Goal: Task Accomplishment & Management: Manage account settings

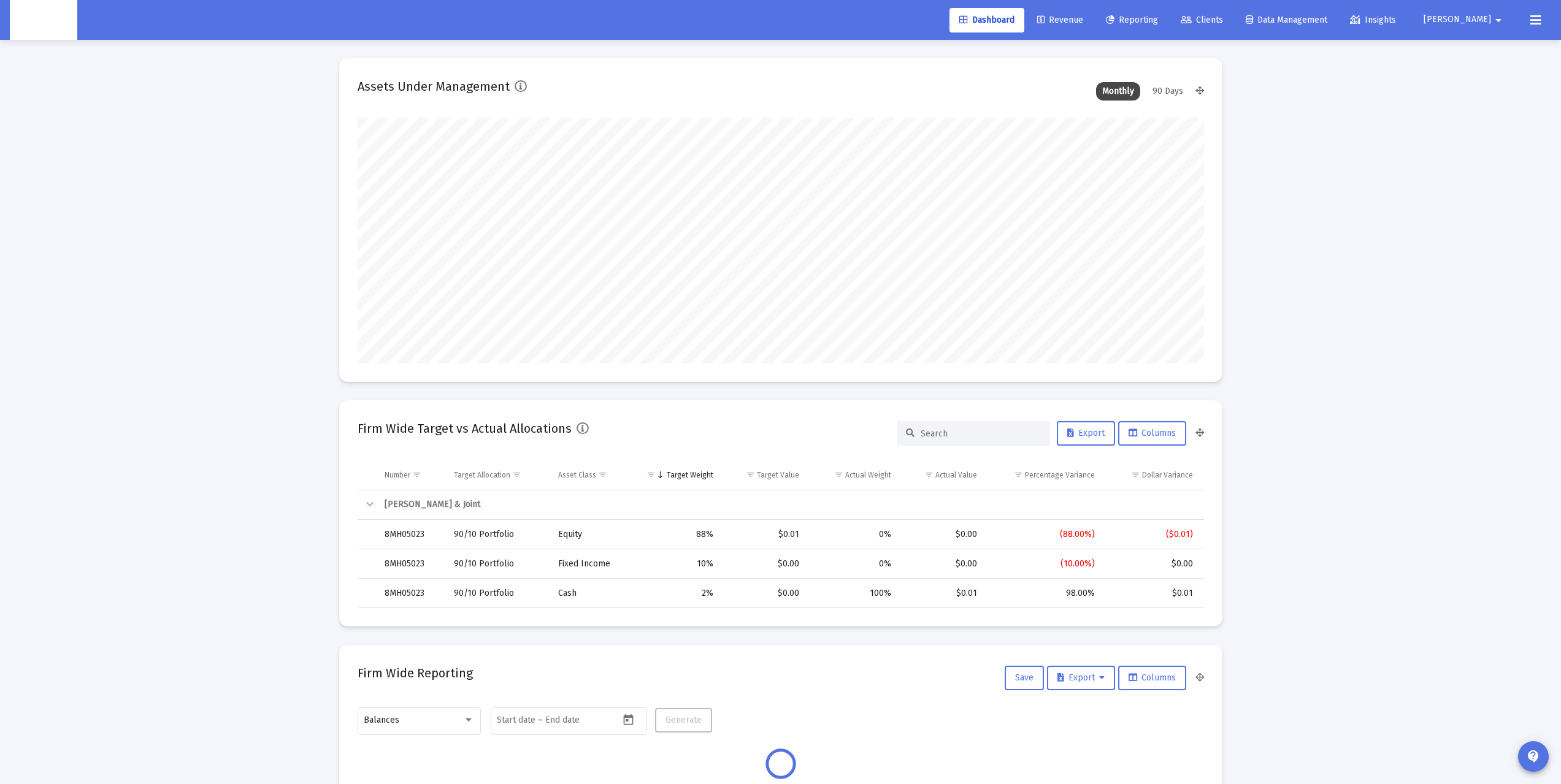
scroll to position [245, 456]
type input "[DATE]"
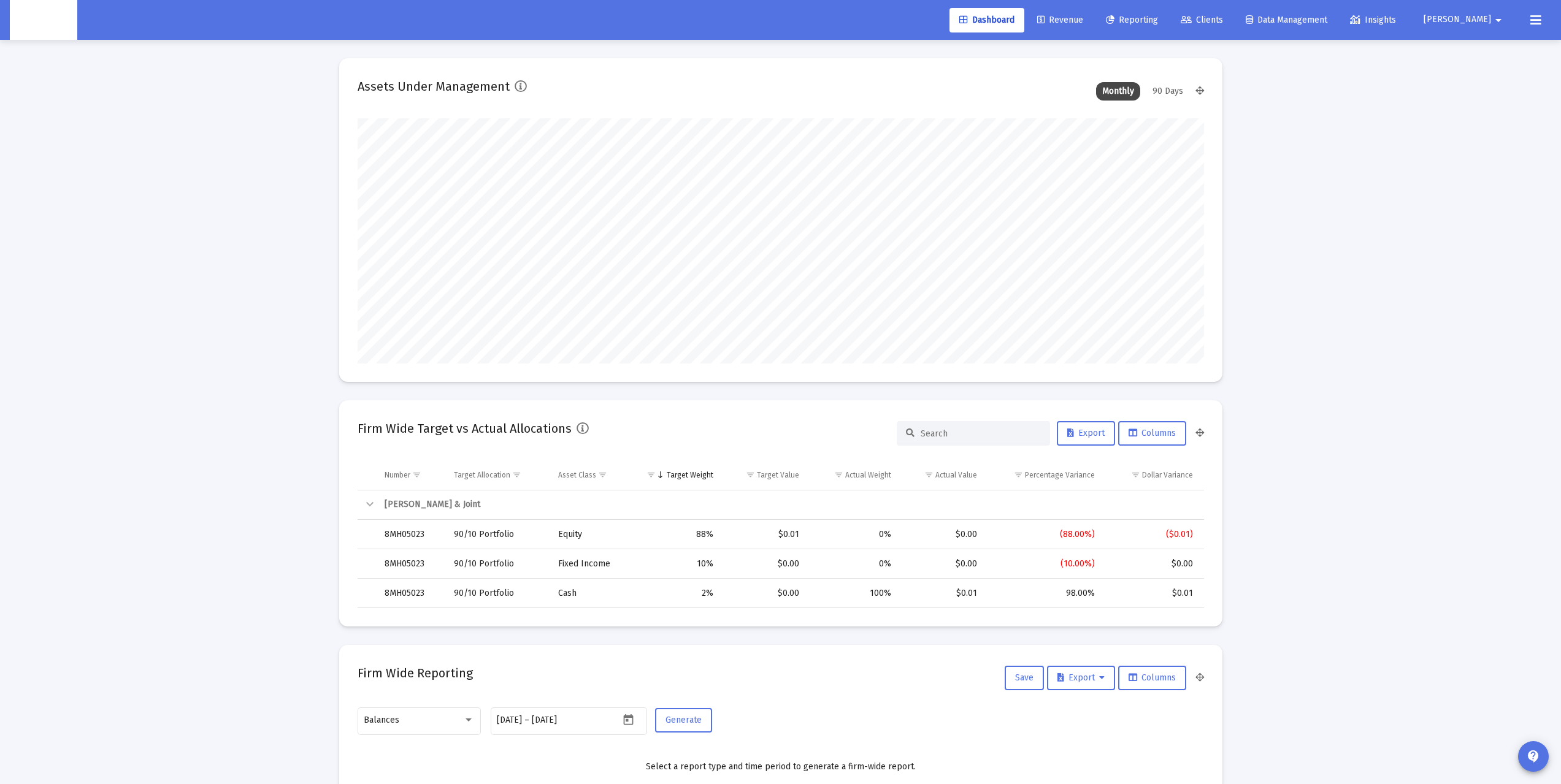
click at [1083, 21] on span "Revenue" at bounding box center [1059, 20] width 46 height 10
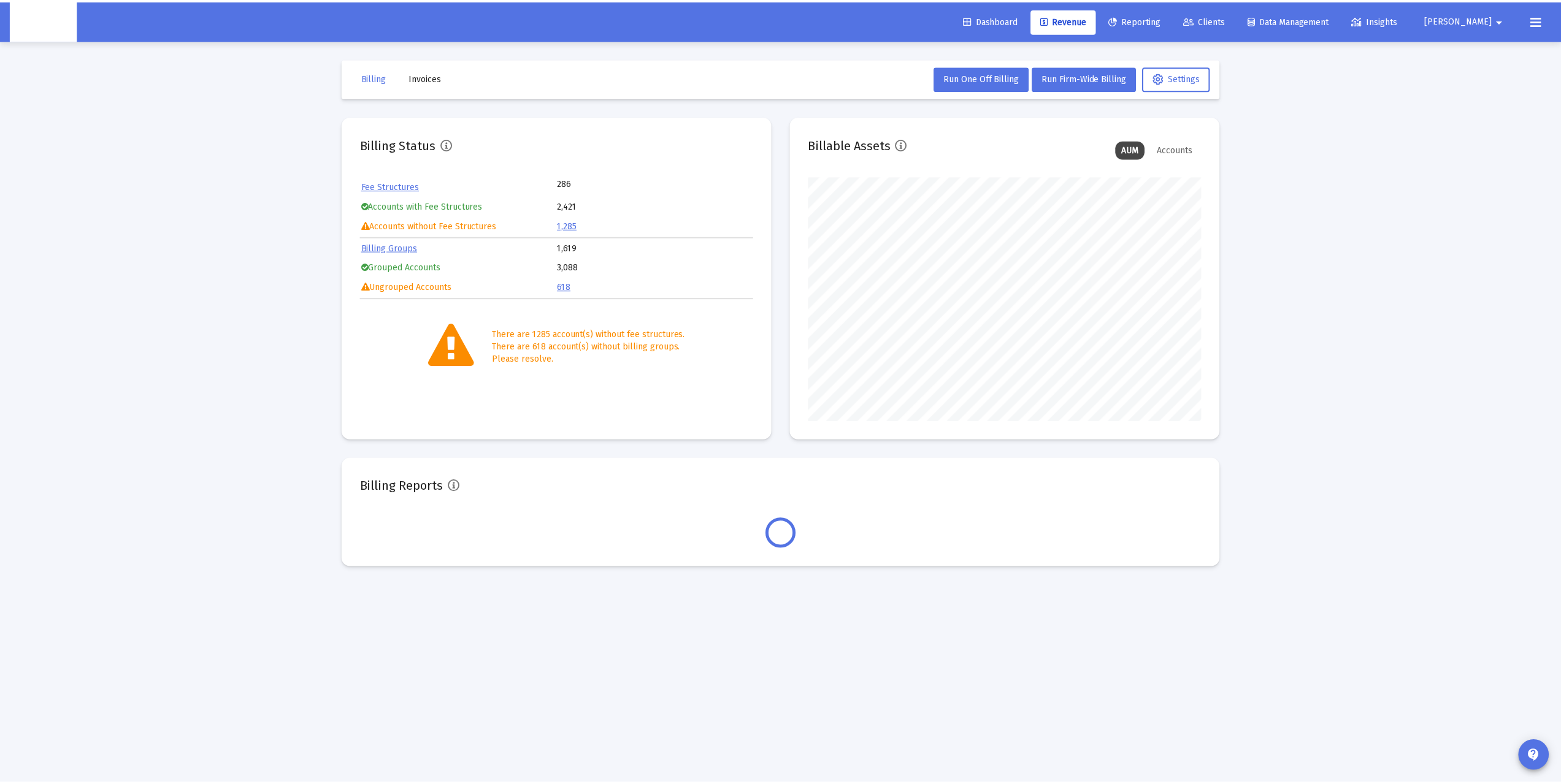
scroll to position [245, 395]
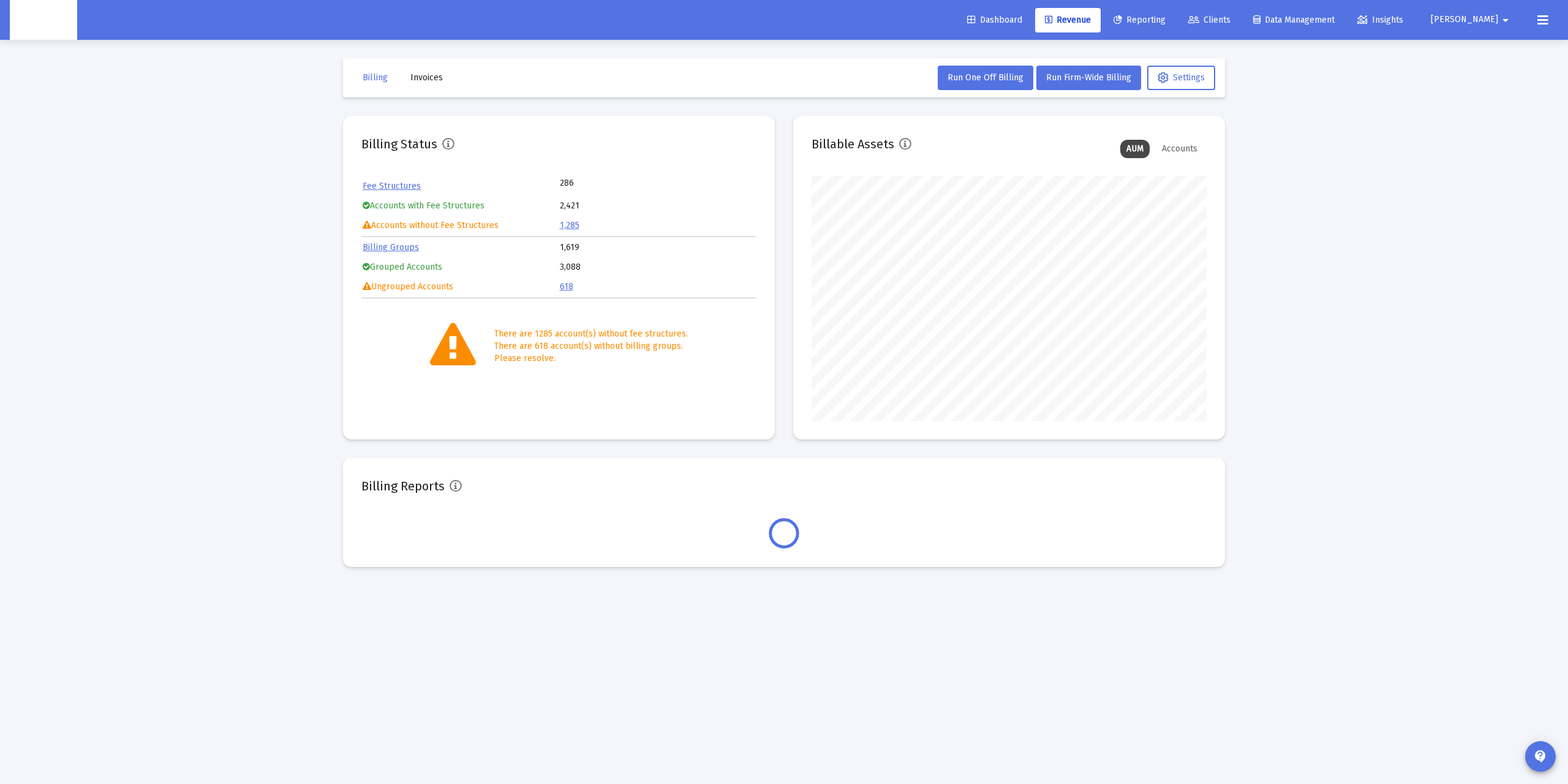
click at [1496, 19] on span "[PERSON_NAME]" at bounding box center [1465, 20] width 68 height 10
click at [1493, 45] on link "Settings" at bounding box center [1506, 52] width 73 height 29
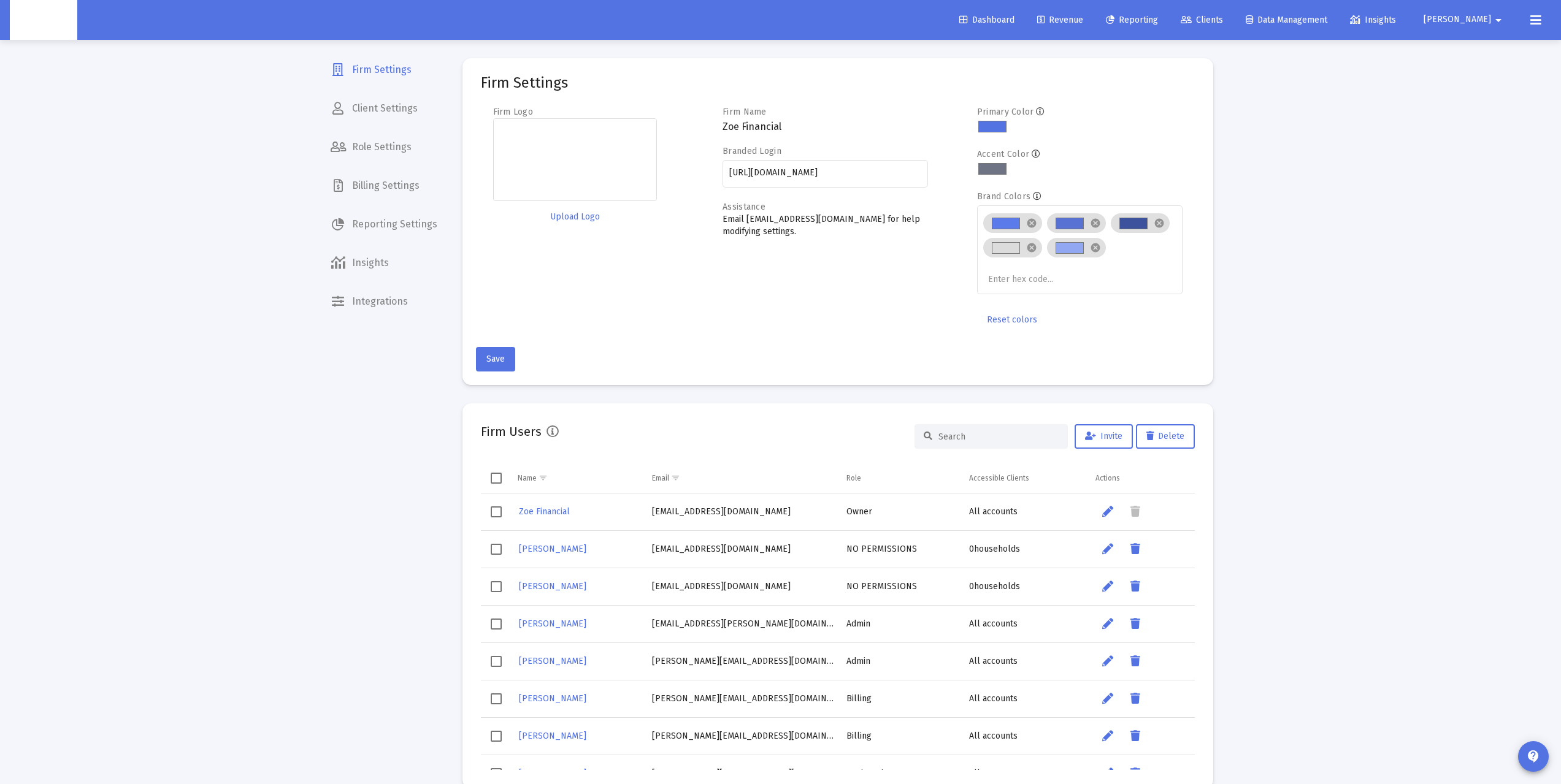
click at [1092, 10] on link "Revenue" at bounding box center [1060, 20] width 66 height 24
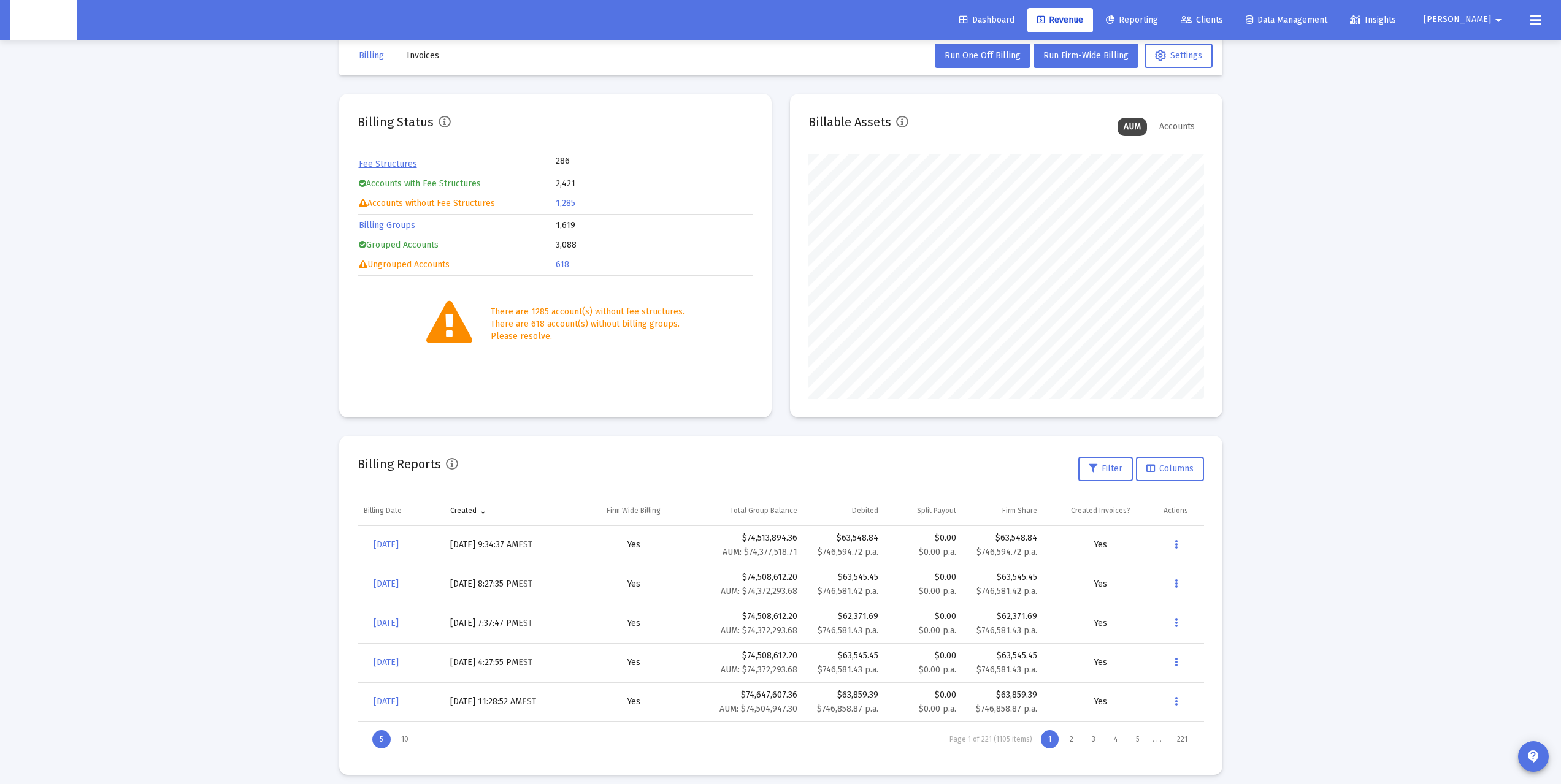
scroll to position [31, 0]
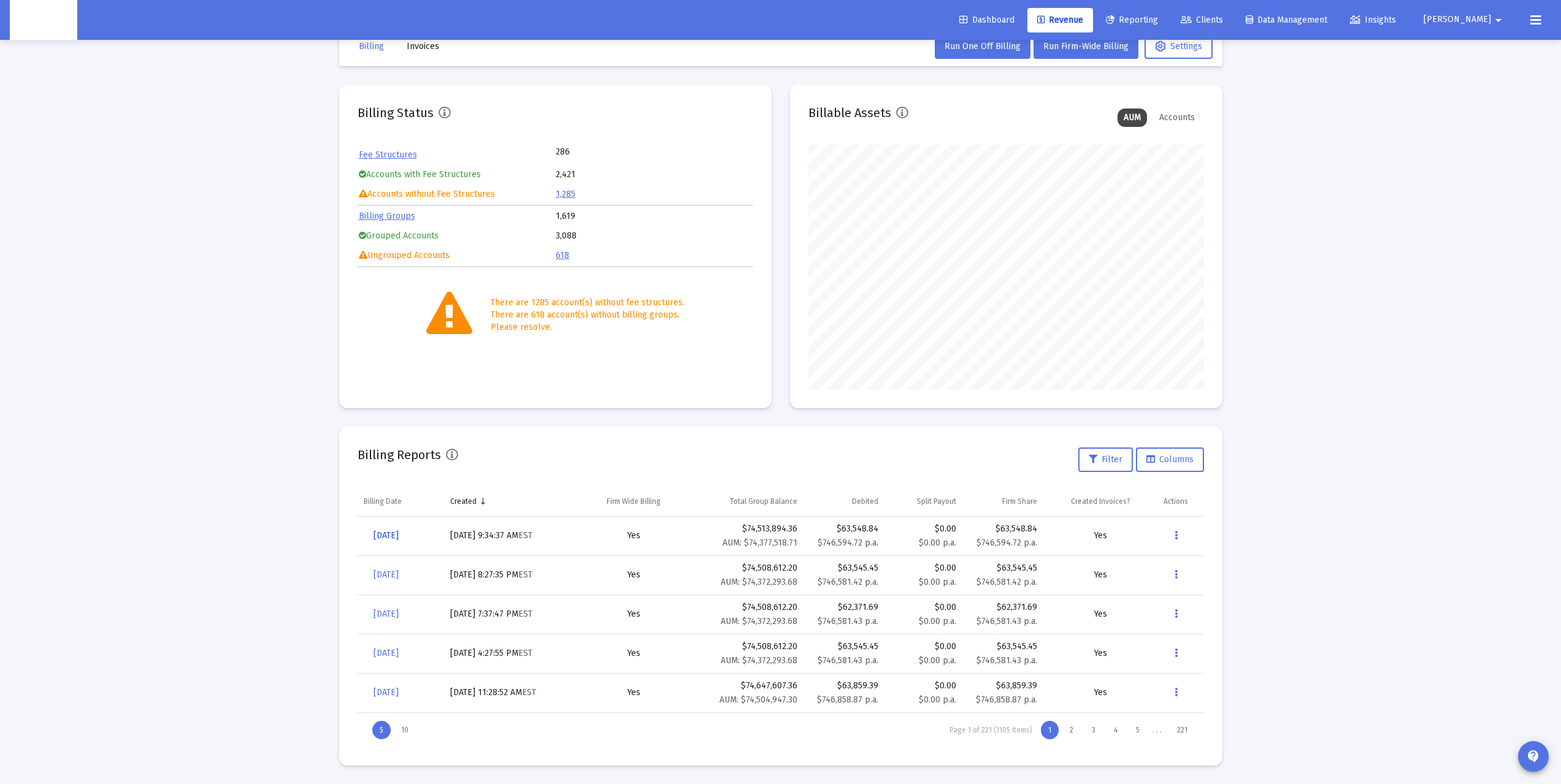
click at [398, 534] on span "[DATE]" at bounding box center [386, 535] width 25 height 10
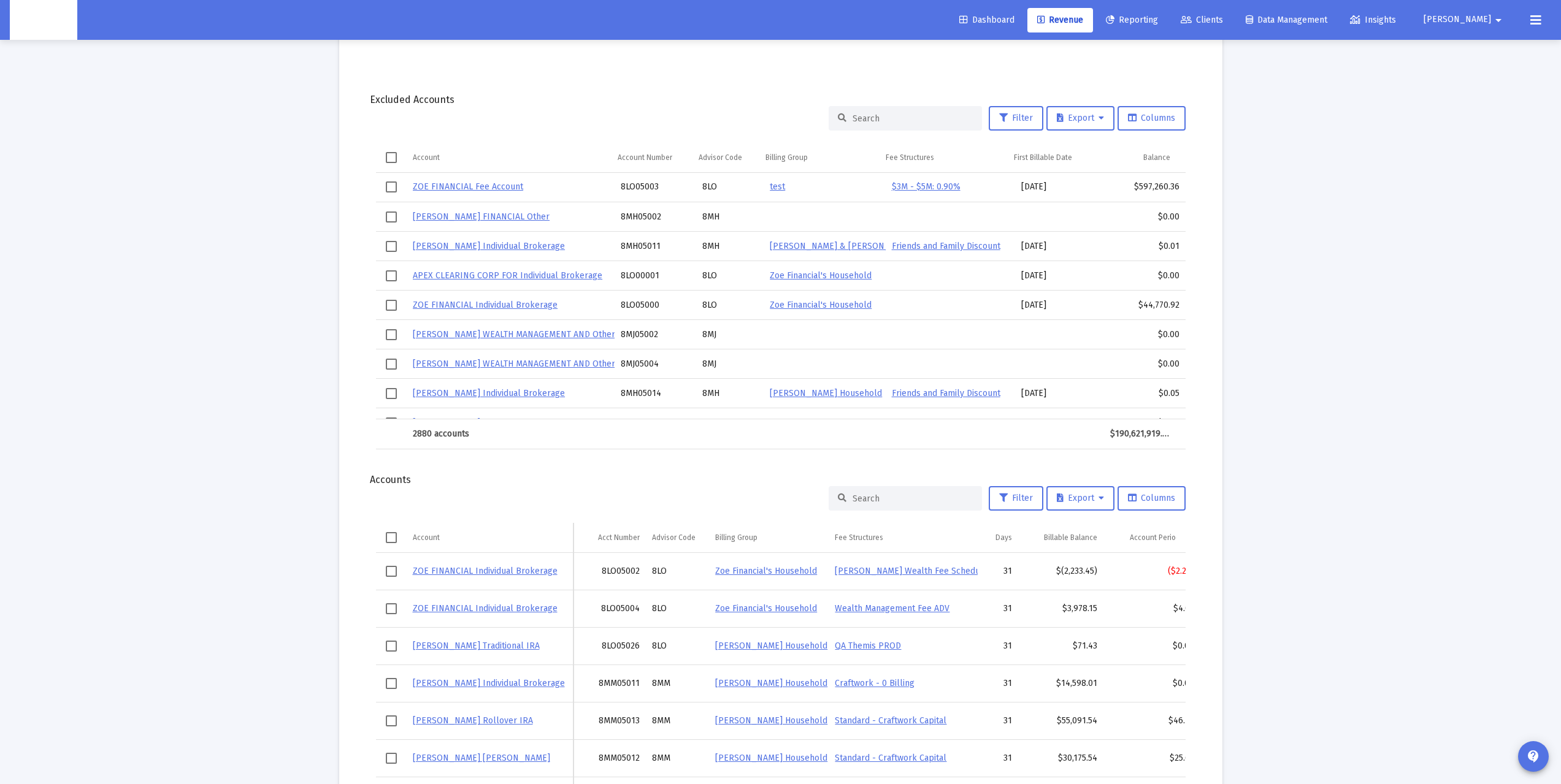
scroll to position [1245, 0]
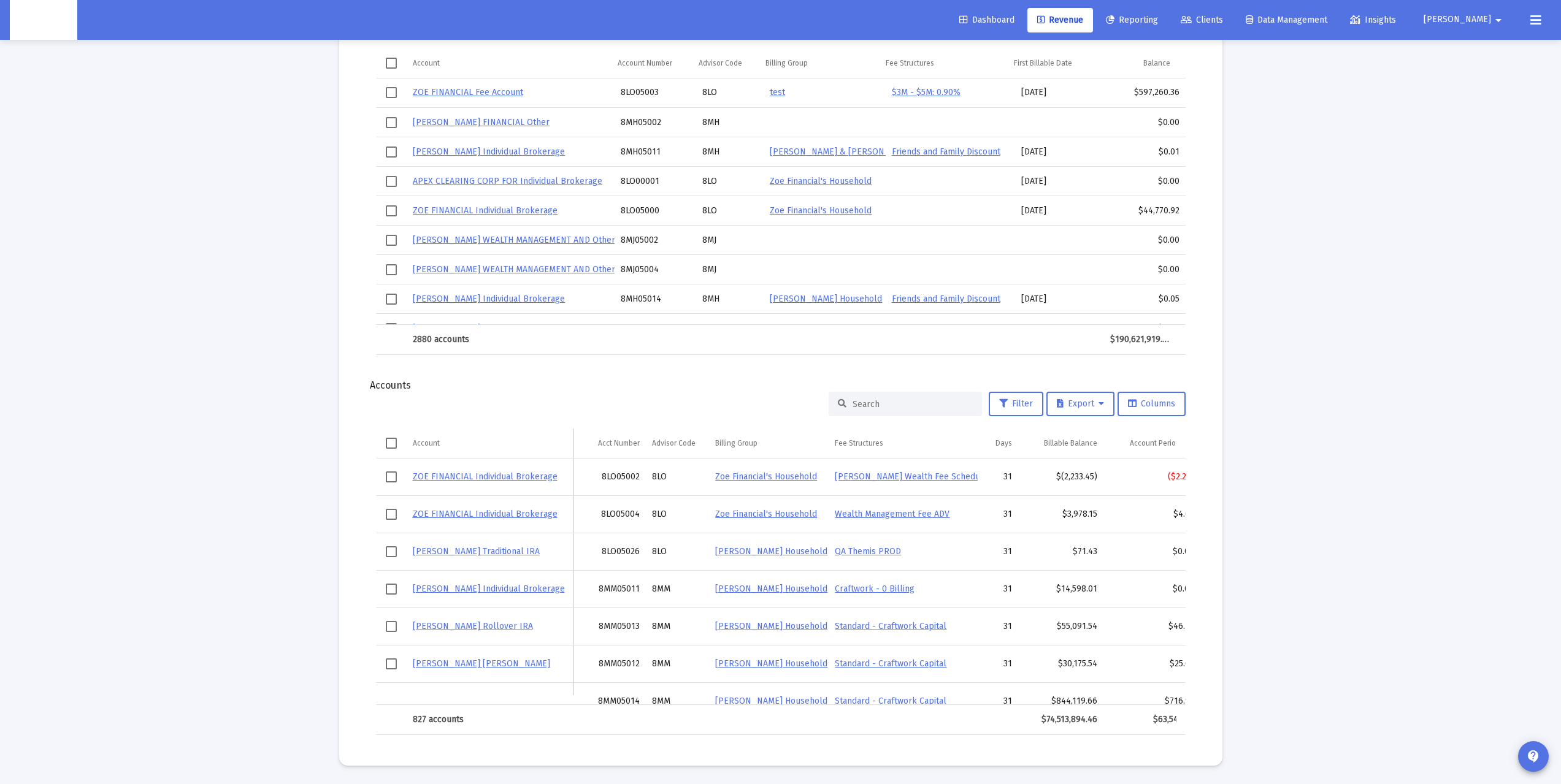
click at [887, 404] on input at bounding box center [912, 404] width 120 height 10
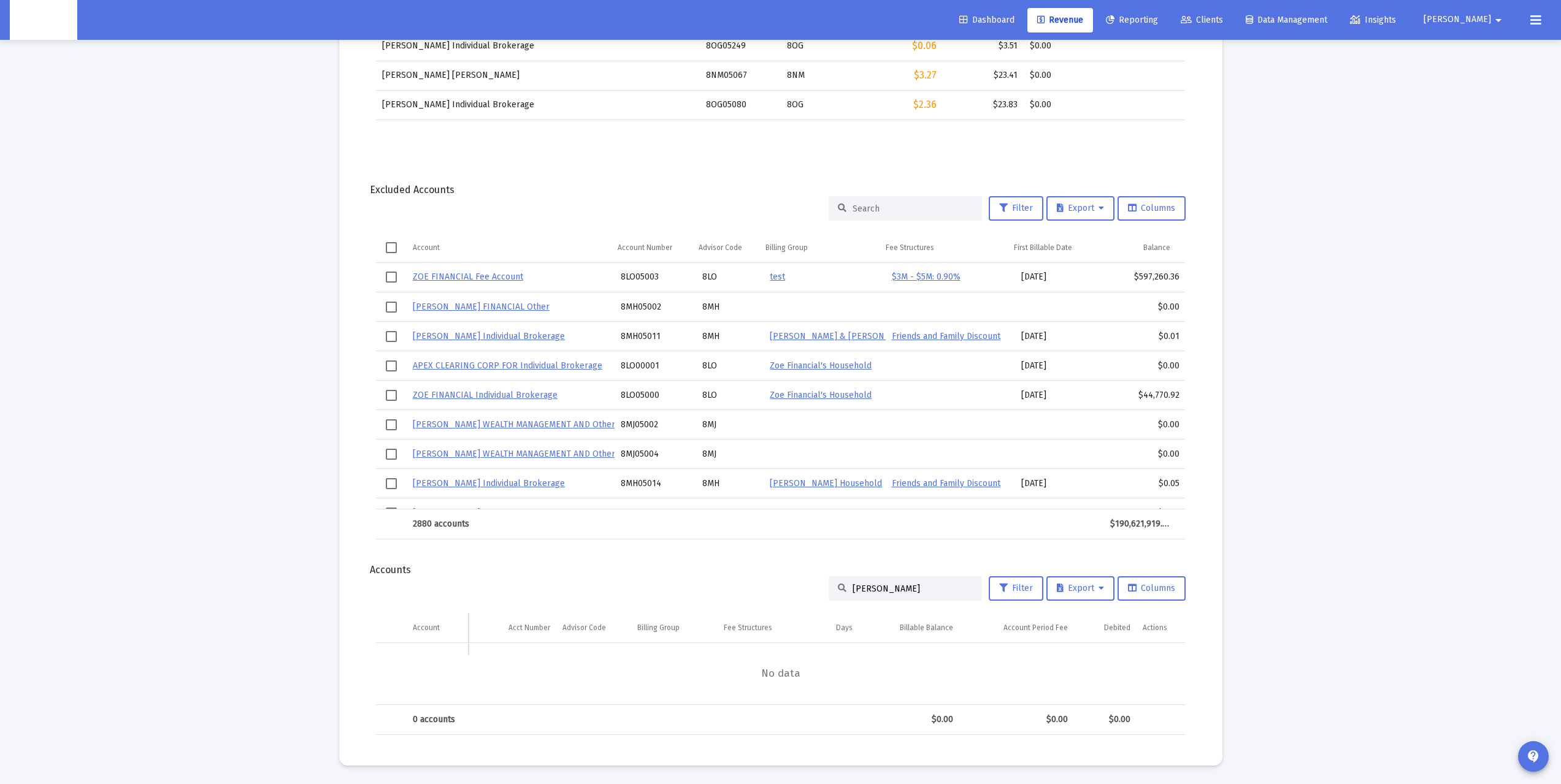
scroll to position [1060, 0]
drag, startPoint x: 891, startPoint y: 585, endPoint x: 764, endPoint y: 583, distance: 127.0
click at [765, 582] on div "[PERSON_NAME] Filter Export Columns" at bounding box center [780, 589] width 810 height 24
type input "[PERSON_NAME]"
click at [886, 205] on input at bounding box center [912, 208] width 120 height 10
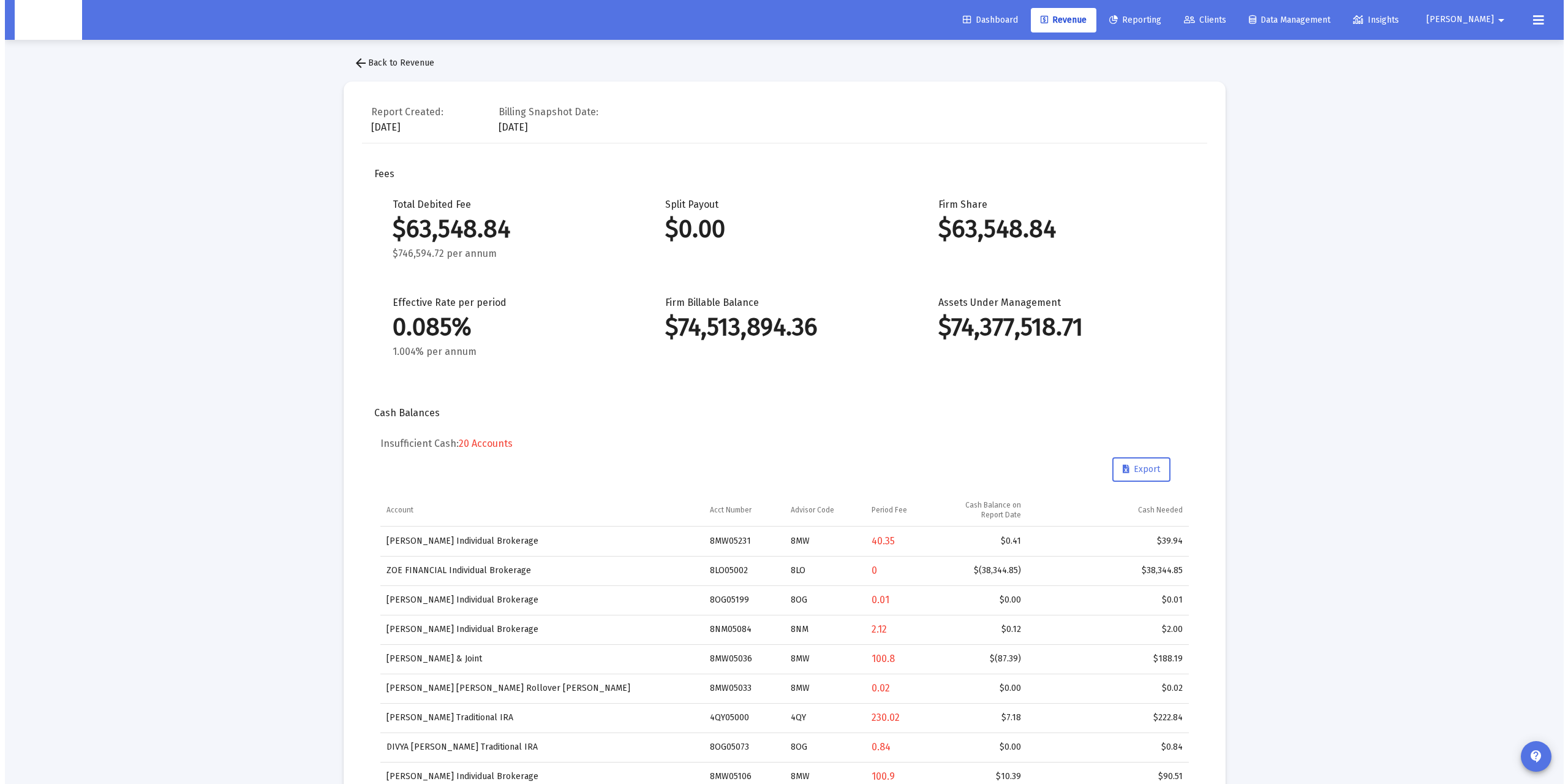
scroll to position [0, 0]
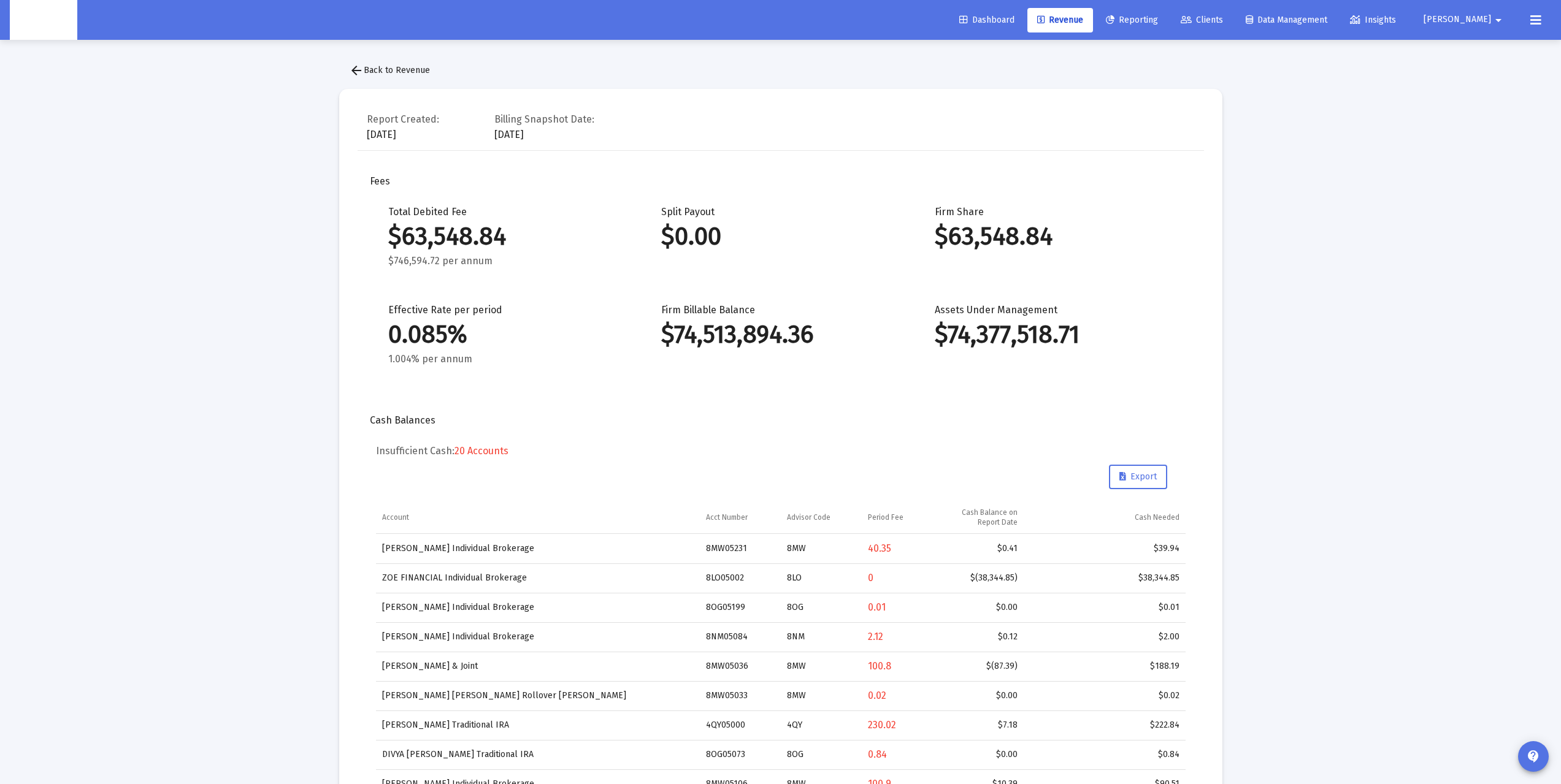
type input "[PERSON_NAME]"
click at [368, 68] on span "arrow_back Back to Revenue" at bounding box center [389, 69] width 81 height 10
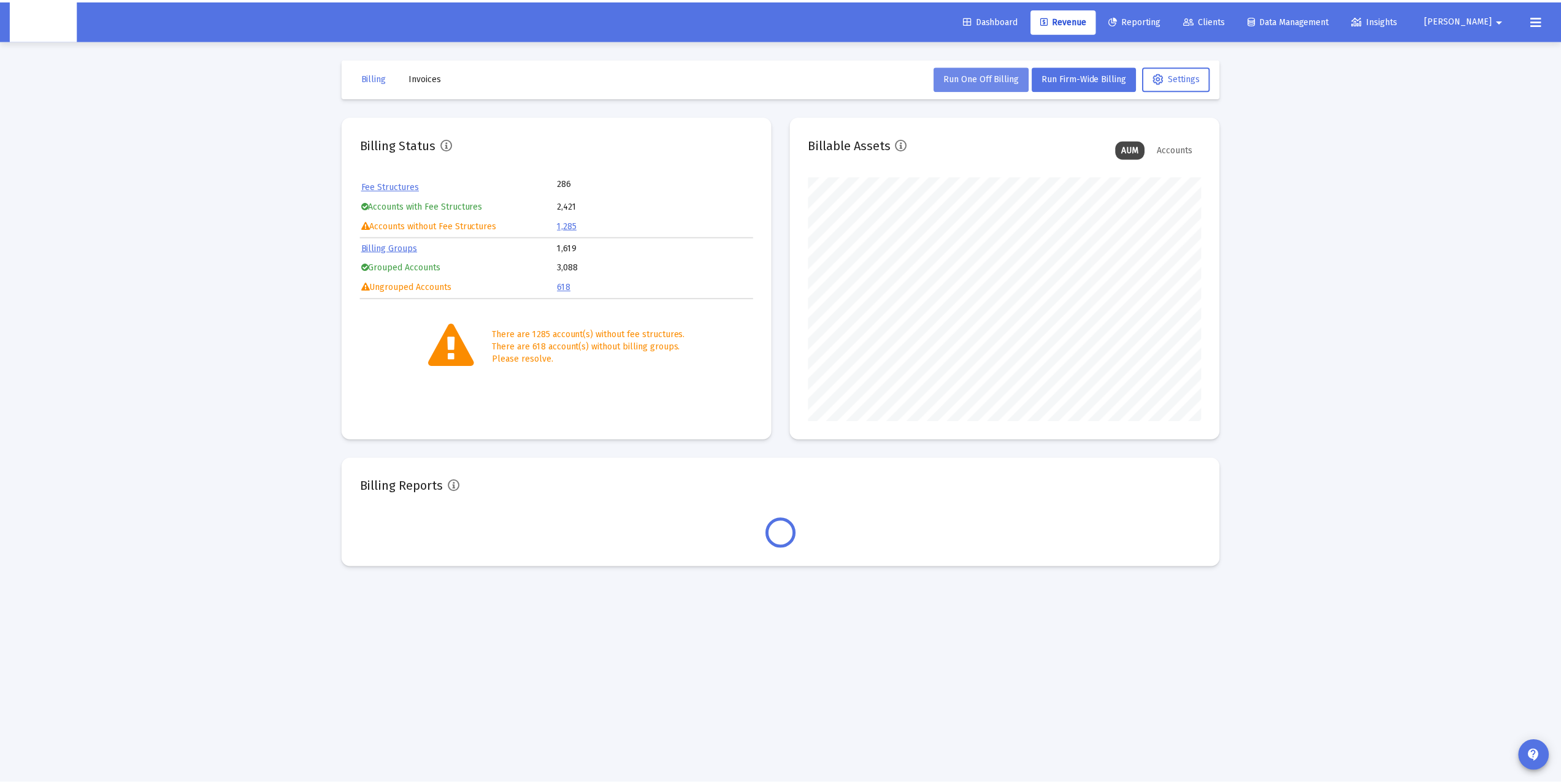
scroll to position [245, 395]
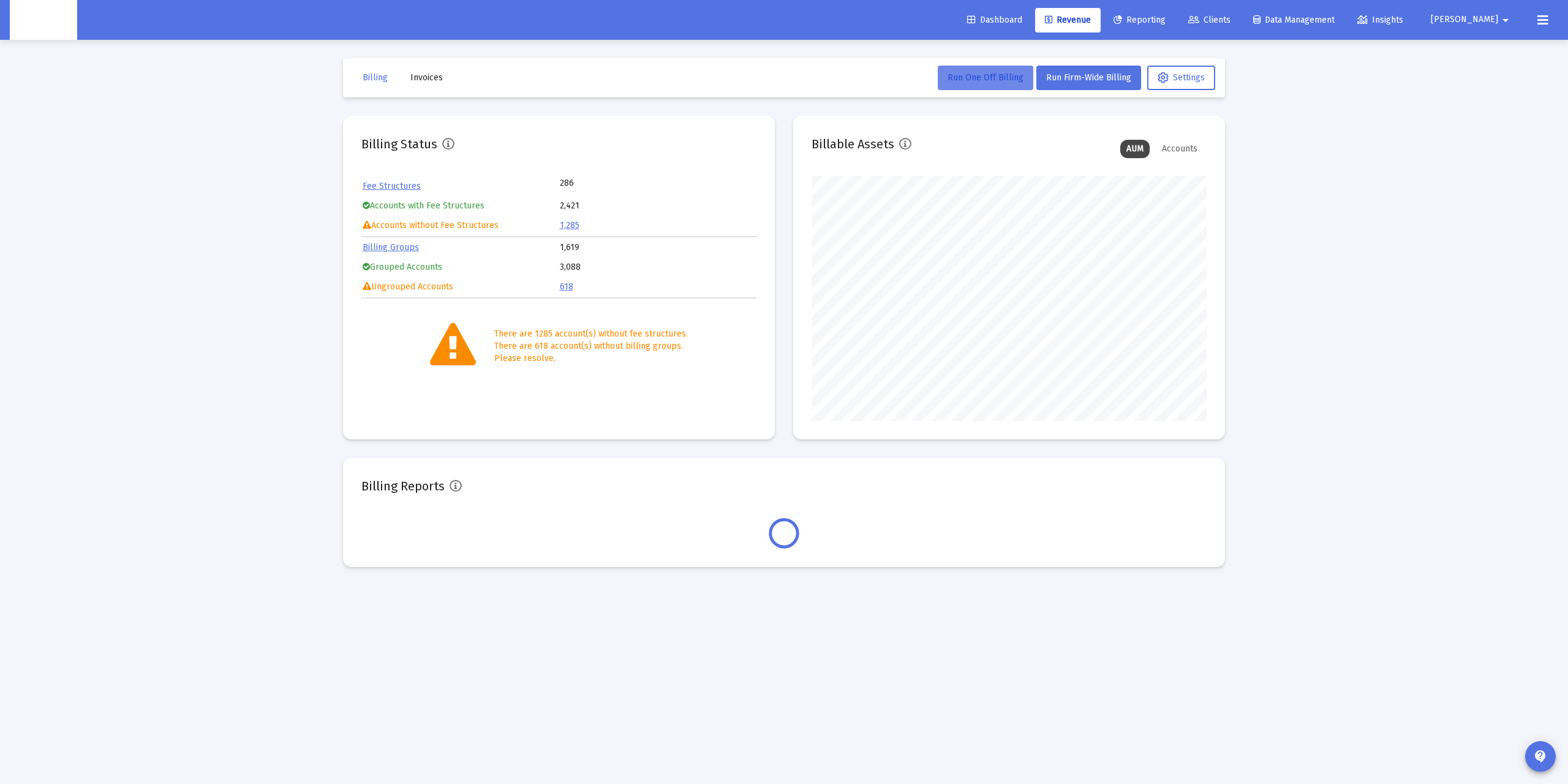
click at [989, 79] on span "Run One Off Billing" at bounding box center [985, 77] width 76 height 10
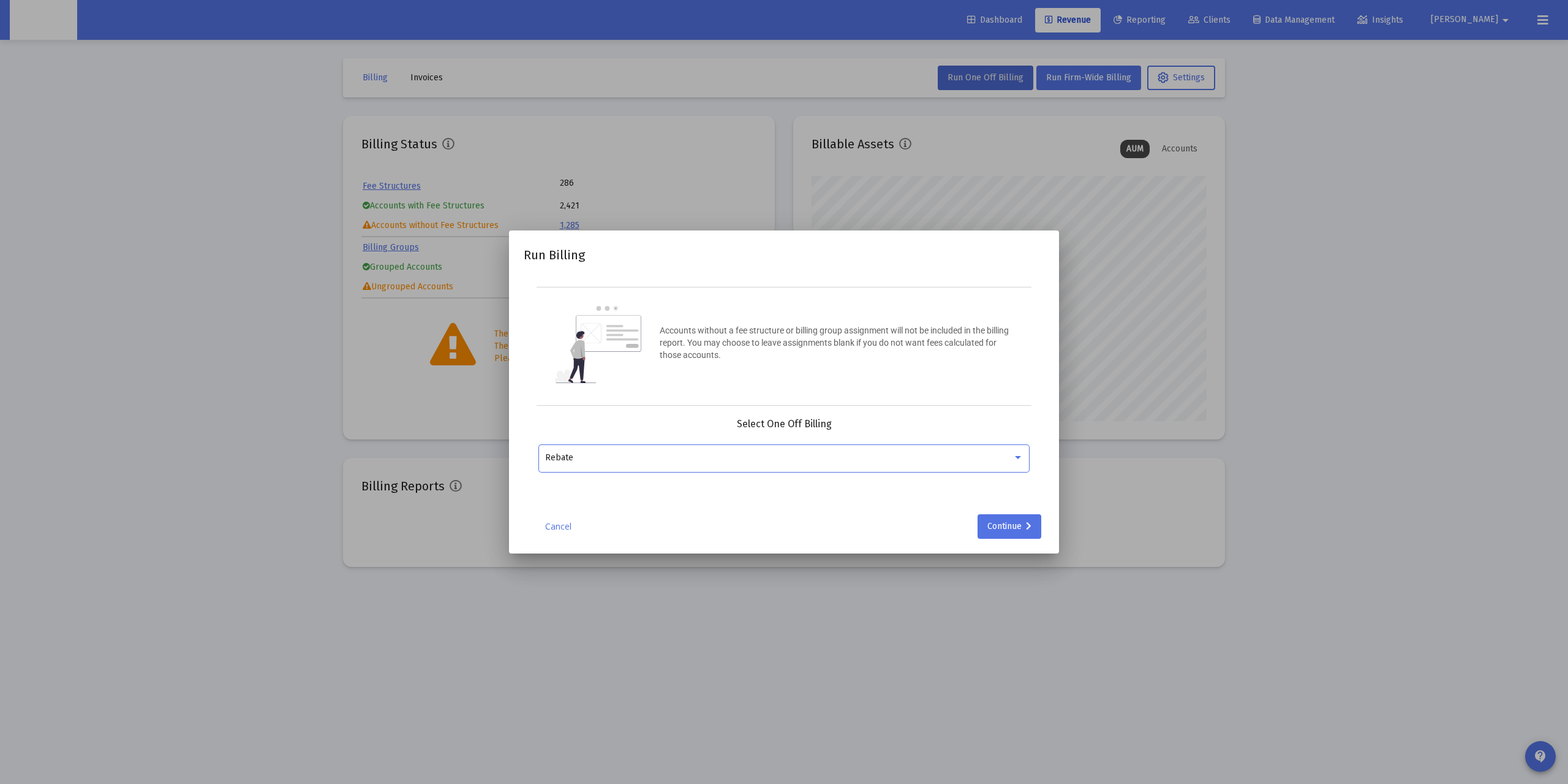
click at [682, 466] on div "Rebate" at bounding box center [784, 457] width 479 height 30
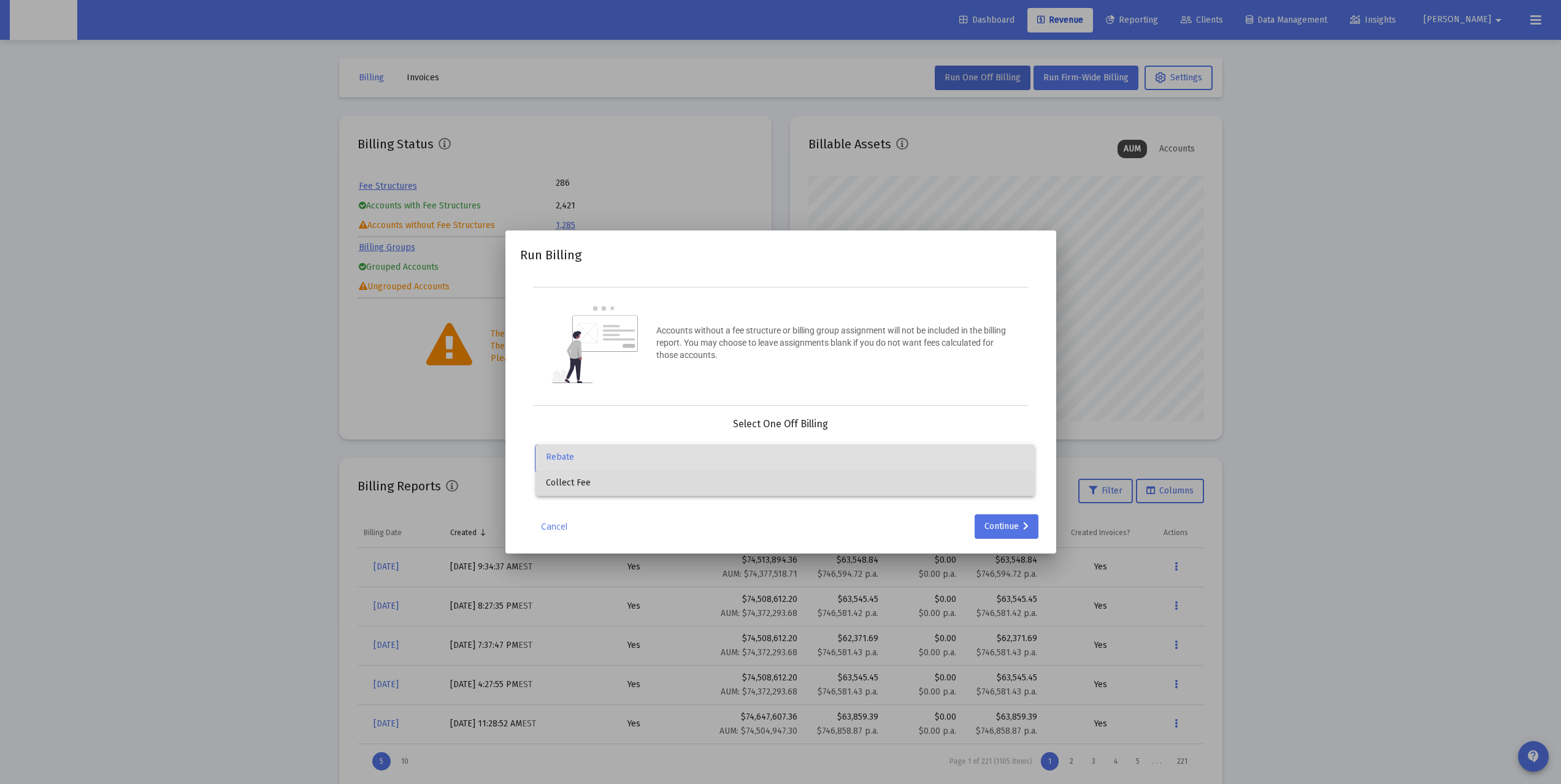
drag, startPoint x: 645, startPoint y: 481, endPoint x: 655, endPoint y: 480, distance: 10.0
click at [646, 481] on span "Collect Fee" at bounding box center [785, 483] width 479 height 25
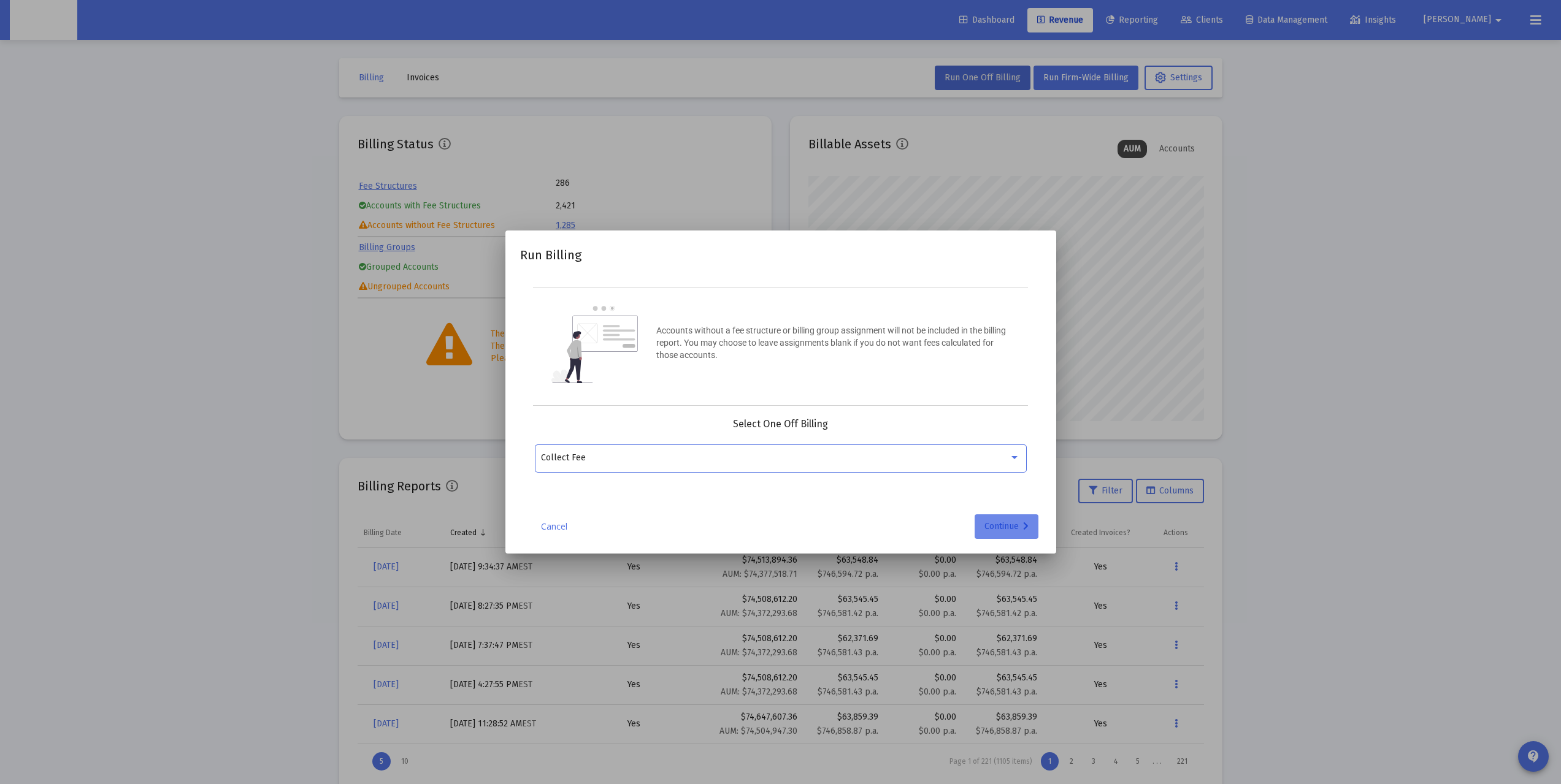
click at [990, 522] on div "Continue" at bounding box center [1006, 527] width 44 height 24
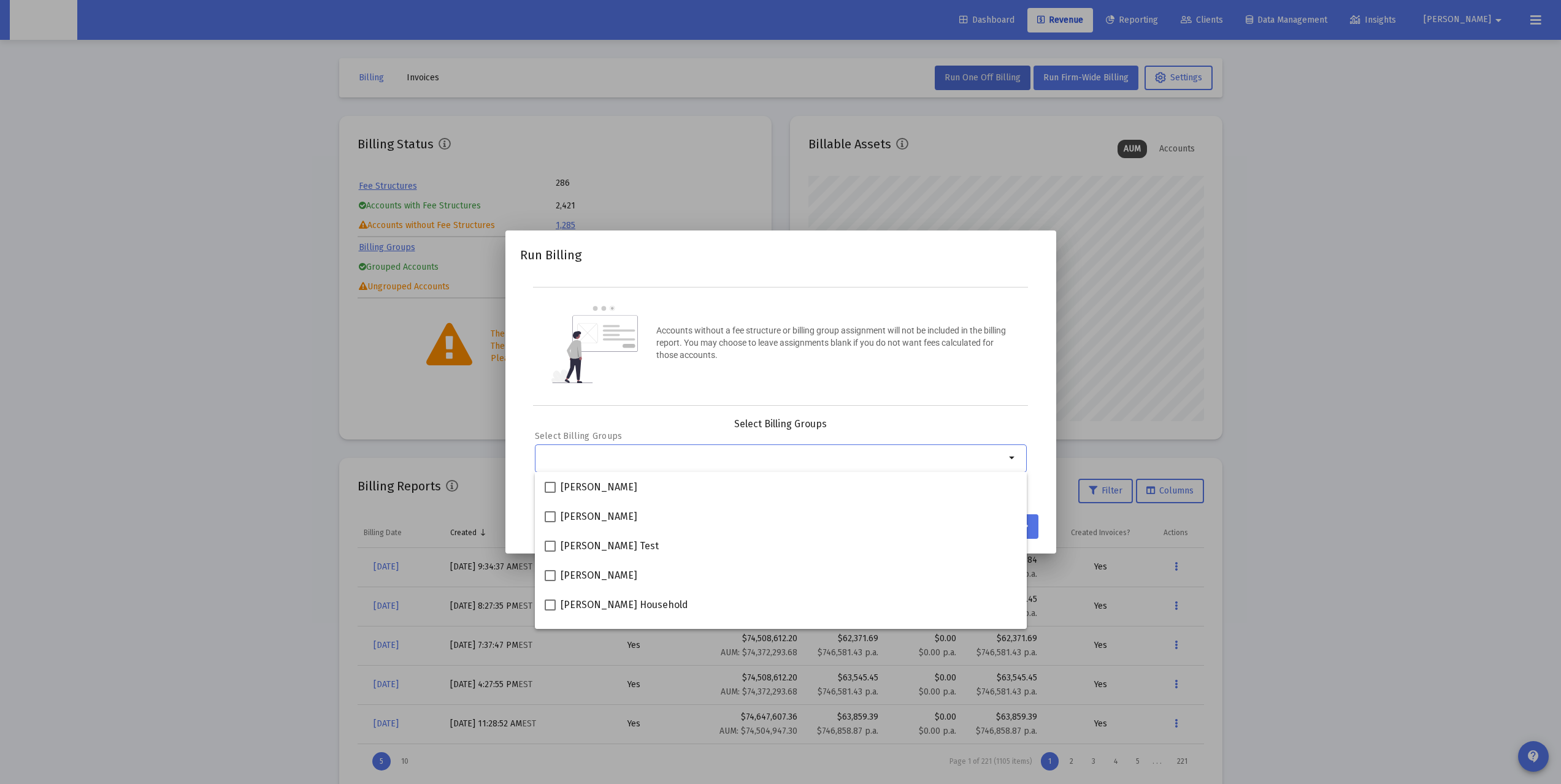
click at [780, 456] on input "Selection" at bounding box center [773, 457] width 464 height 9
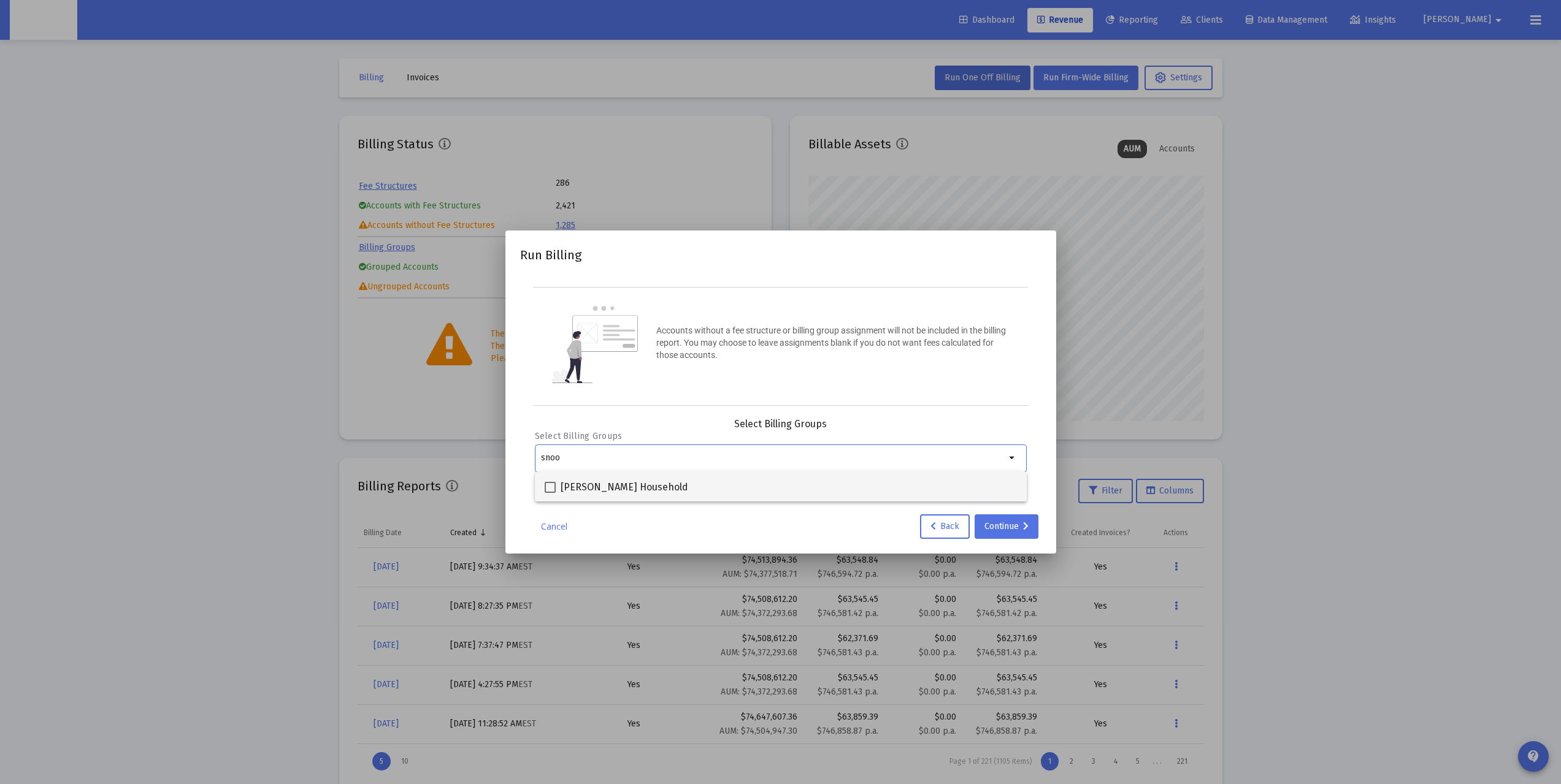
type input "snoo"
click at [715, 485] on div "[PERSON_NAME] Household" at bounding box center [780, 486] width 472 height 29
checkbox input "true"
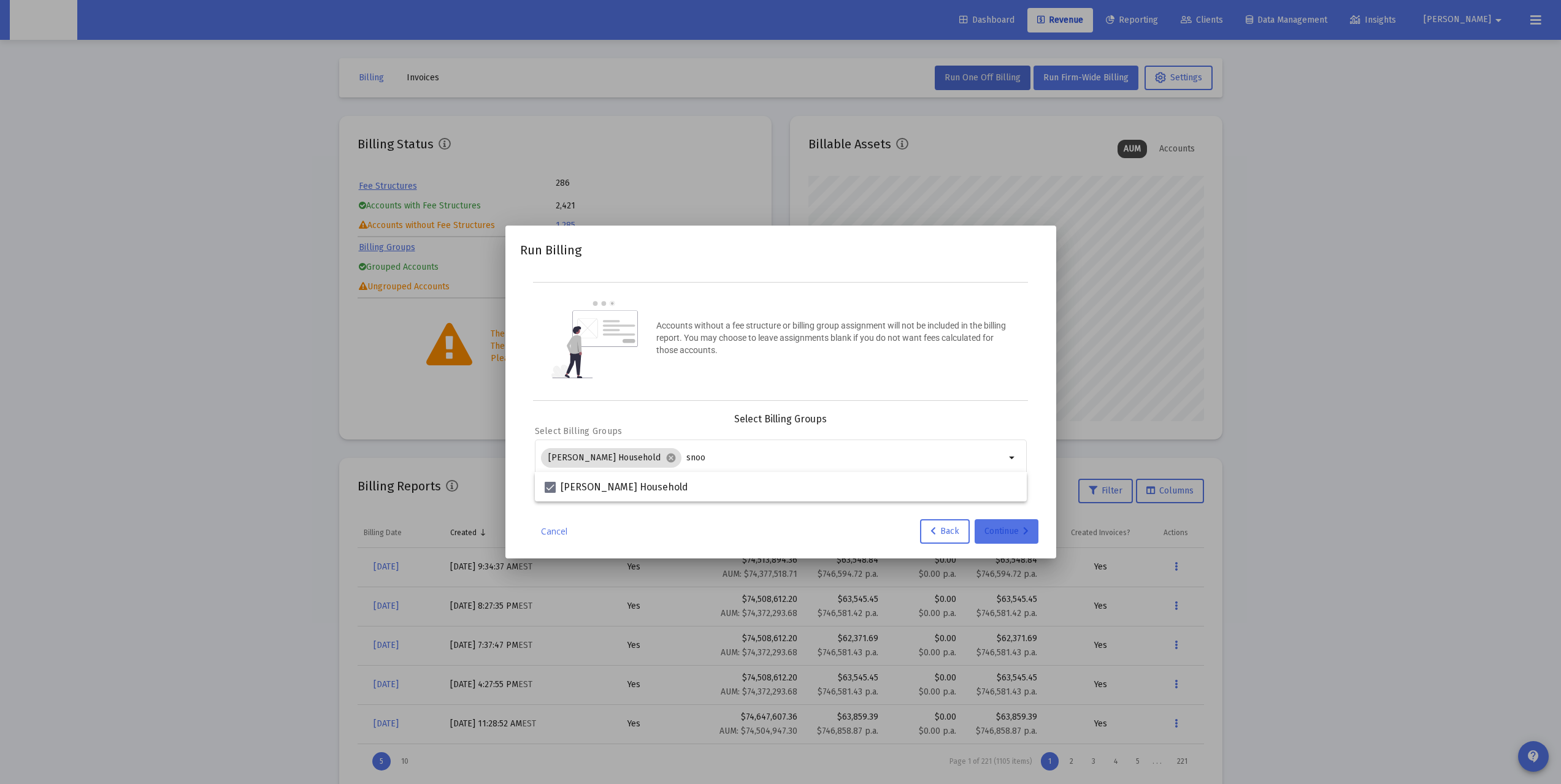
click at [997, 536] on div "Continue" at bounding box center [1006, 531] width 44 height 24
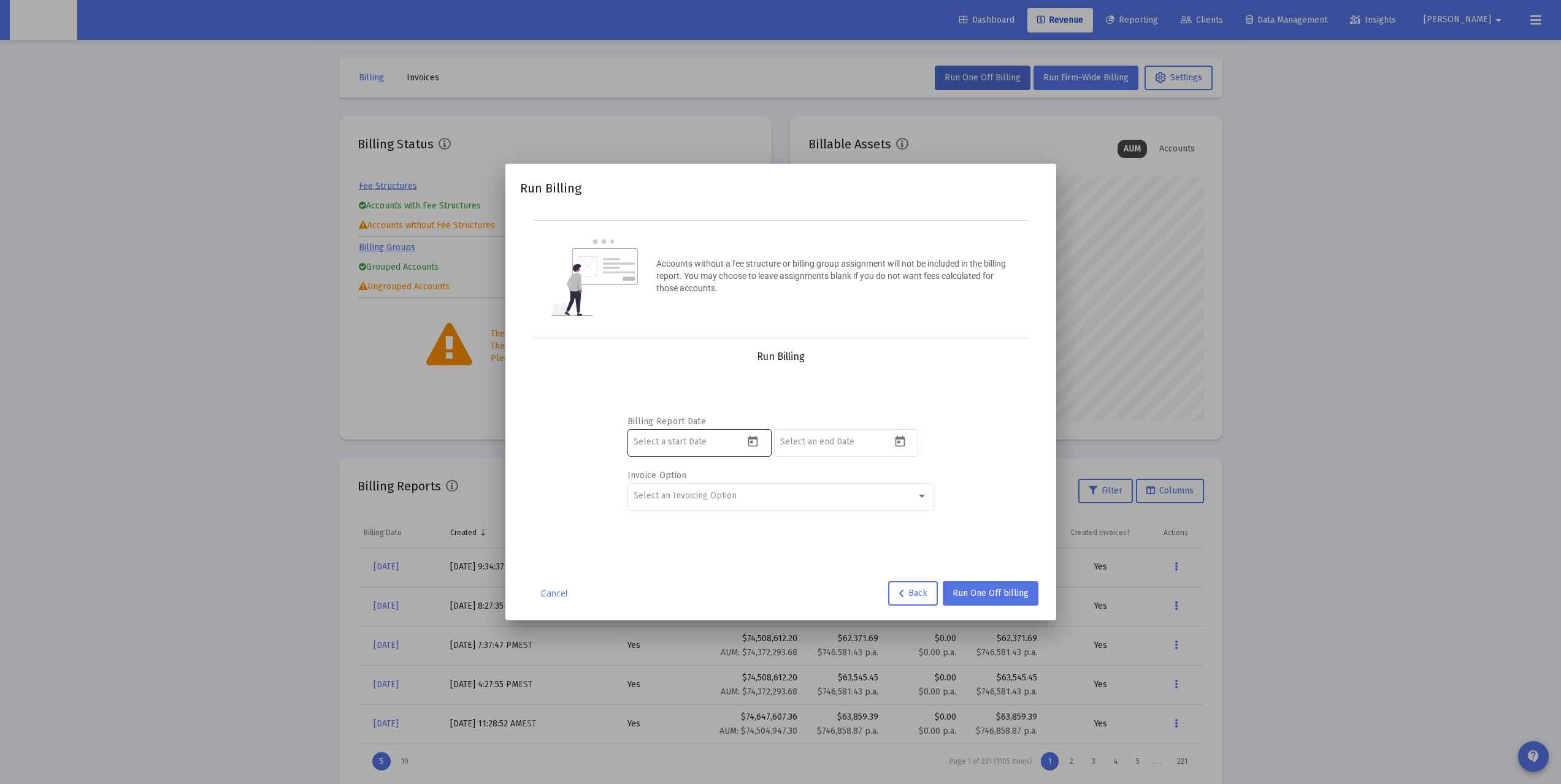
click at [752, 437] on icon "Open calendar" at bounding box center [752, 441] width 9 height 11
click at [875, 317] on div at bounding box center [780, 392] width 1561 height 784
click at [564, 584] on div "Cancel Back Run One Off billing" at bounding box center [780, 593] width 521 height 24
click at [564, 592] on link "Cancel" at bounding box center [554, 592] width 61 height 12
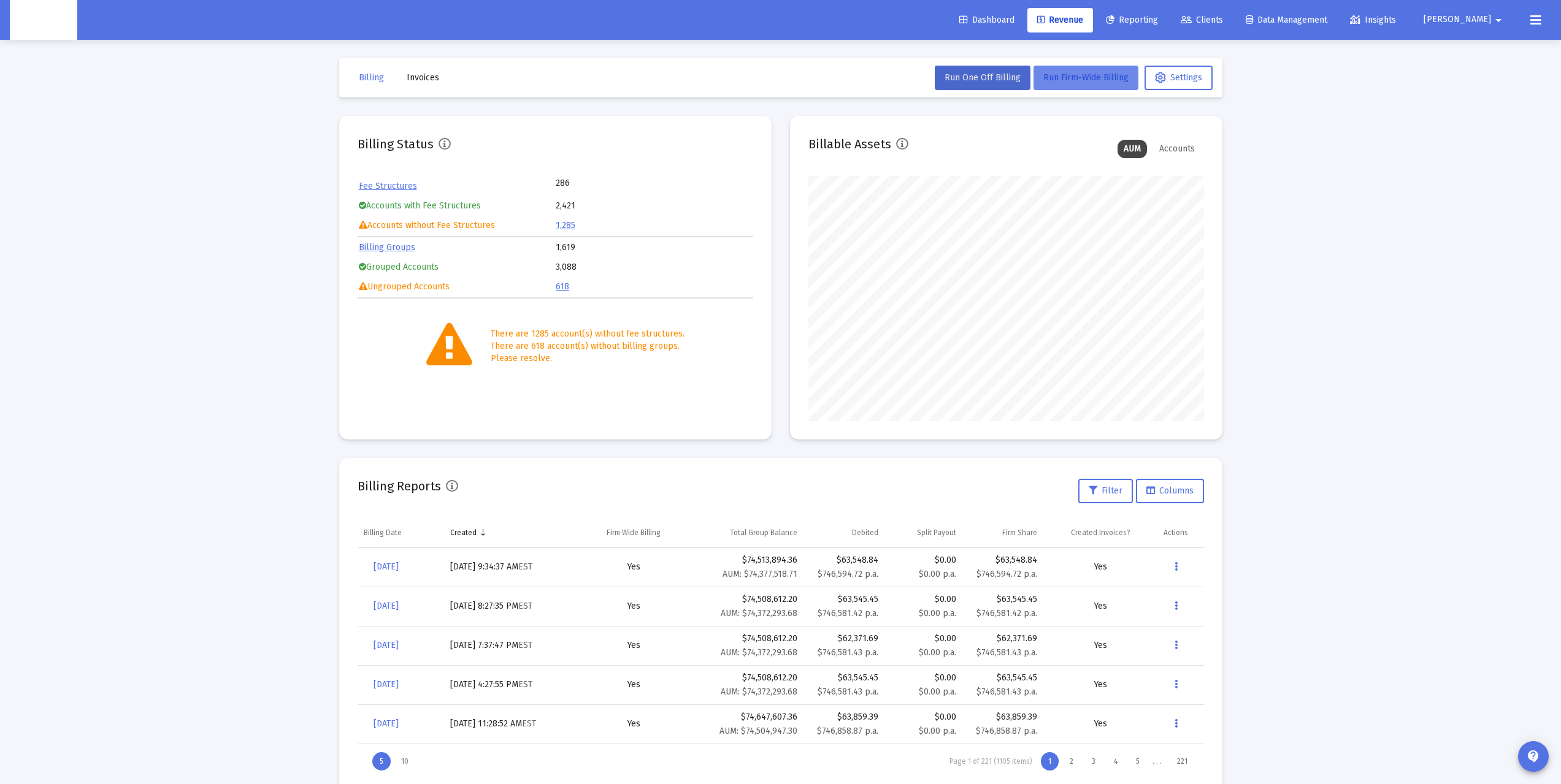
click at [1088, 81] on span "Run Firm-Wide Billing" at bounding box center [1086, 77] width 85 height 10
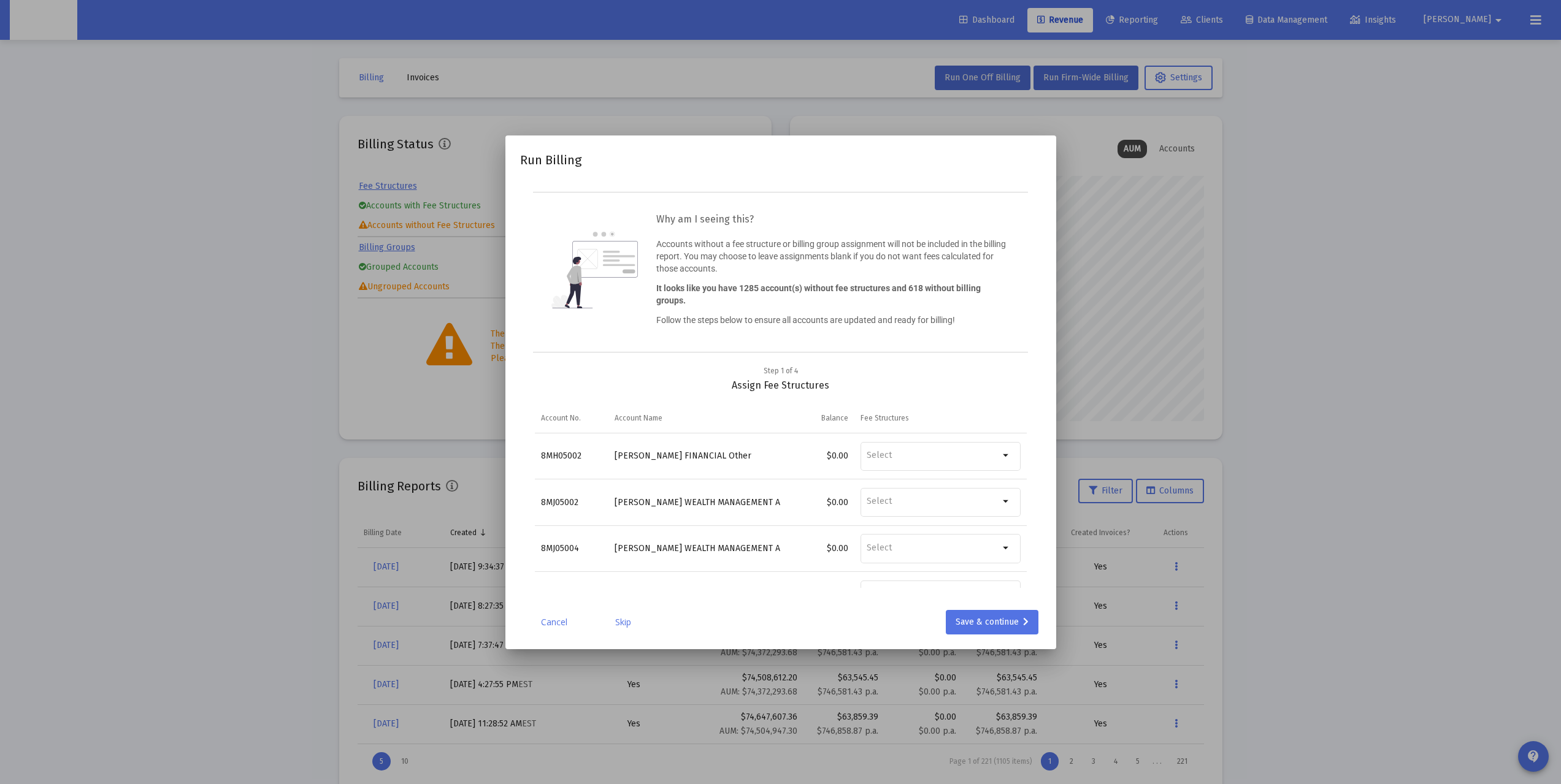
click at [619, 623] on link "Skip" at bounding box center [623, 622] width 61 height 12
click at [631, 620] on link "Skip" at bounding box center [623, 622] width 61 height 12
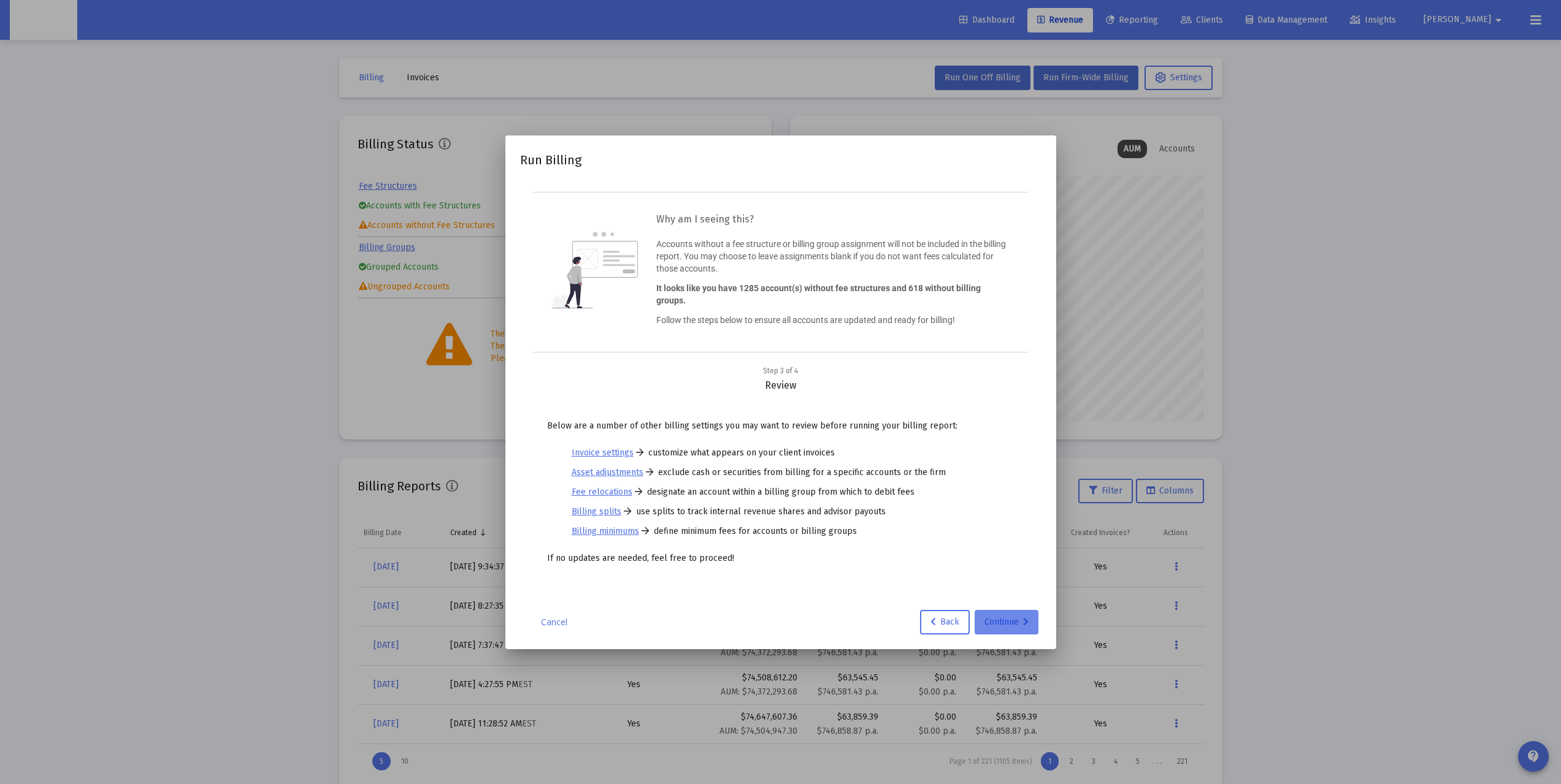
click at [1022, 625] on div "Continue" at bounding box center [1006, 623] width 44 height 24
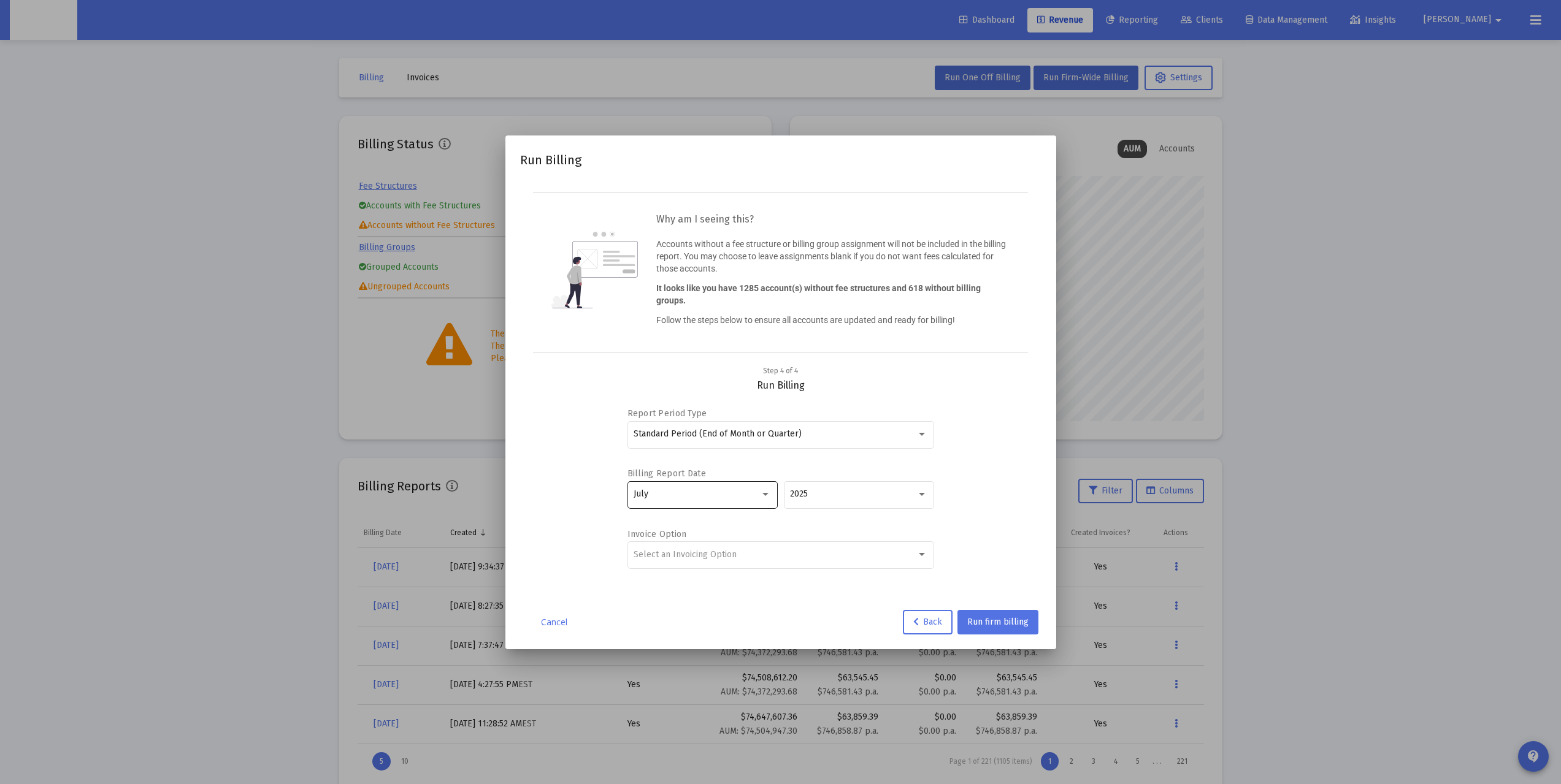
click at [753, 496] on div "July" at bounding box center [696, 494] width 126 height 9
click at [683, 554] on span "June" at bounding box center [702, 557] width 137 height 25
click at [808, 557] on div "Select an Invoicing Option" at bounding box center [774, 555] width 283 height 9
click at [719, 552] on span "No Invoice" at bounding box center [780, 554] width 294 height 25
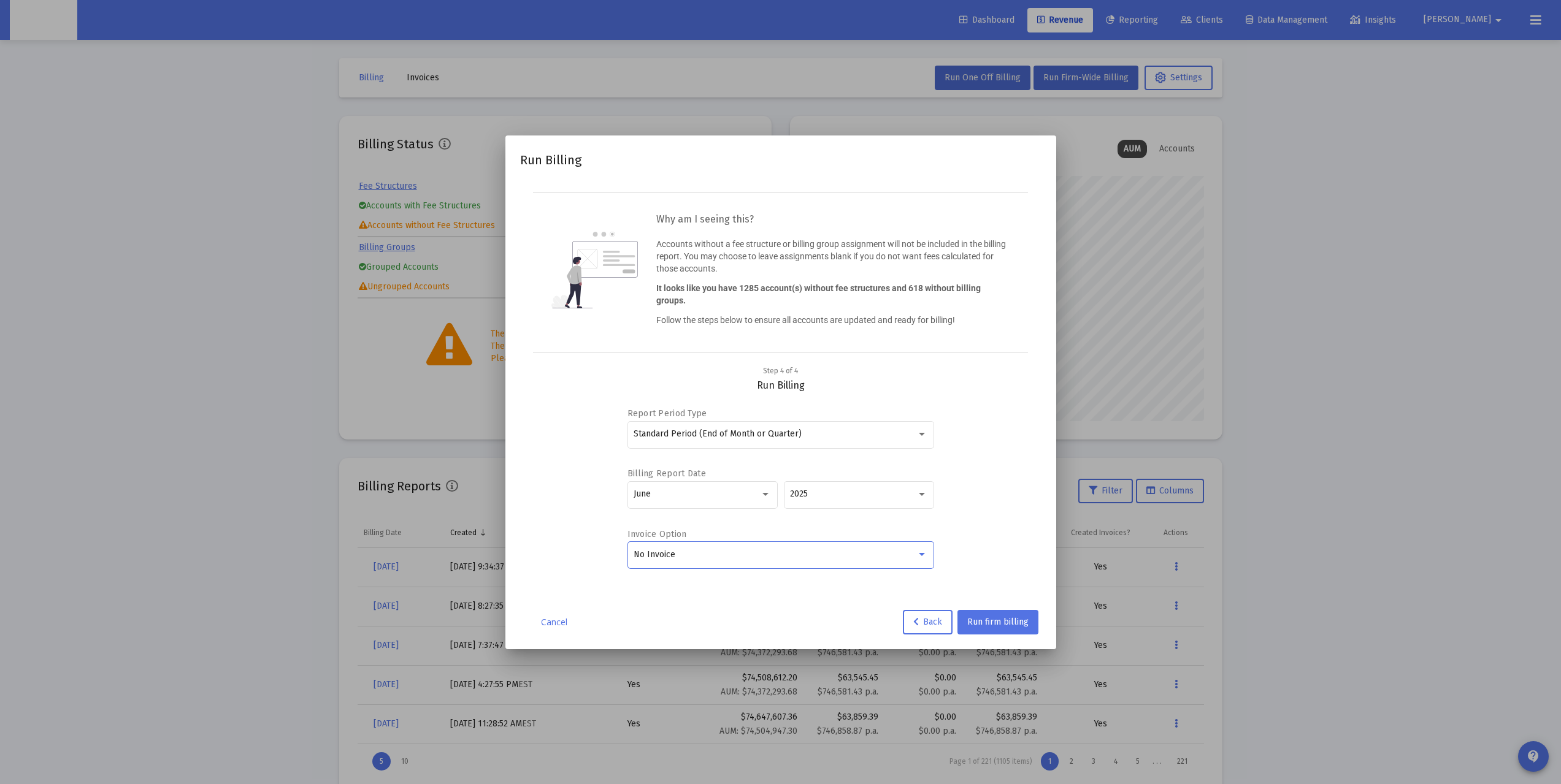
click at [715, 554] on div "No Invoice" at bounding box center [774, 555] width 283 height 9
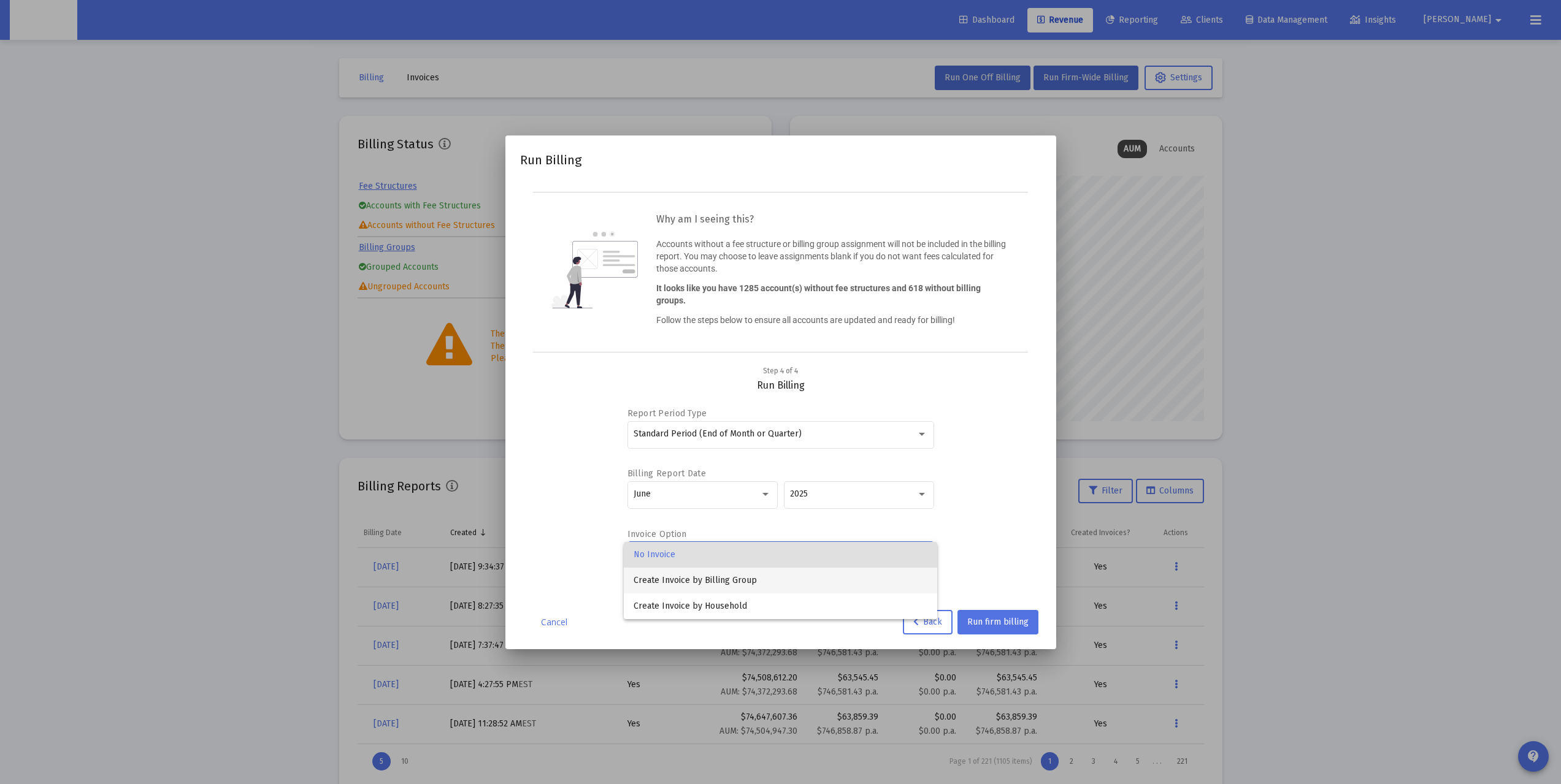
click at [733, 578] on span "Create Invoice by Billing Group" at bounding box center [780, 580] width 294 height 25
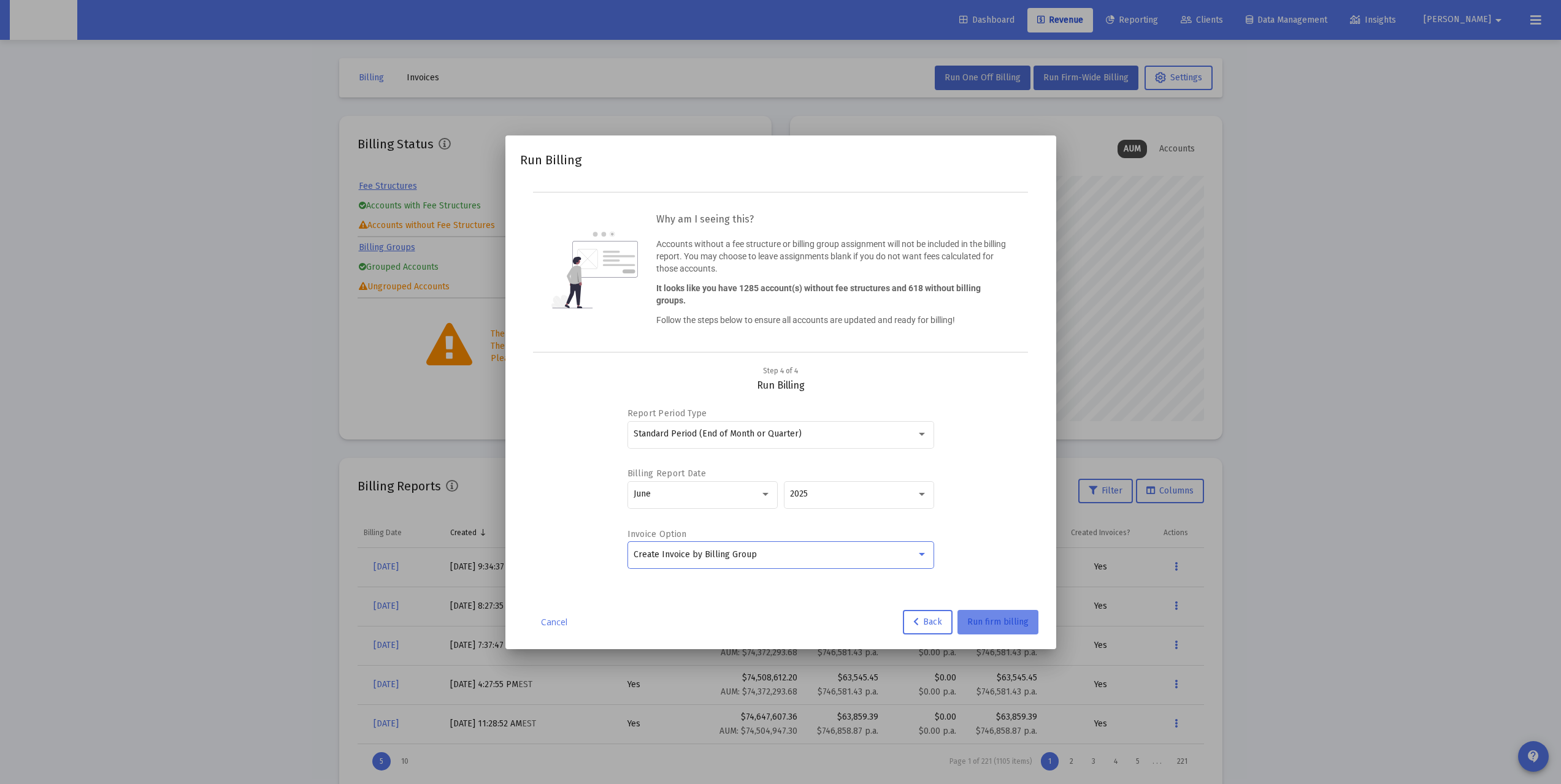
click at [1012, 624] on span "Run firm billing" at bounding box center [997, 622] width 61 height 10
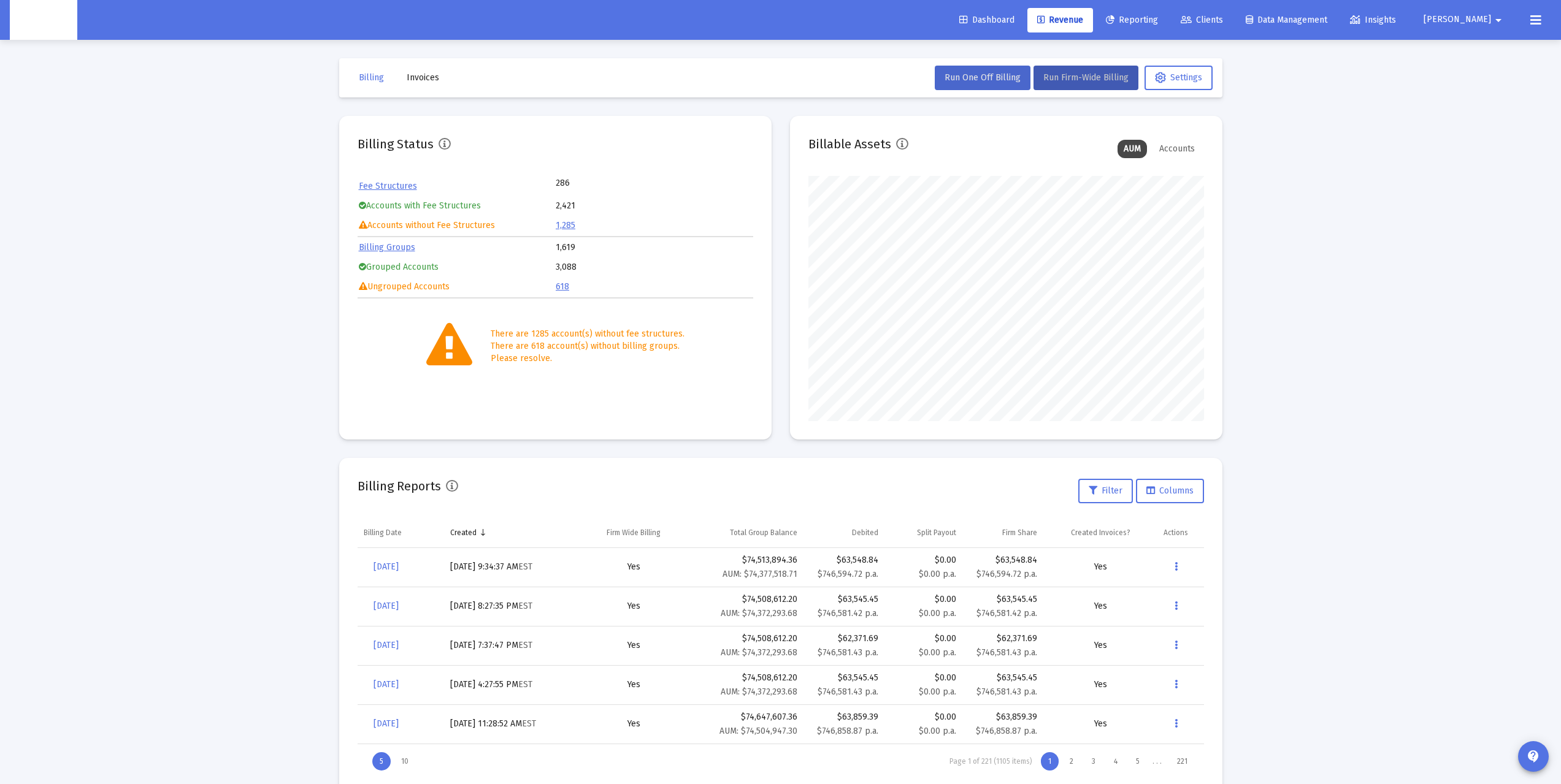
click at [1014, 21] on span "Dashboard" at bounding box center [986, 20] width 55 height 10
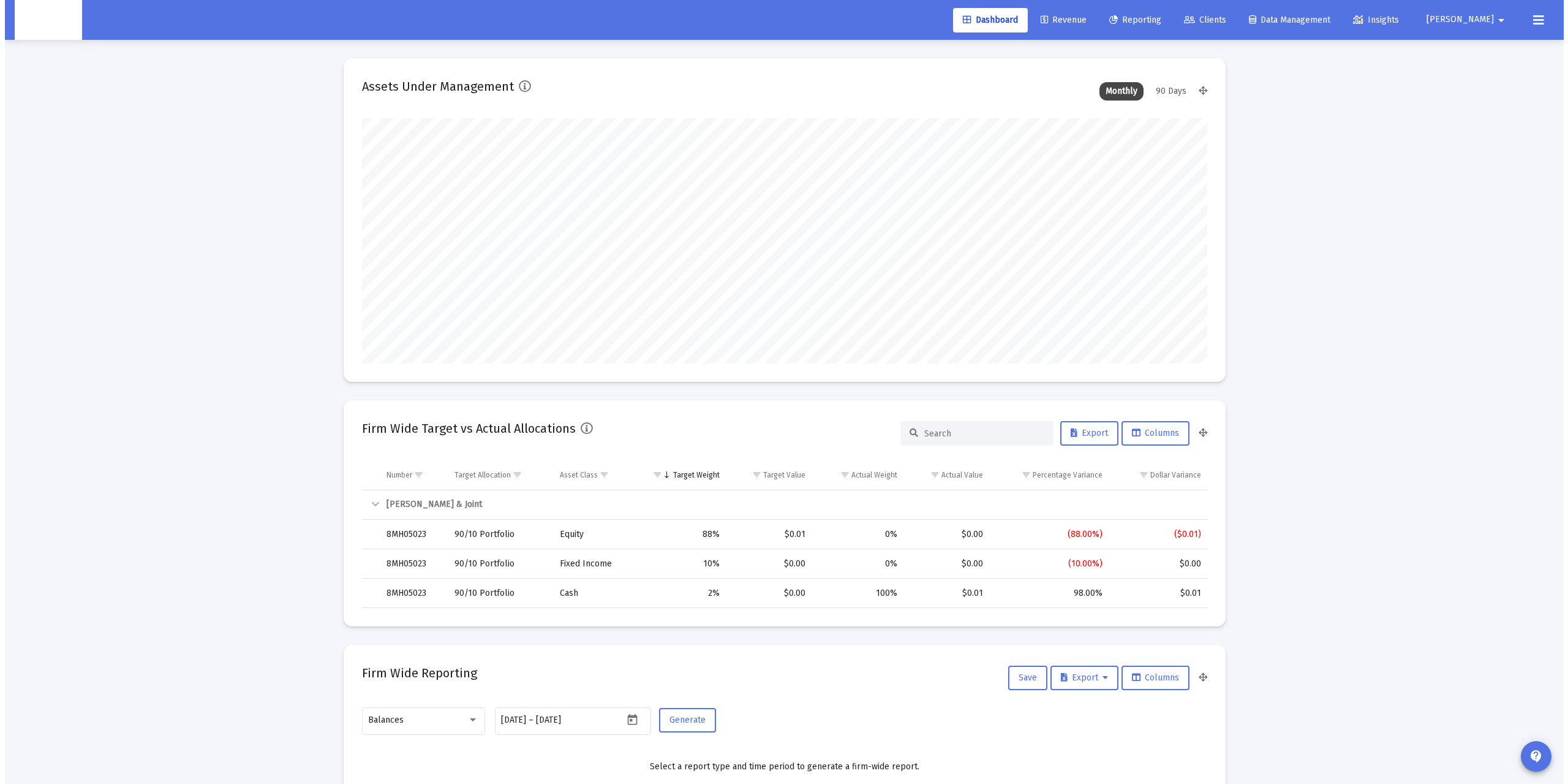
scroll to position [245, 395]
click at [1082, 16] on span "Revenue" at bounding box center [1058, 20] width 46 height 10
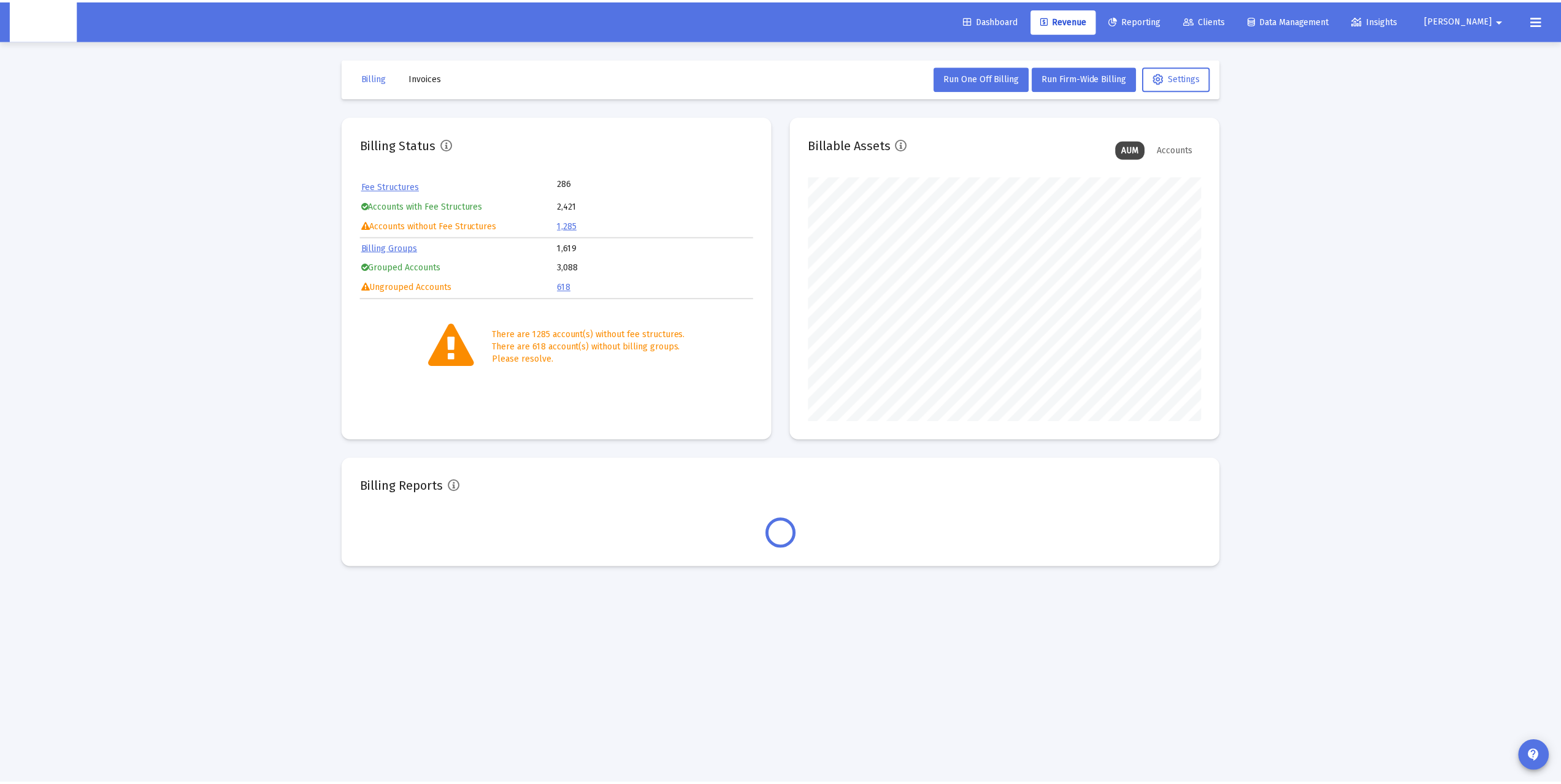
scroll to position [245, 395]
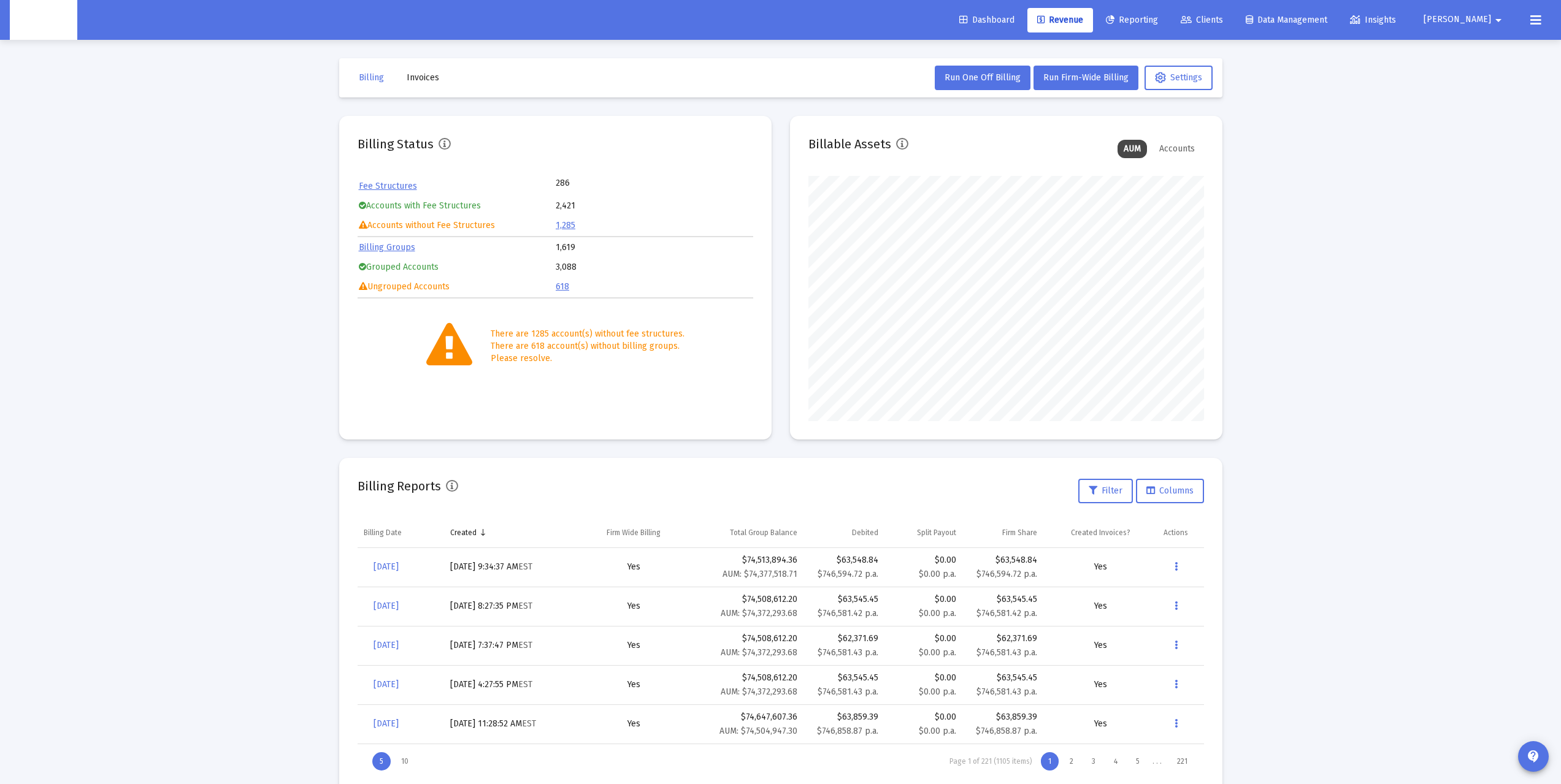
click at [255, 524] on div "Loading... Billing Invoices Run One Off Billing Run Firm-Wide Billing Settings …" at bounding box center [780, 407] width 1561 height 815
click at [1024, 14] on link "Dashboard" at bounding box center [987, 20] width 75 height 24
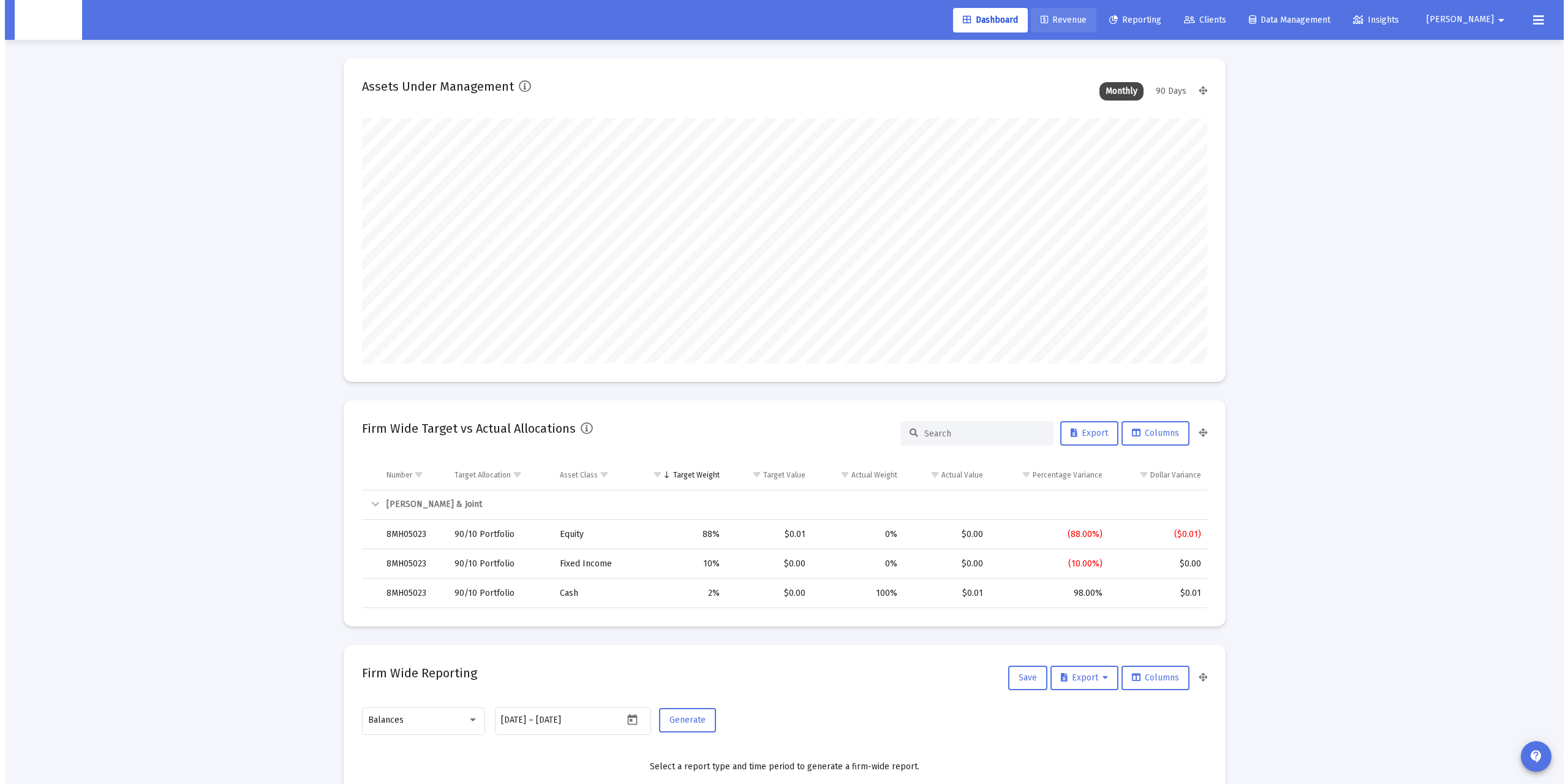
scroll to position [245, 455]
click at [1082, 15] on span "Revenue" at bounding box center [1058, 20] width 46 height 10
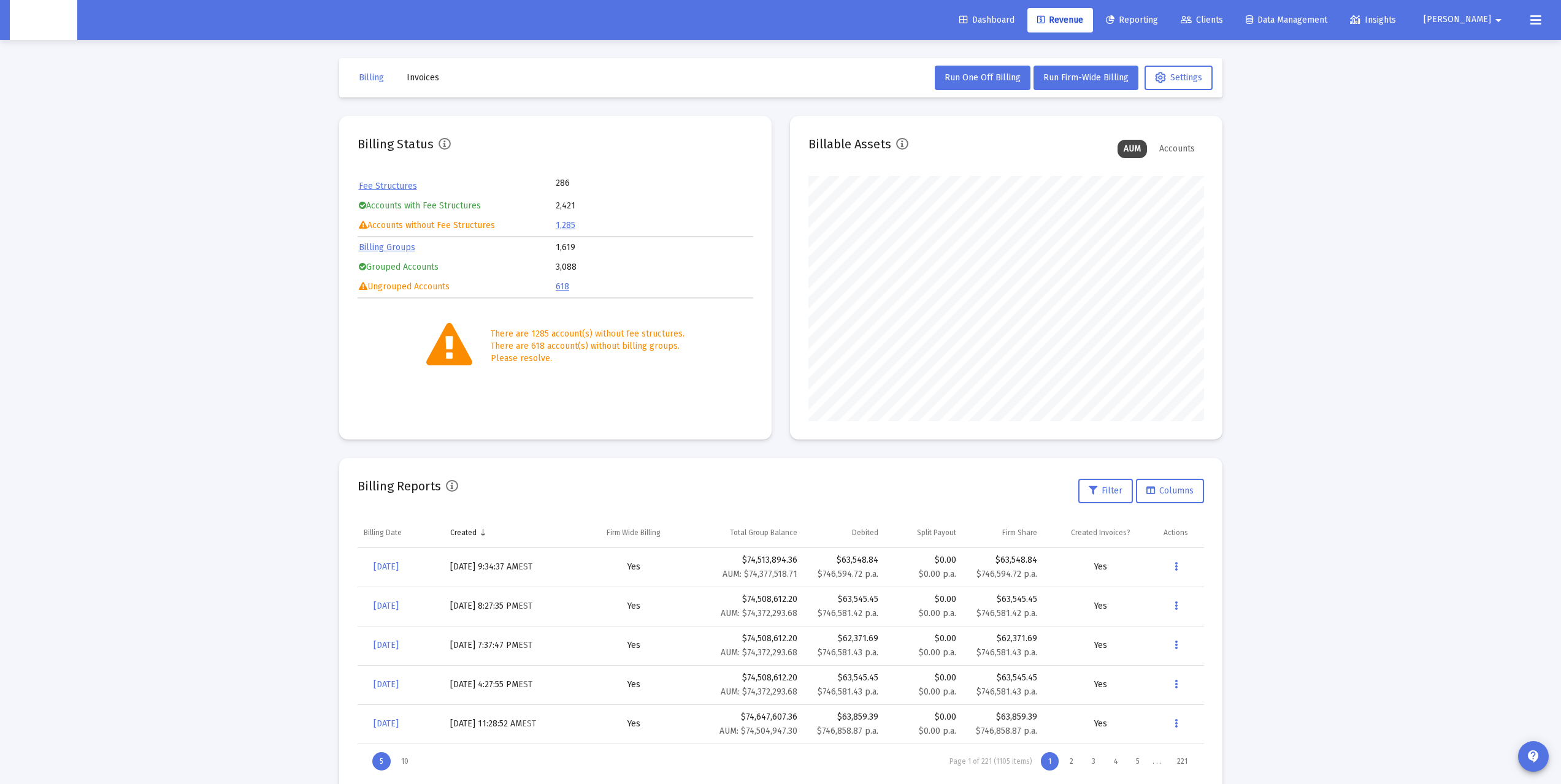
scroll to position [31, 0]
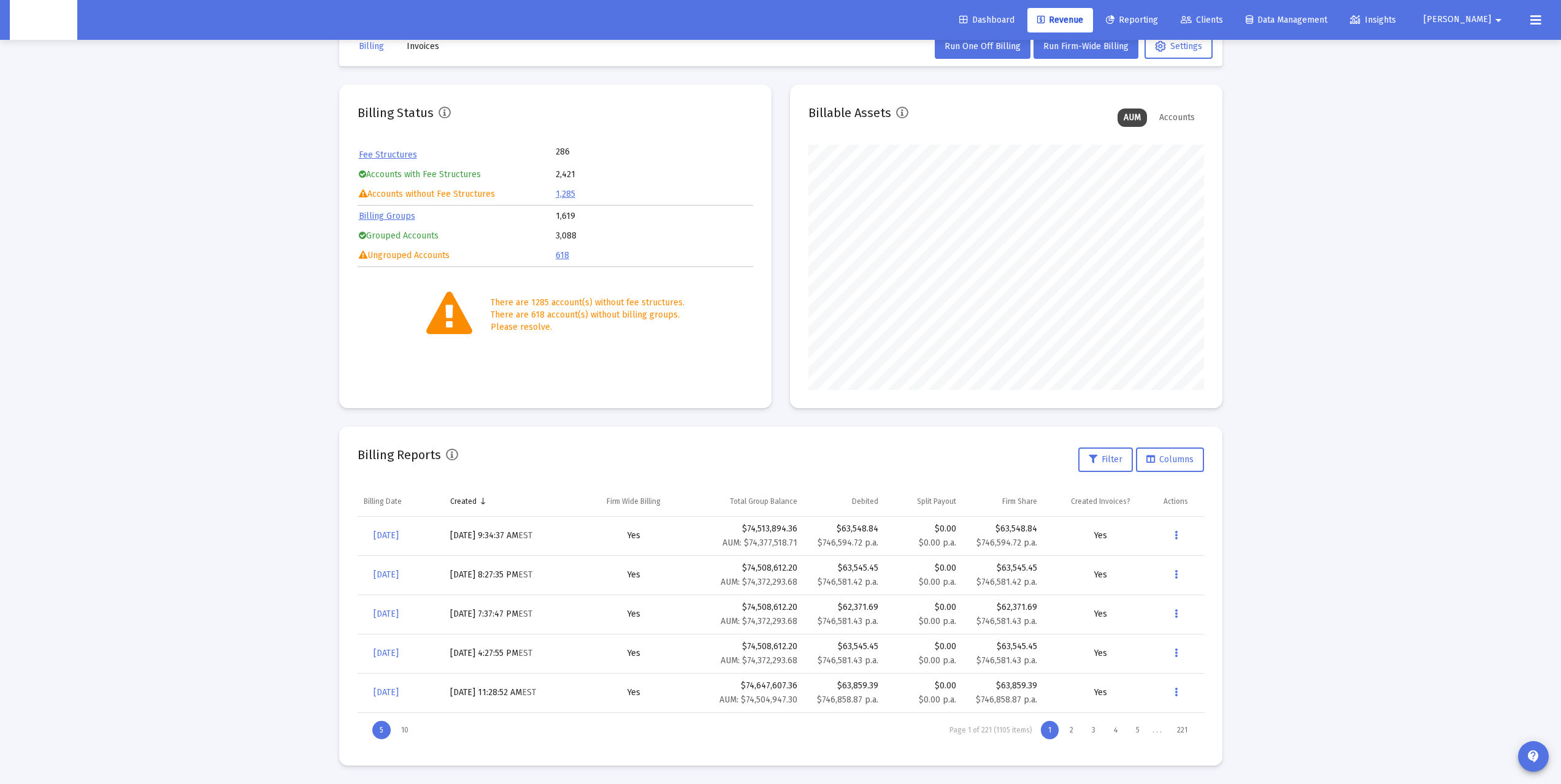
click at [1014, 15] on span "Dashboard" at bounding box center [986, 20] width 55 height 10
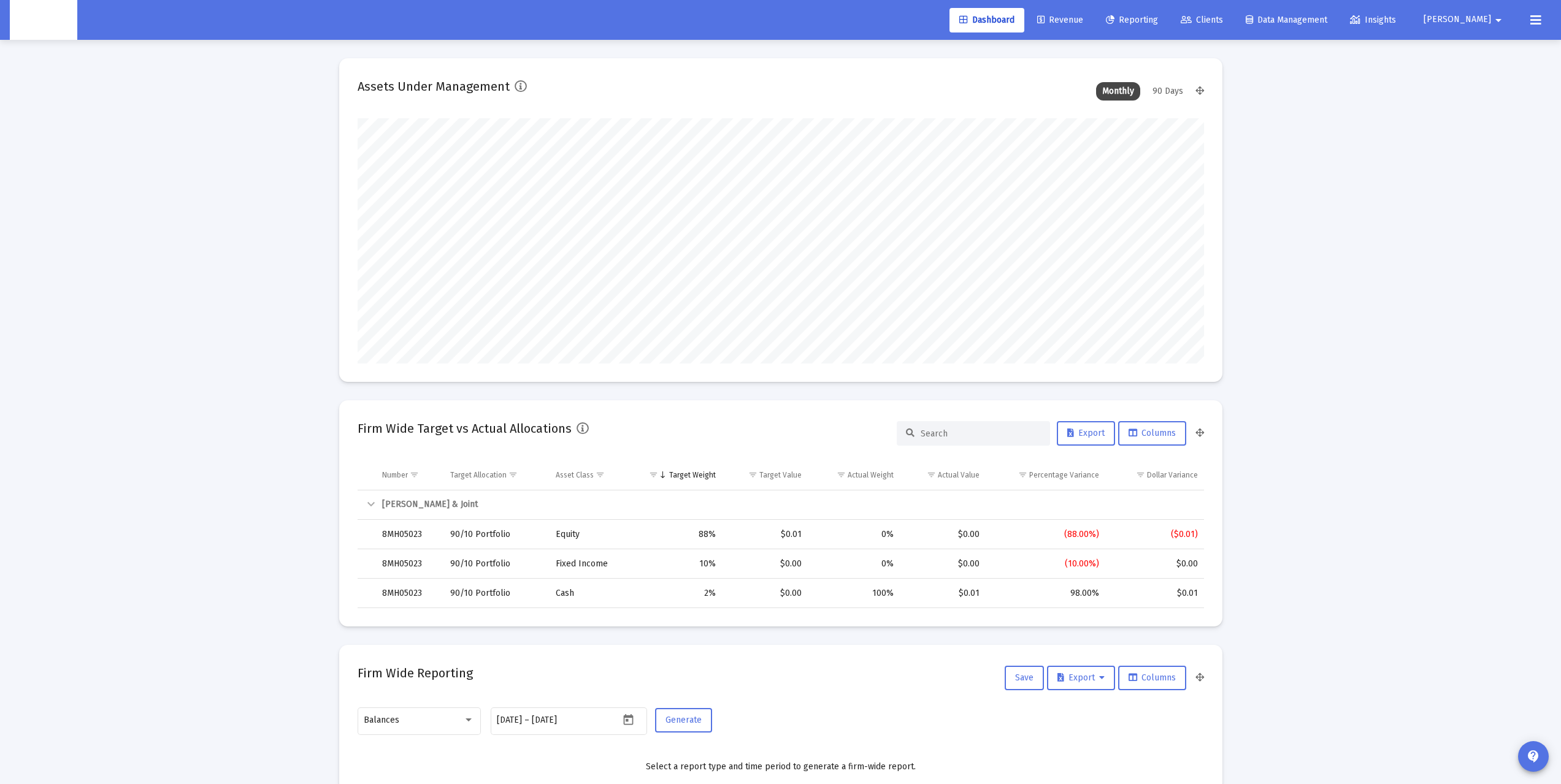
click at [1083, 20] on span "Revenue" at bounding box center [1059, 20] width 46 height 10
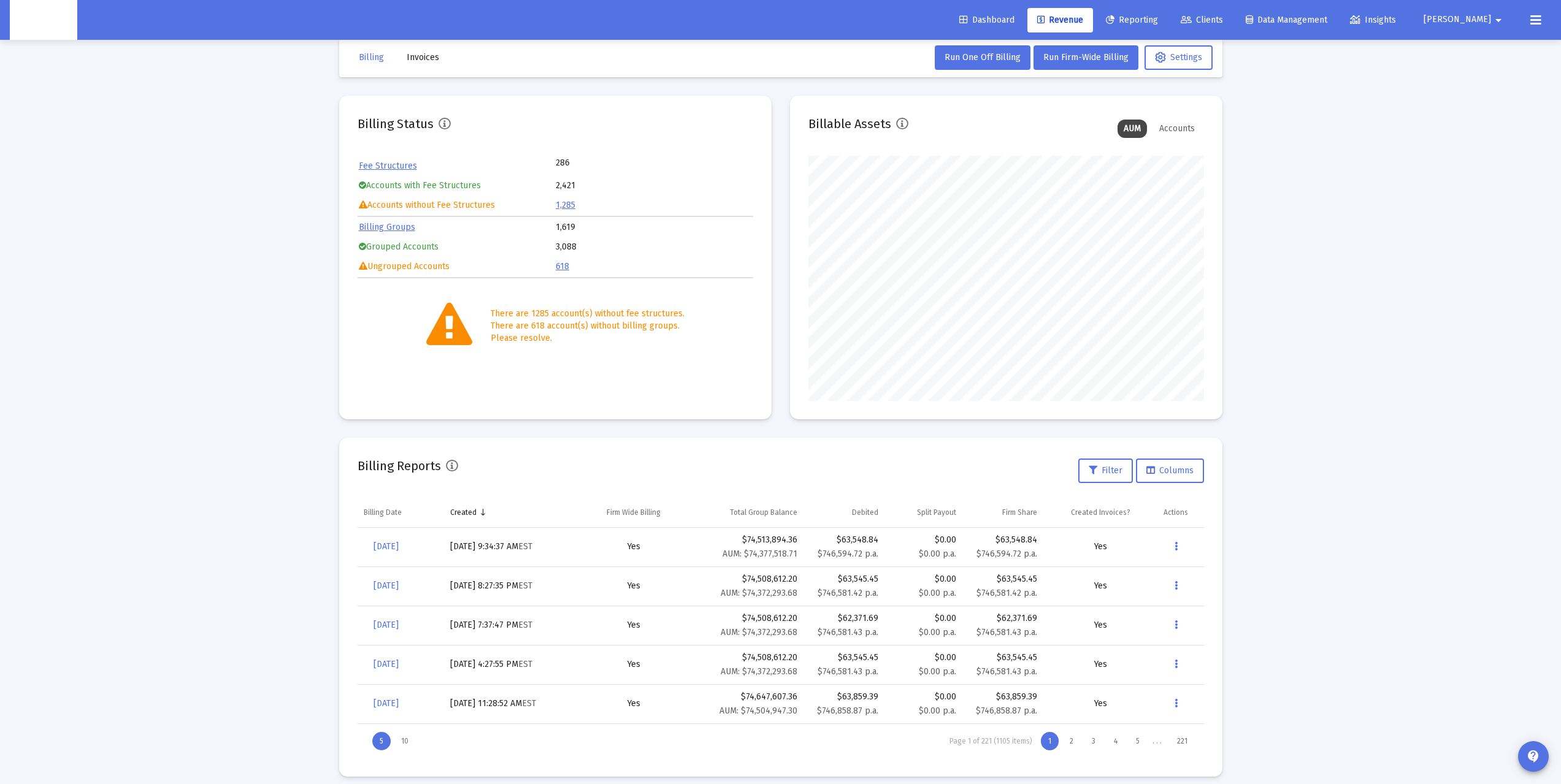
scroll to position [31, 0]
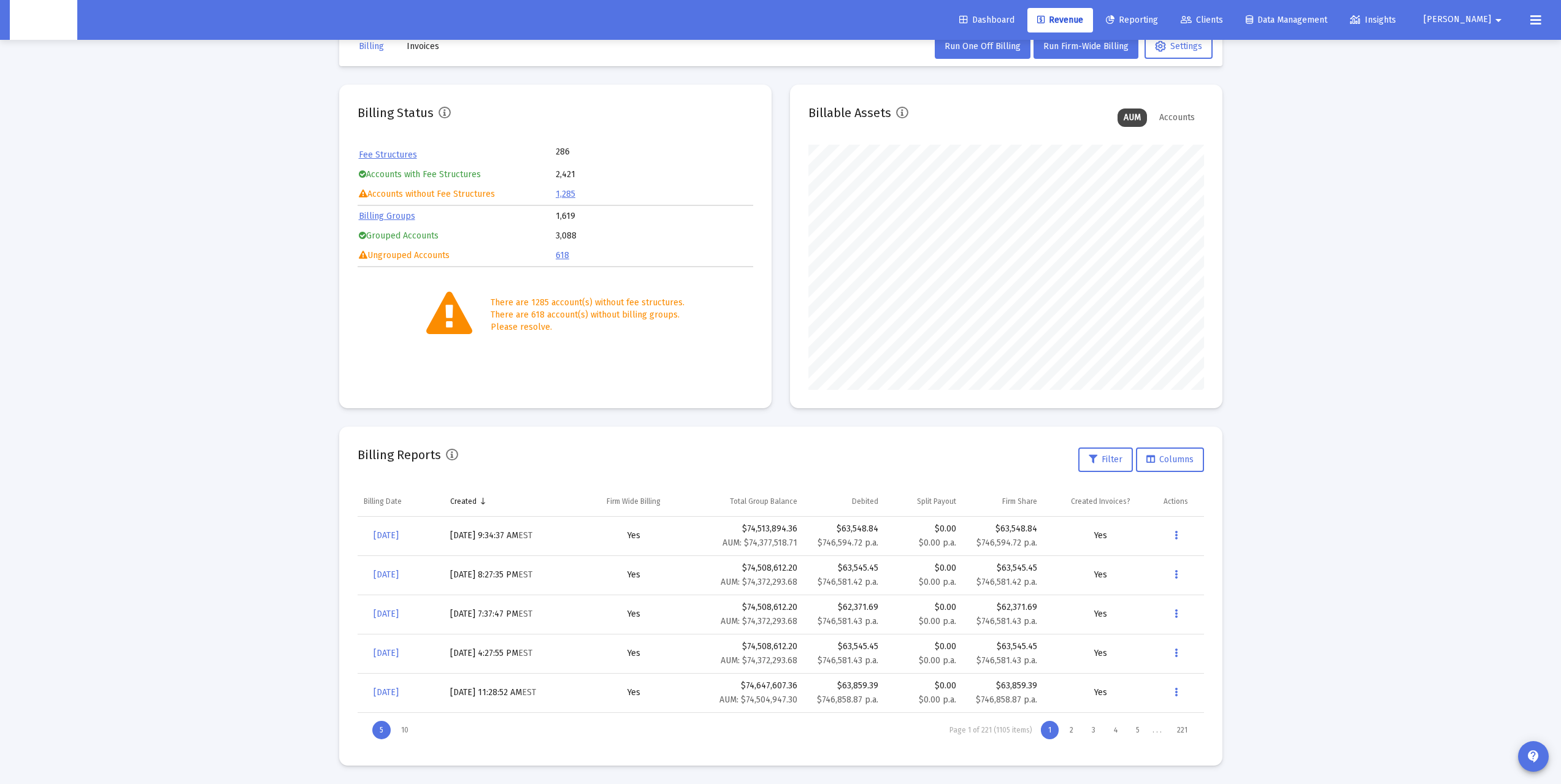
click at [1024, 12] on link "Dashboard" at bounding box center [987, 20] width 75 height 24
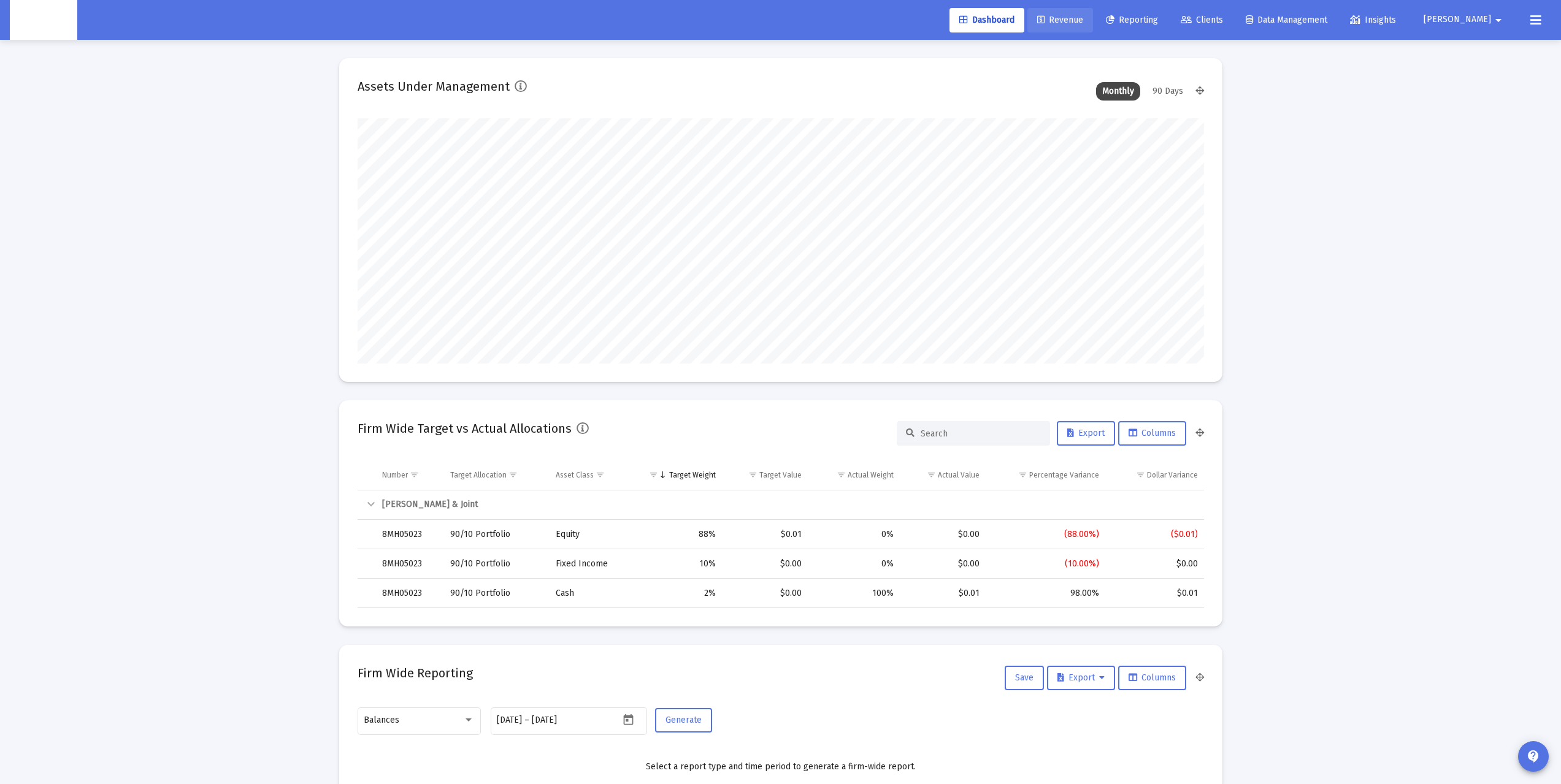
click at [1083, 20] on span "Revenue" at bounding box center [1059, 20] width 46 height 10
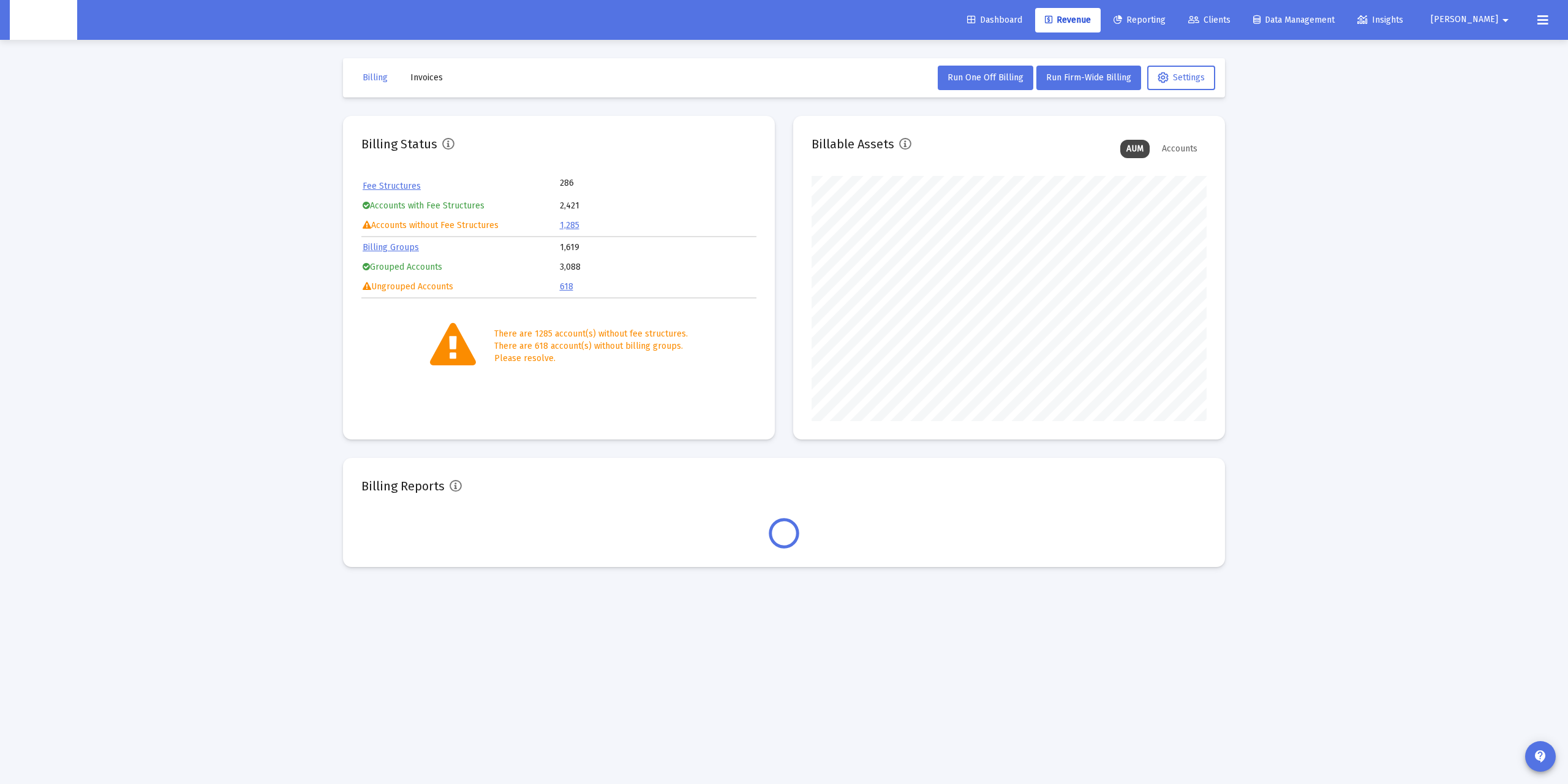
scroll to position [612738, 612221]
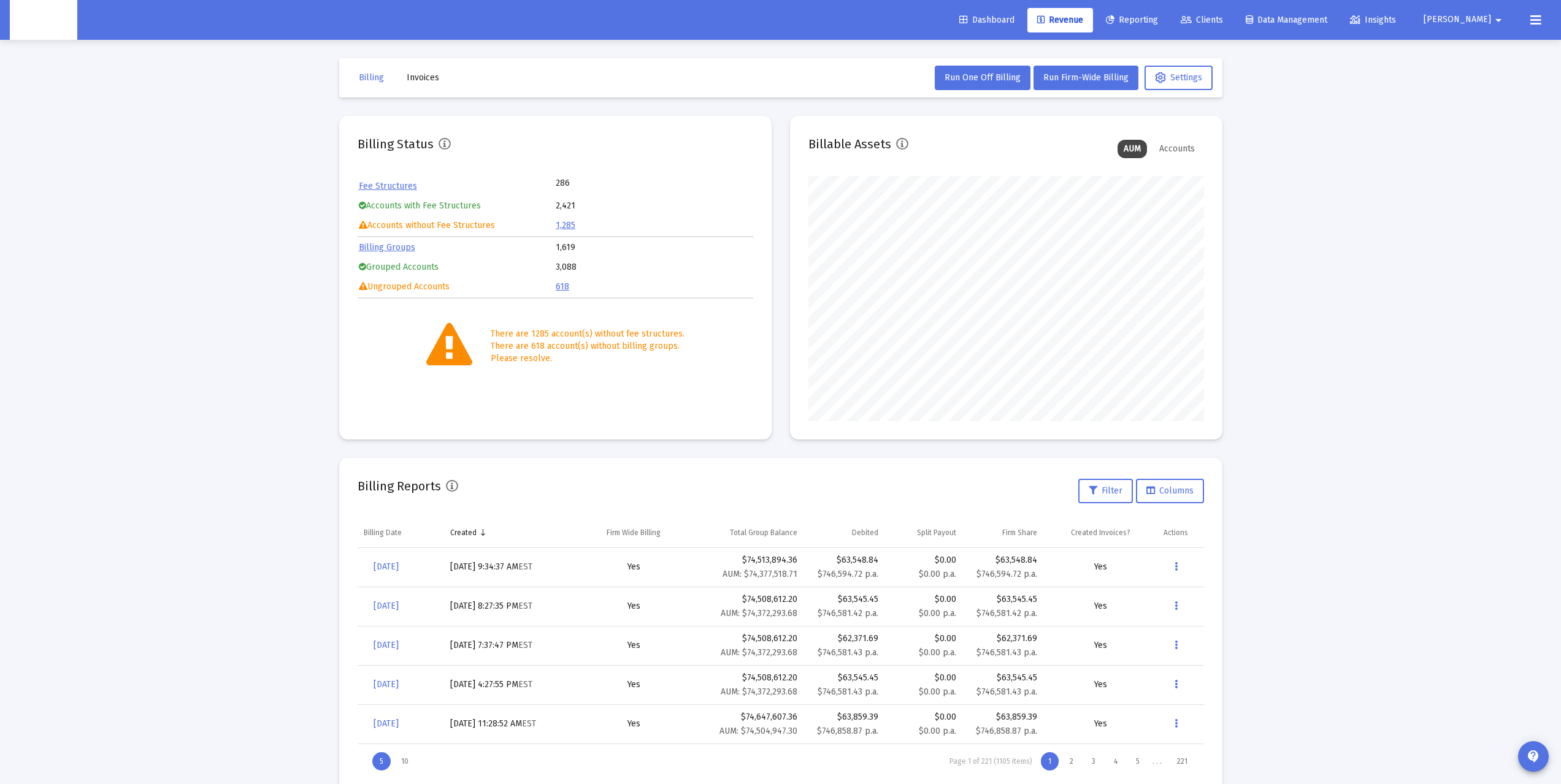
click at [1264, 418] on div "Loading... Billing Invoices Run One Off Billing Run Firm-Wide Billing Settings …" at bounding box center [780, 407] width 1561 height 815
click at [1014, 16] on span "Dashboard" at bounding box center [986, 20] width 55 height 10
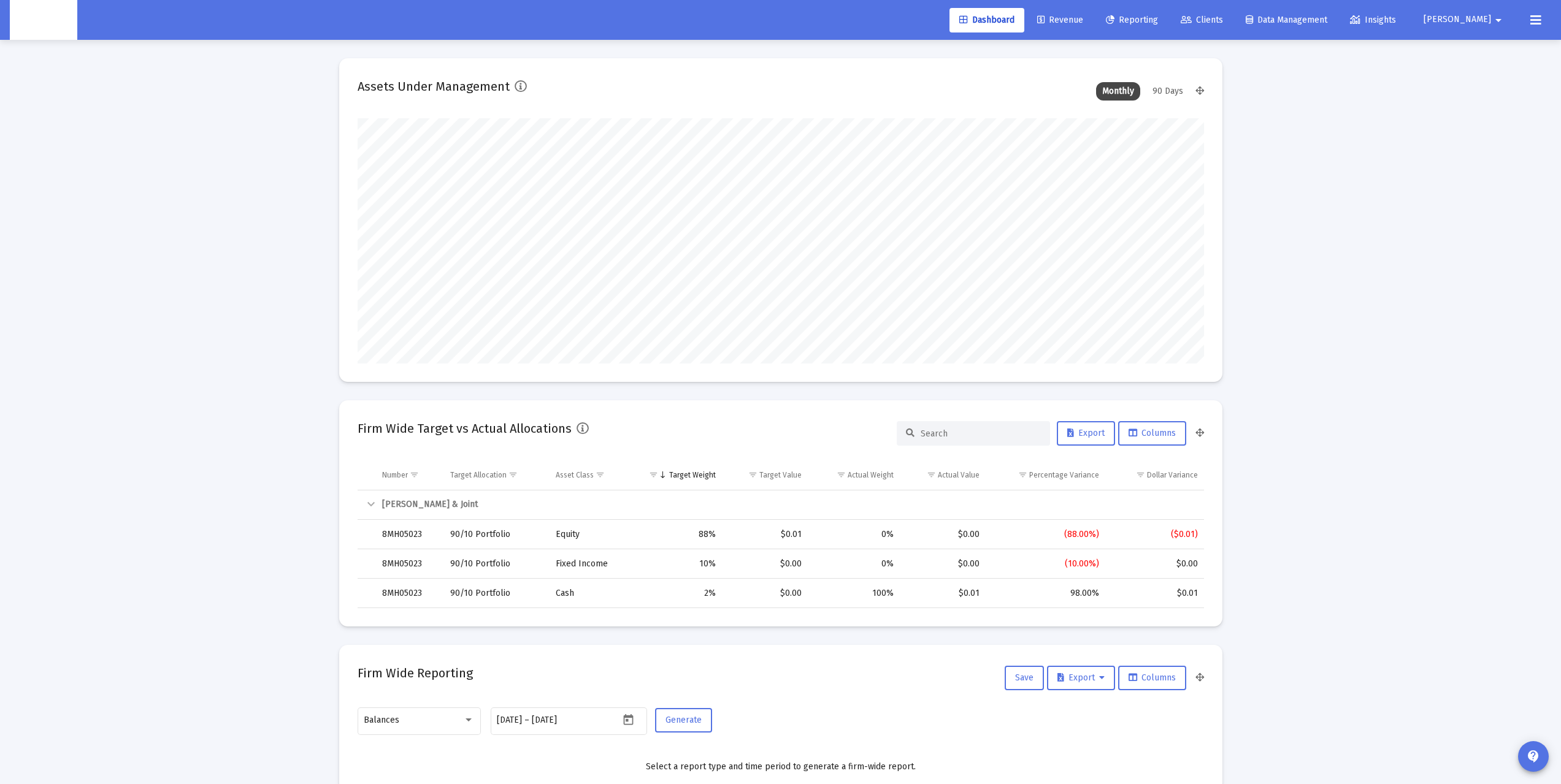
click at [1092, 25] on link "Revenue" at bounding box center [1060, 20] width 66 height 24
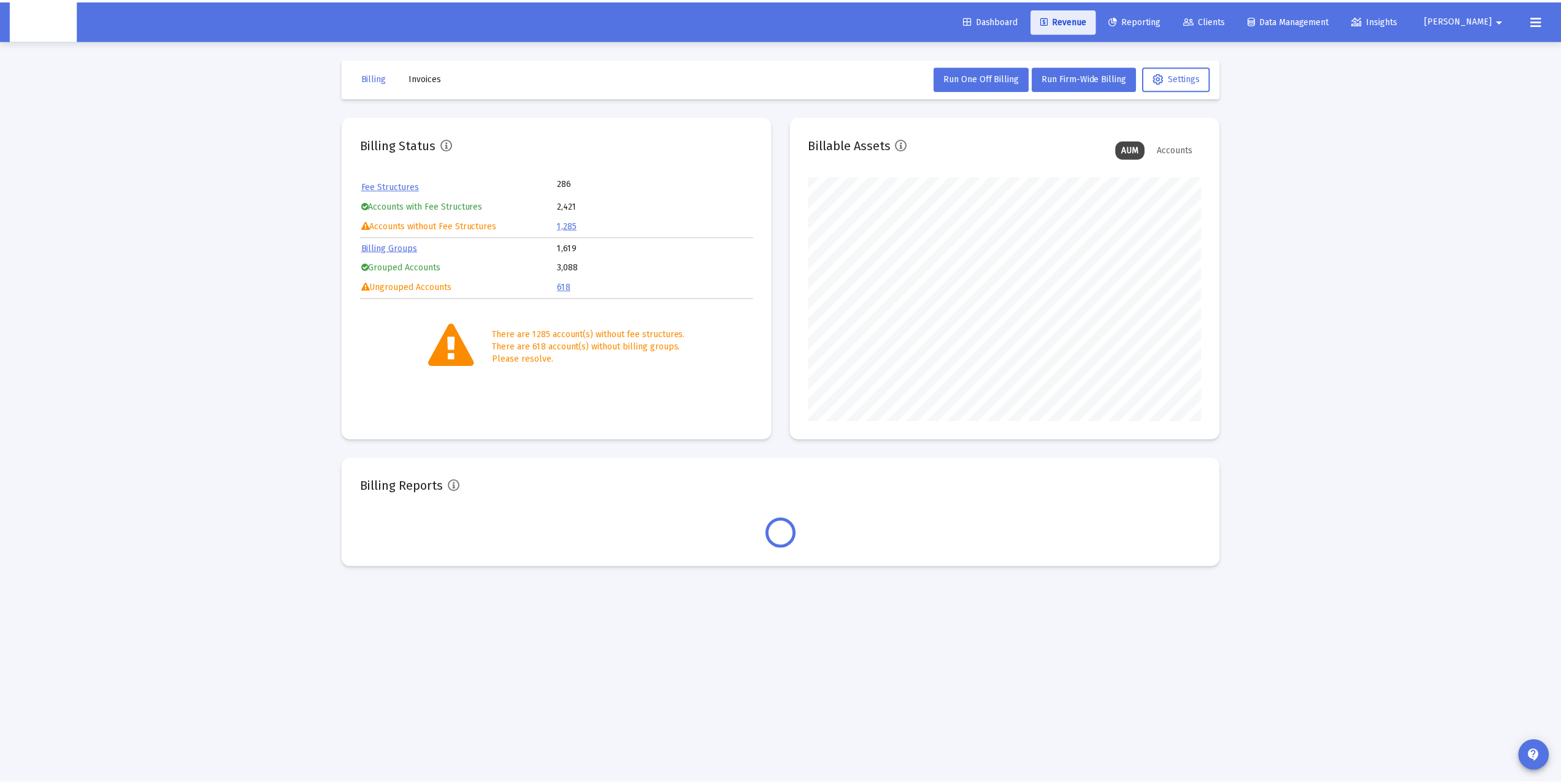
scroll to position [245, 395]
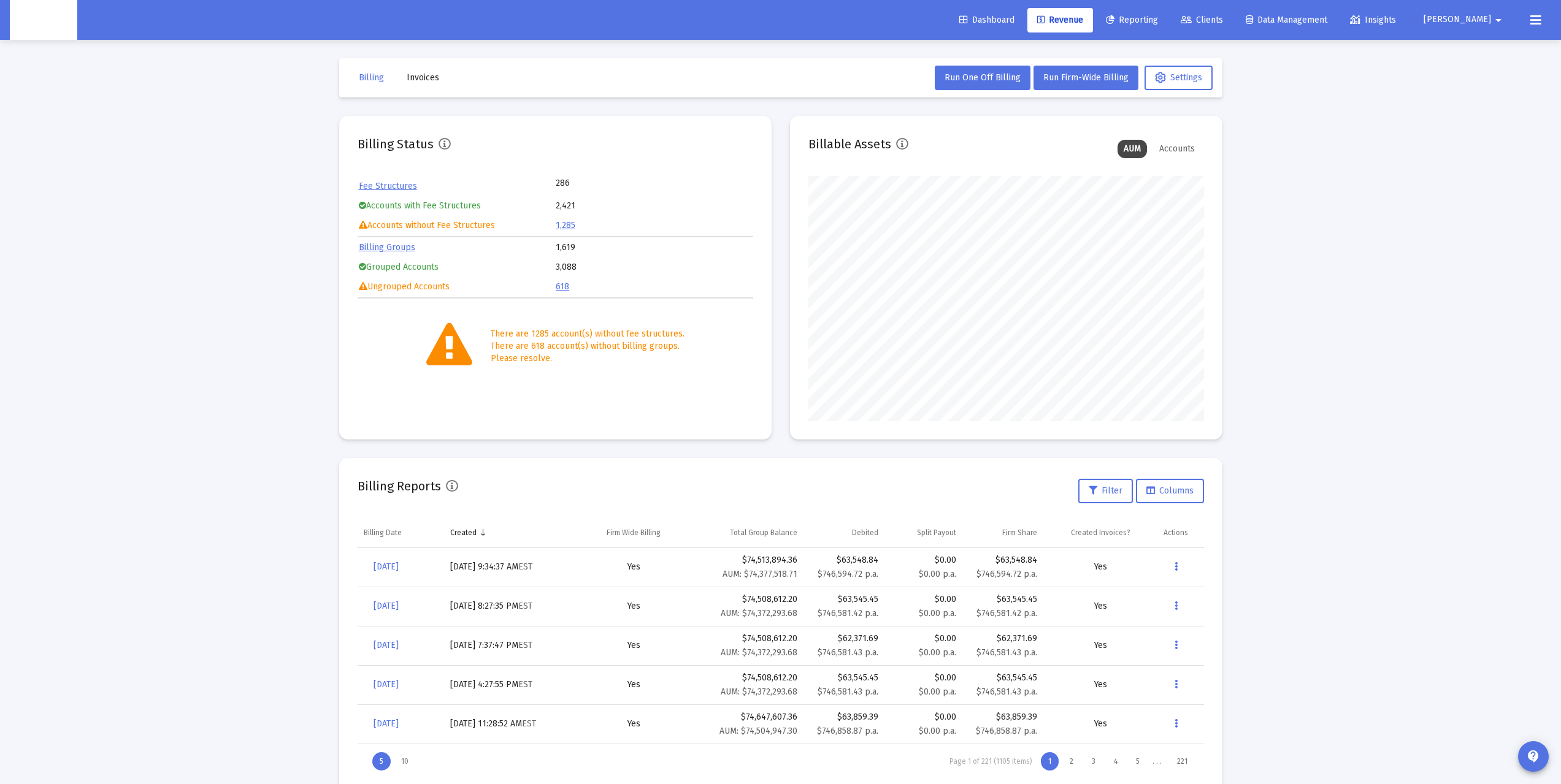
click at [1540, 18] on icon at bounding box center [1536, 21] width 11 height 15
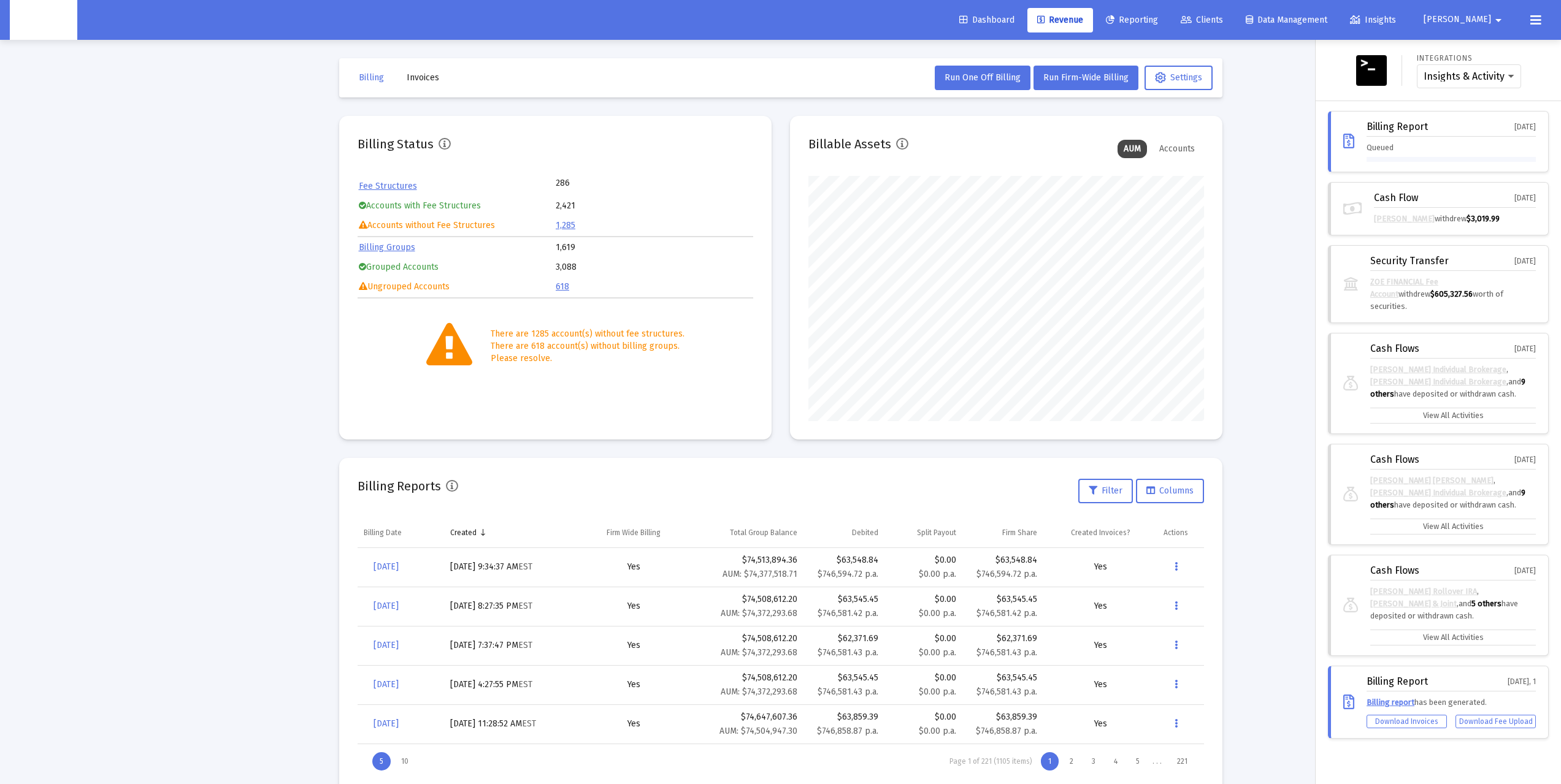
click at [1294, 174] on div at bounding box center [780, 392] width 1561 height 784
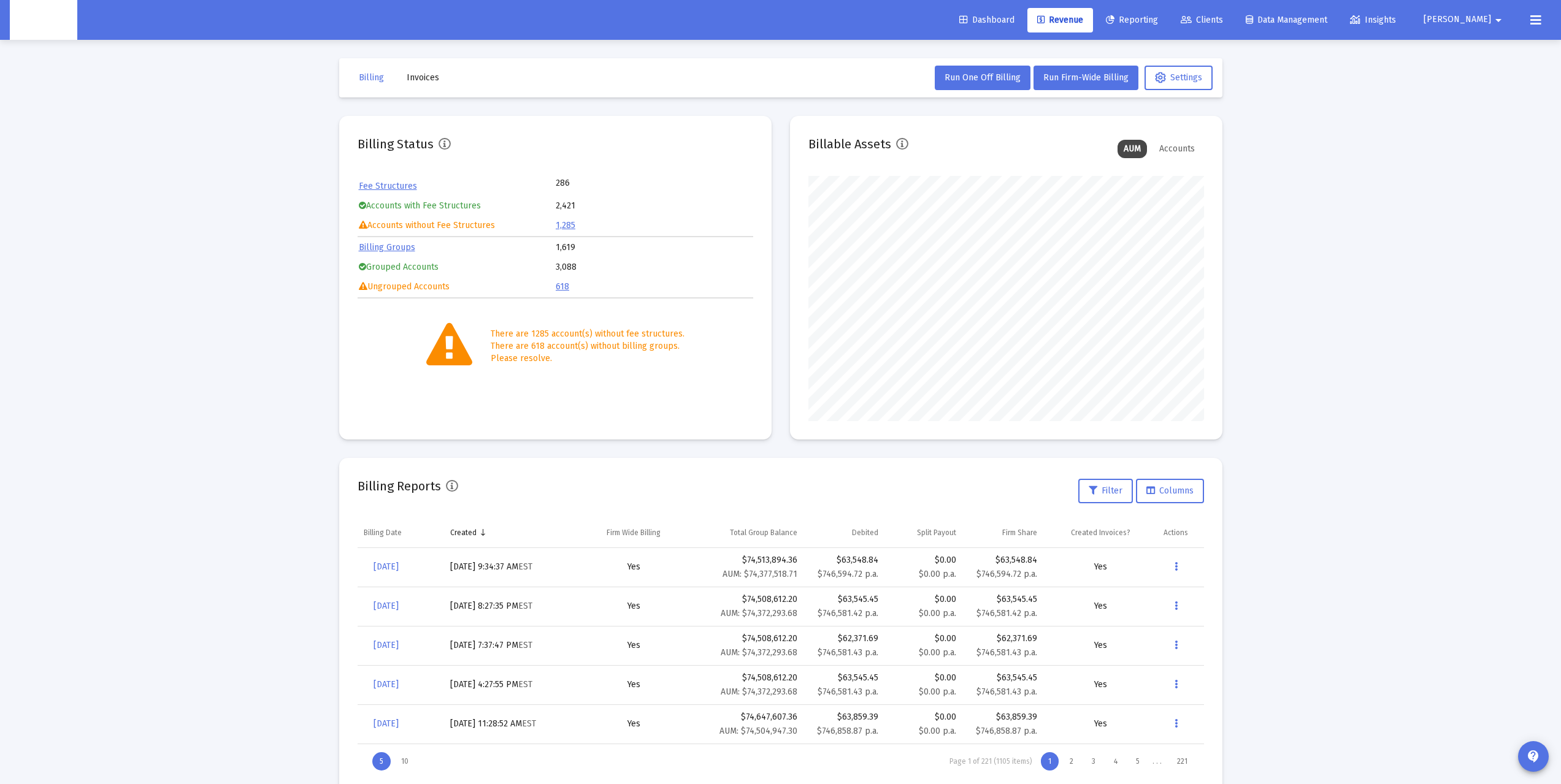
click at [1014, 18] on span "Dashboard" at bounding box center [986, 20] width 55 height 10
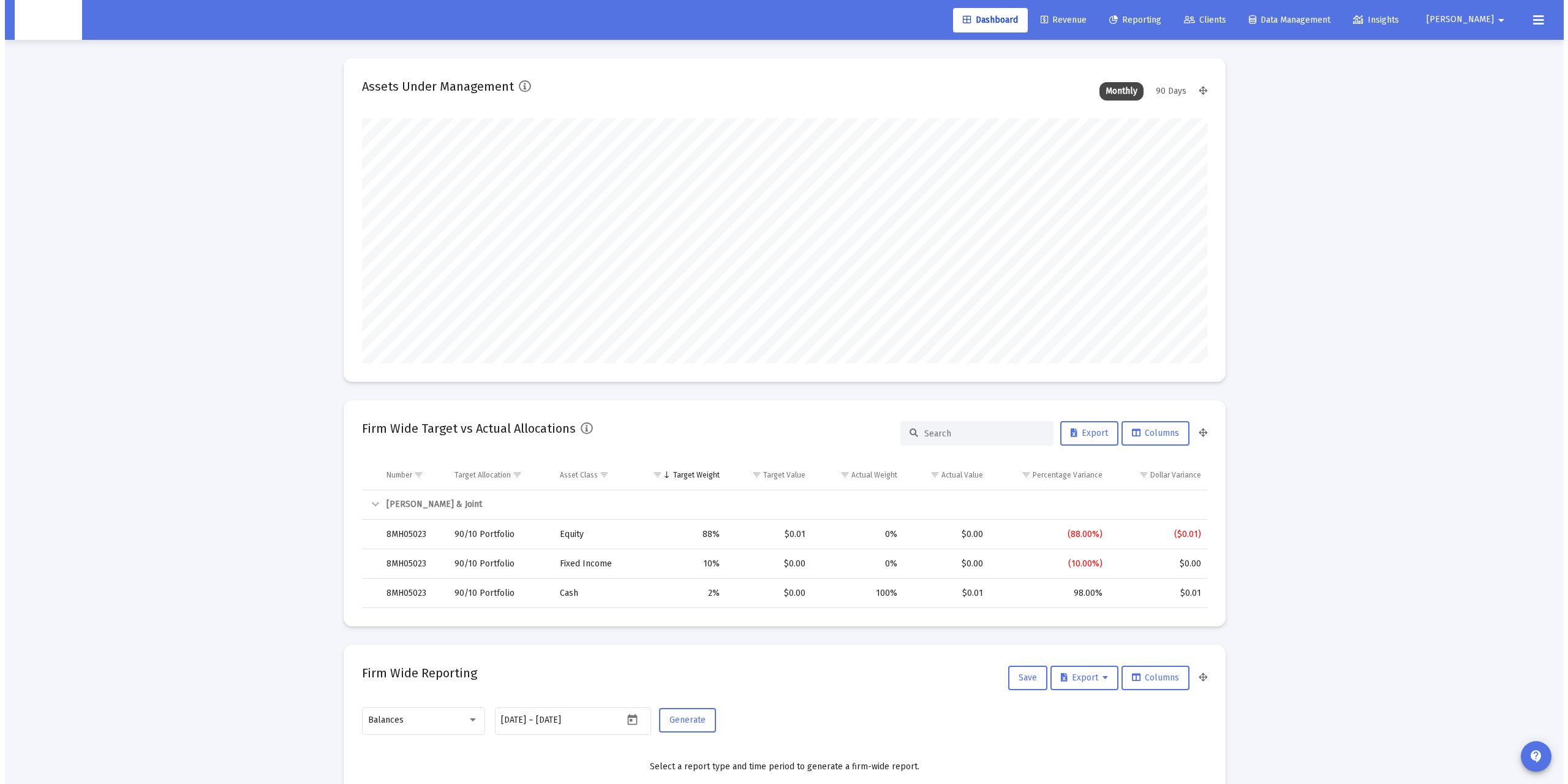
scroll to position [245, 455]
click at [1082, 21] on span "Revenue" at bounding box center [1058, 20] width 46 height 10
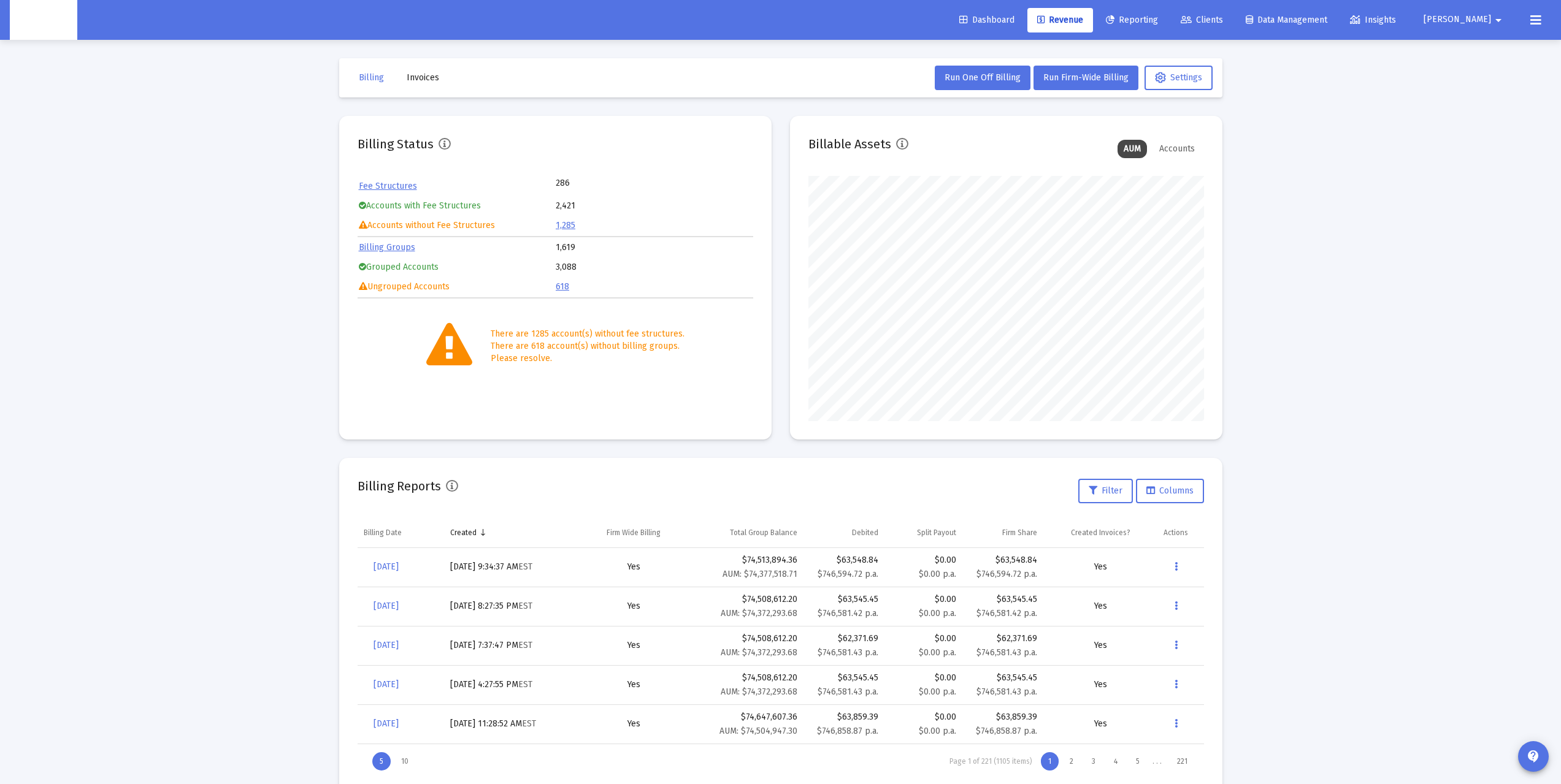
click at [1014, 21] on span "Dashboard" at bounding box center [986, 20] width 55 height 10
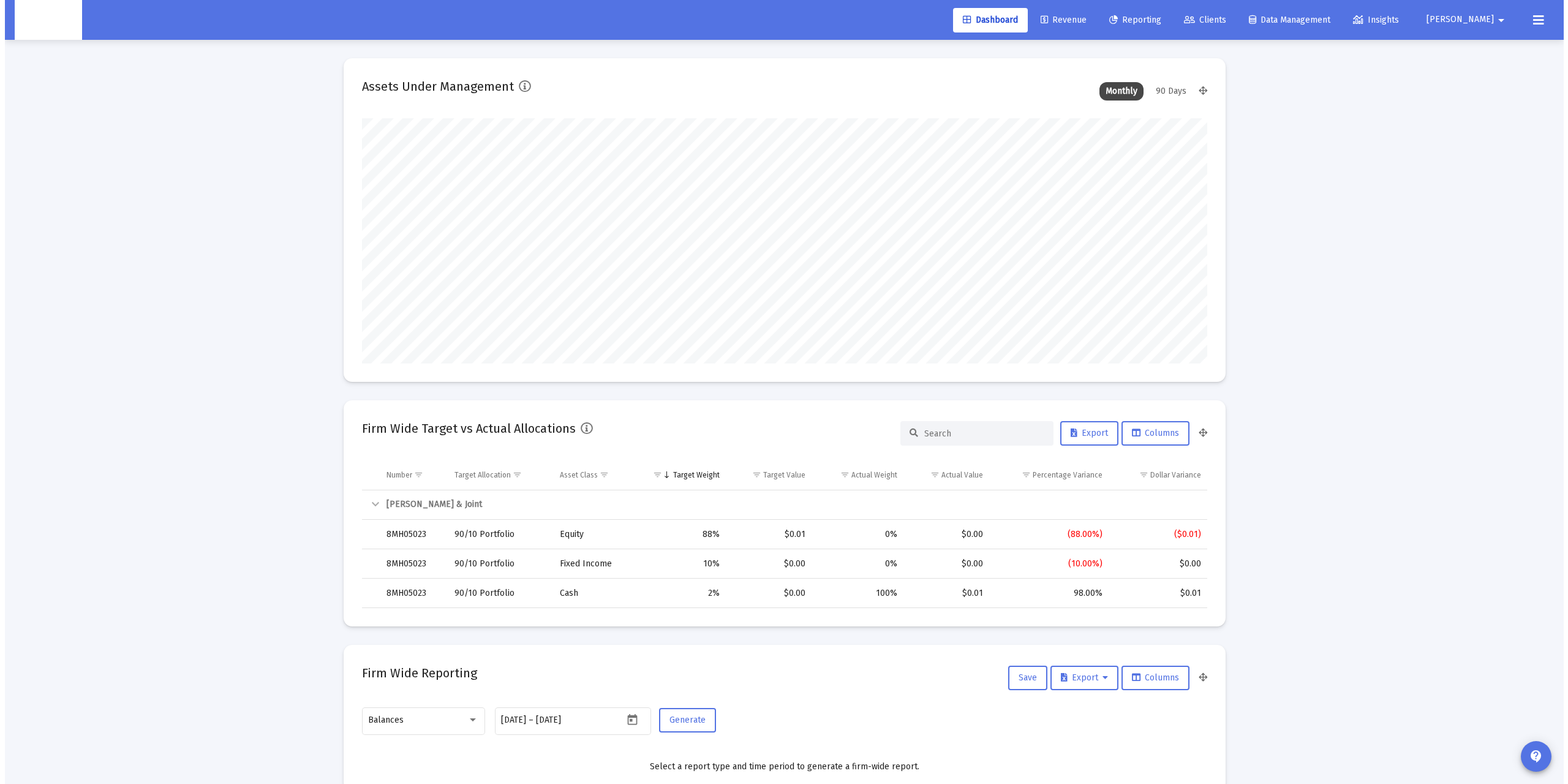
scroll to position [245, 395]
click at [1082, 20] on span "Revenue" at bounding box center [1058, 20] width 46 height 10
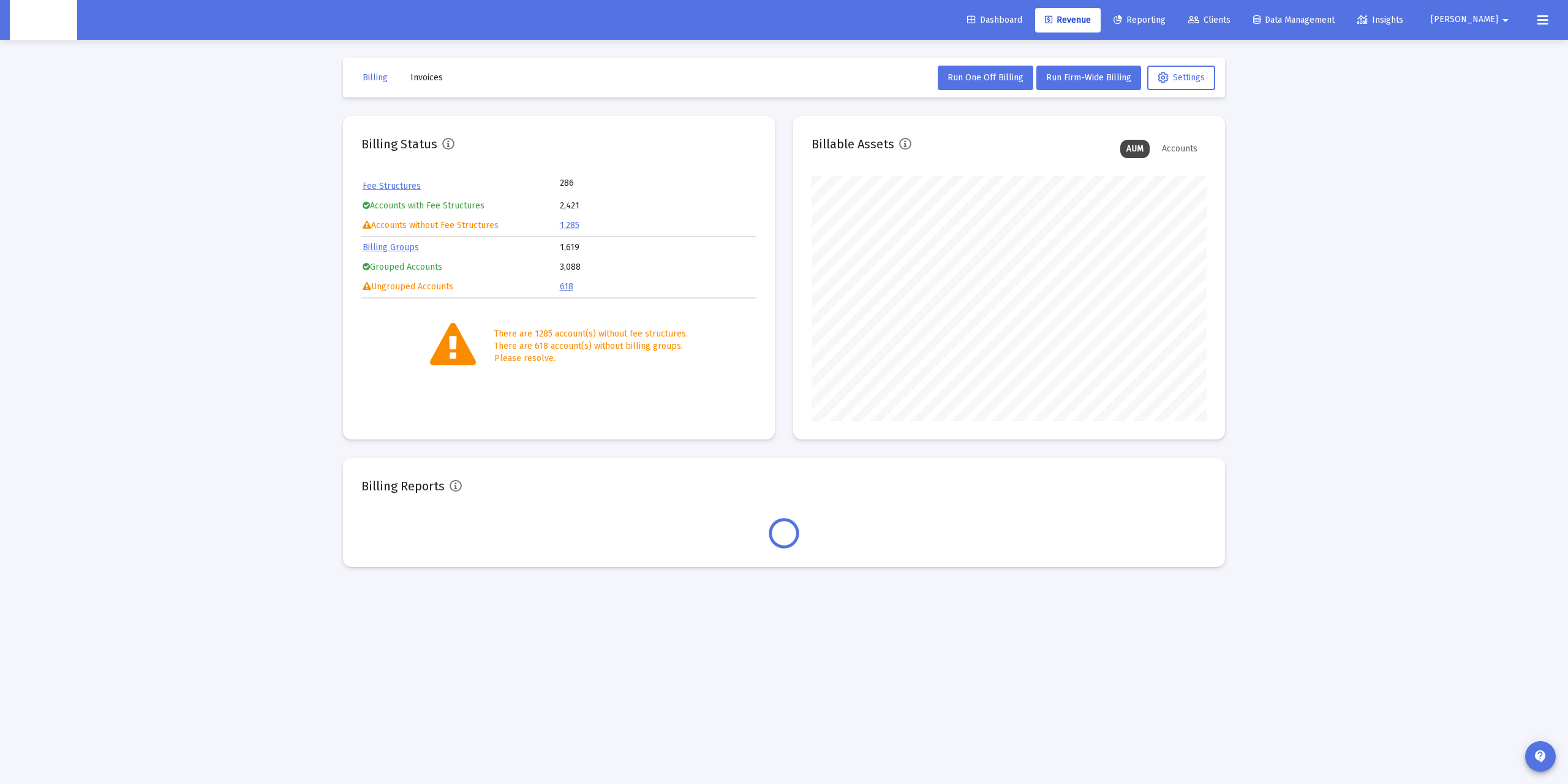
scroll to position [245, 395]
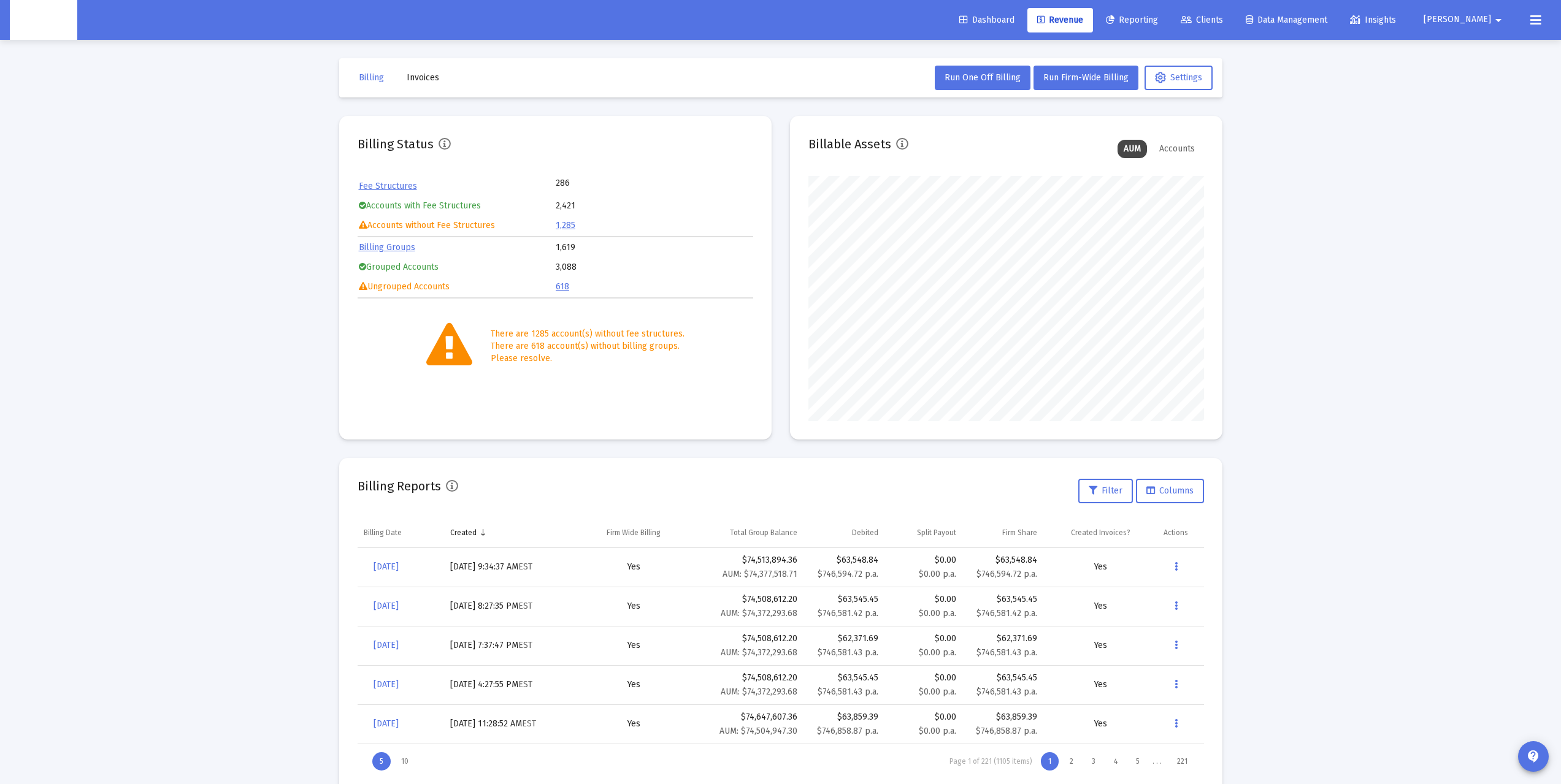
click at [1024, 26] on link "Dashboard" at bounding box center [987, 20] width 75 height 24
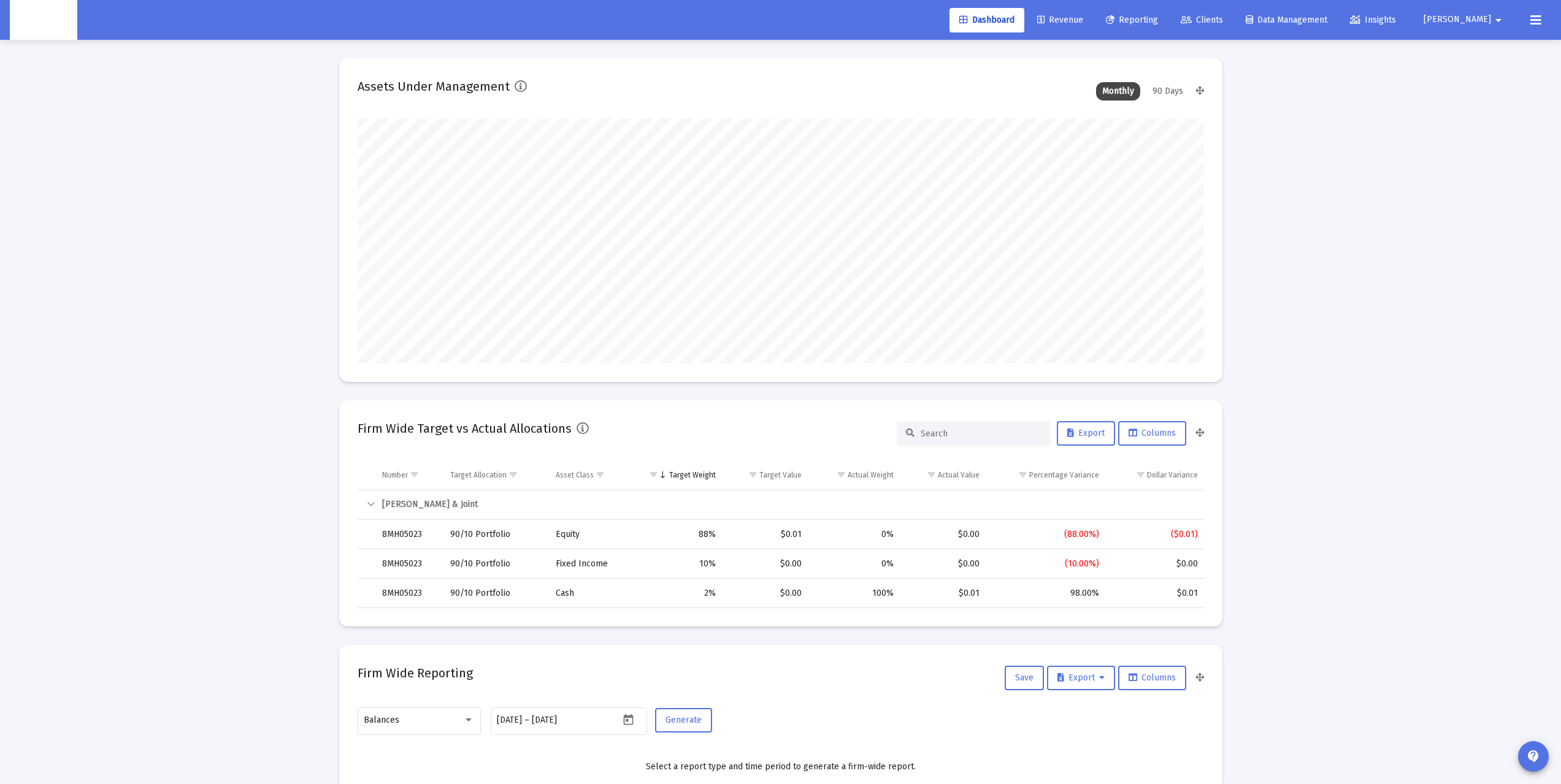
click at [1083, 20] on span "Revenue" at bounding box center [1059, 20] width 46 height 10
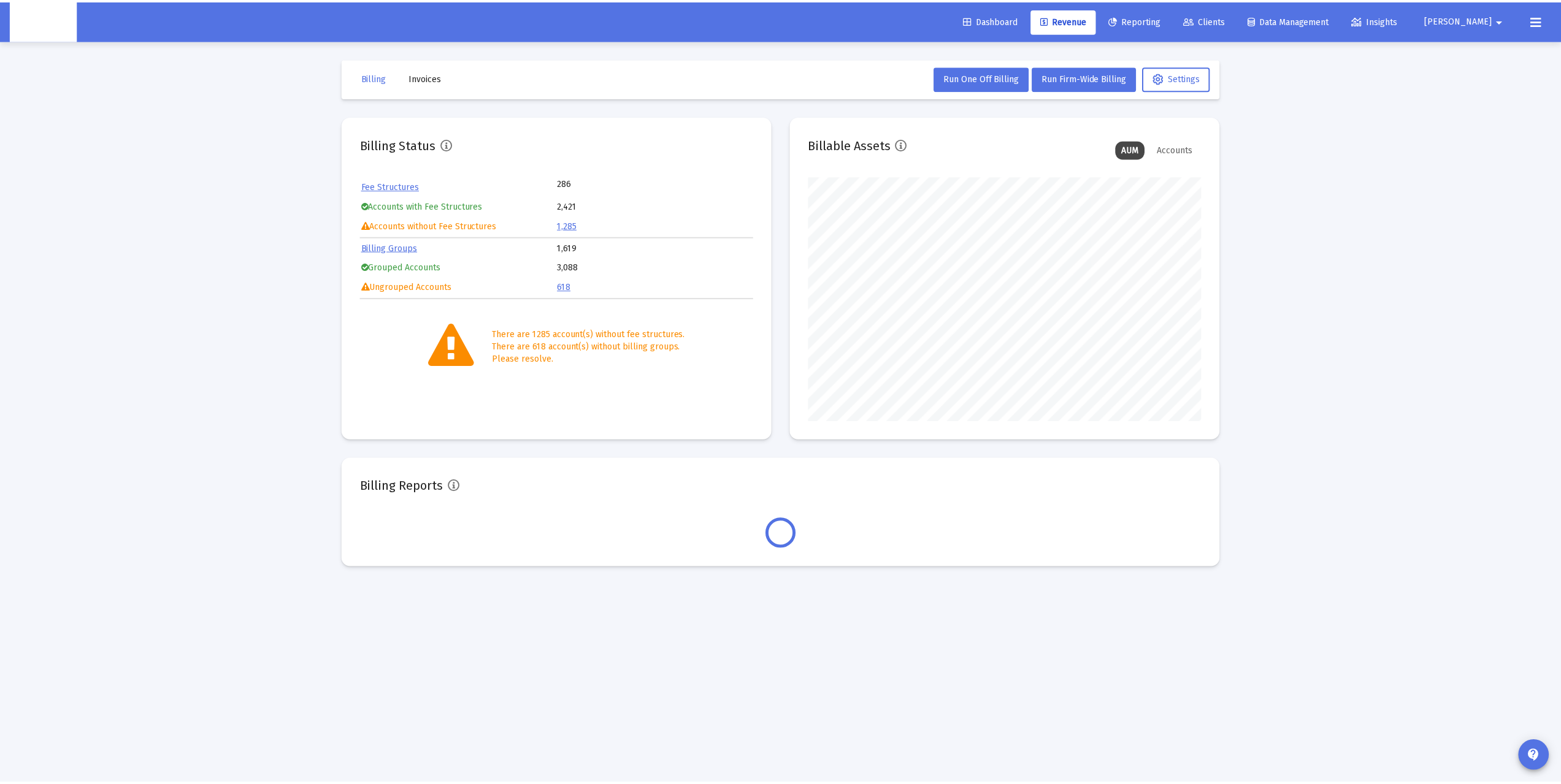
scroll to position [245, 395]
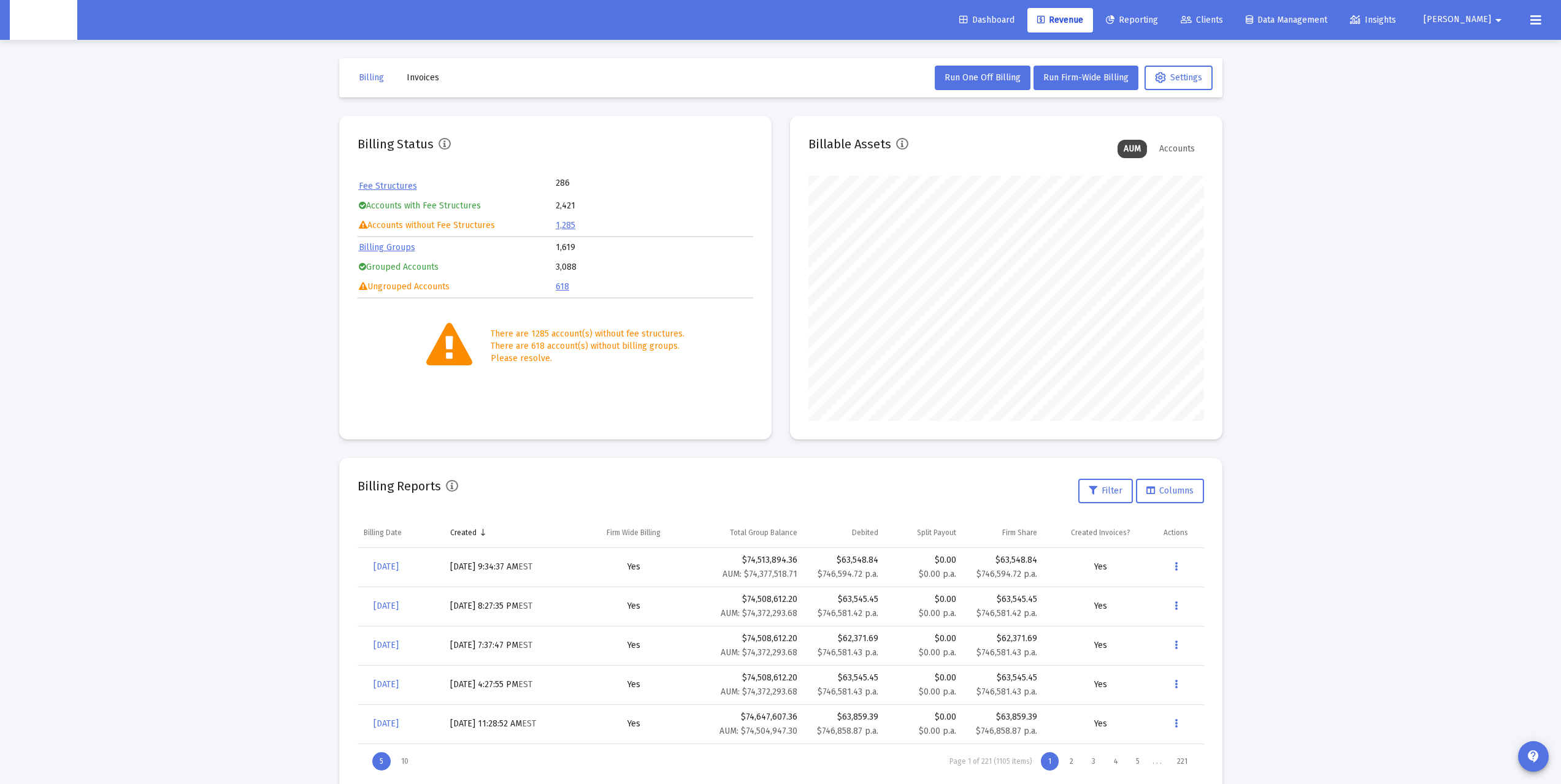
click at [176, 287] on div "Loading... Billing Invoices Run One Off Billing Run Firm-Wide Billing Settings …" at bounding box center [780, 407] width 1561 height 815
click at [1014, 21] on span "Dashboard" at bounding box center [986, 20] width 55 height 10
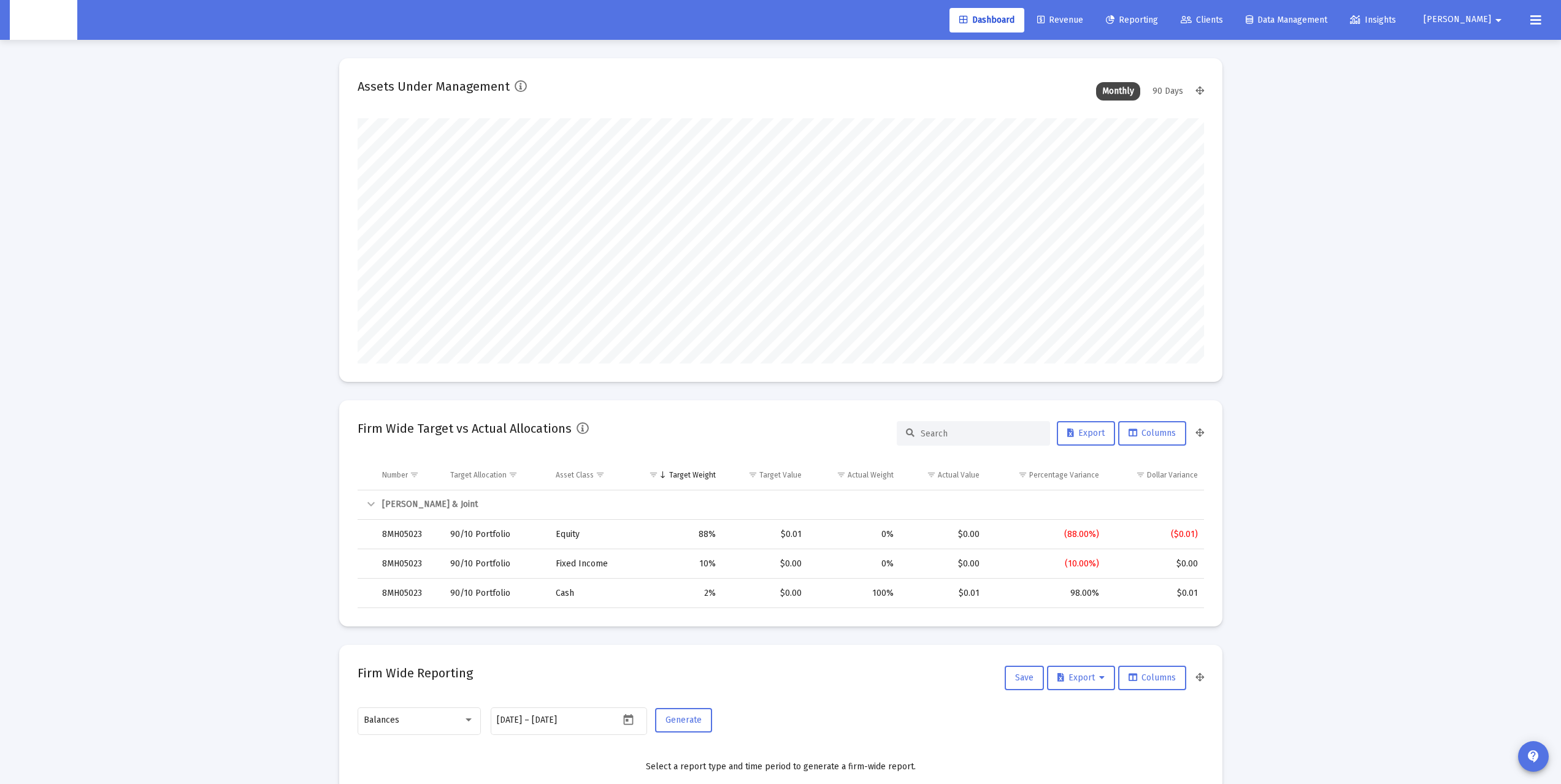
scroll to position [245, 395]
click at [1083, 21] on span "Revenue" at bounding box center [1059, 20] width 46 height 10
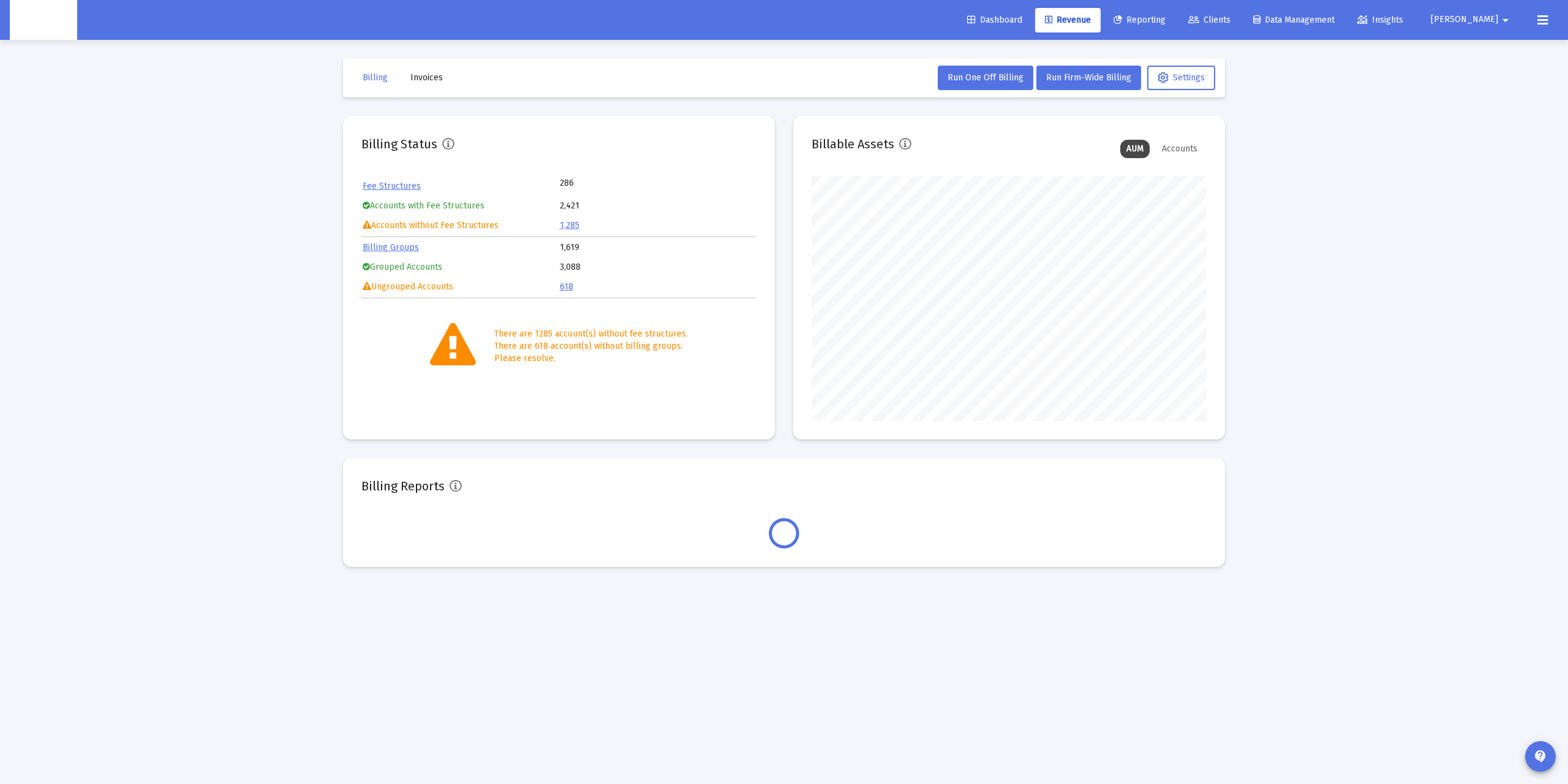
click at [318, 282] on div "Loading... Billing Invoices Run One Off Billing Run Firm-Wide Billing Settings …" at bounding box center [784, 392] width 1568 height 784
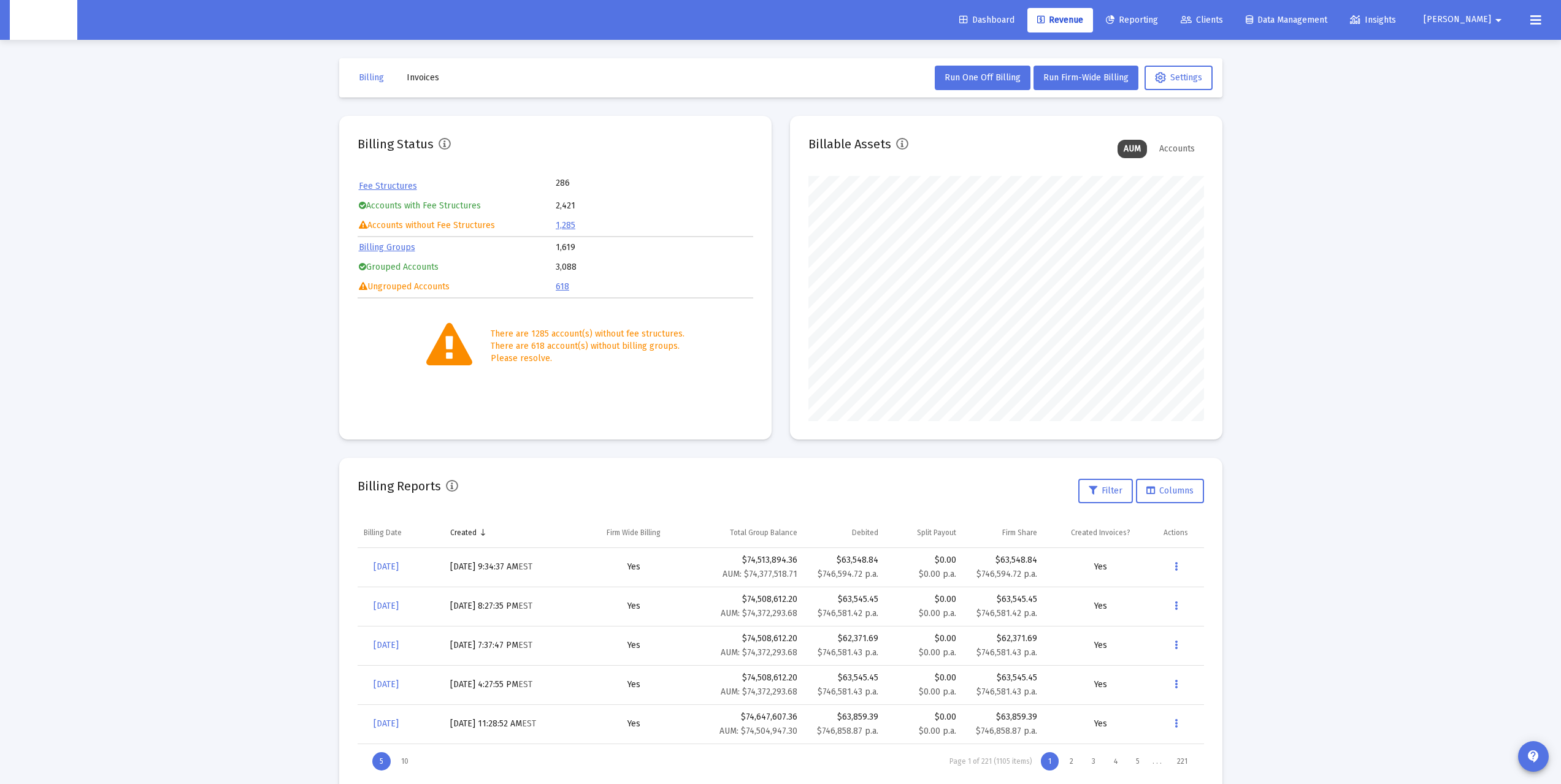
click at [1014, 15] on span "Dashboard" at bounding box center [986, 20] width 55 height 10
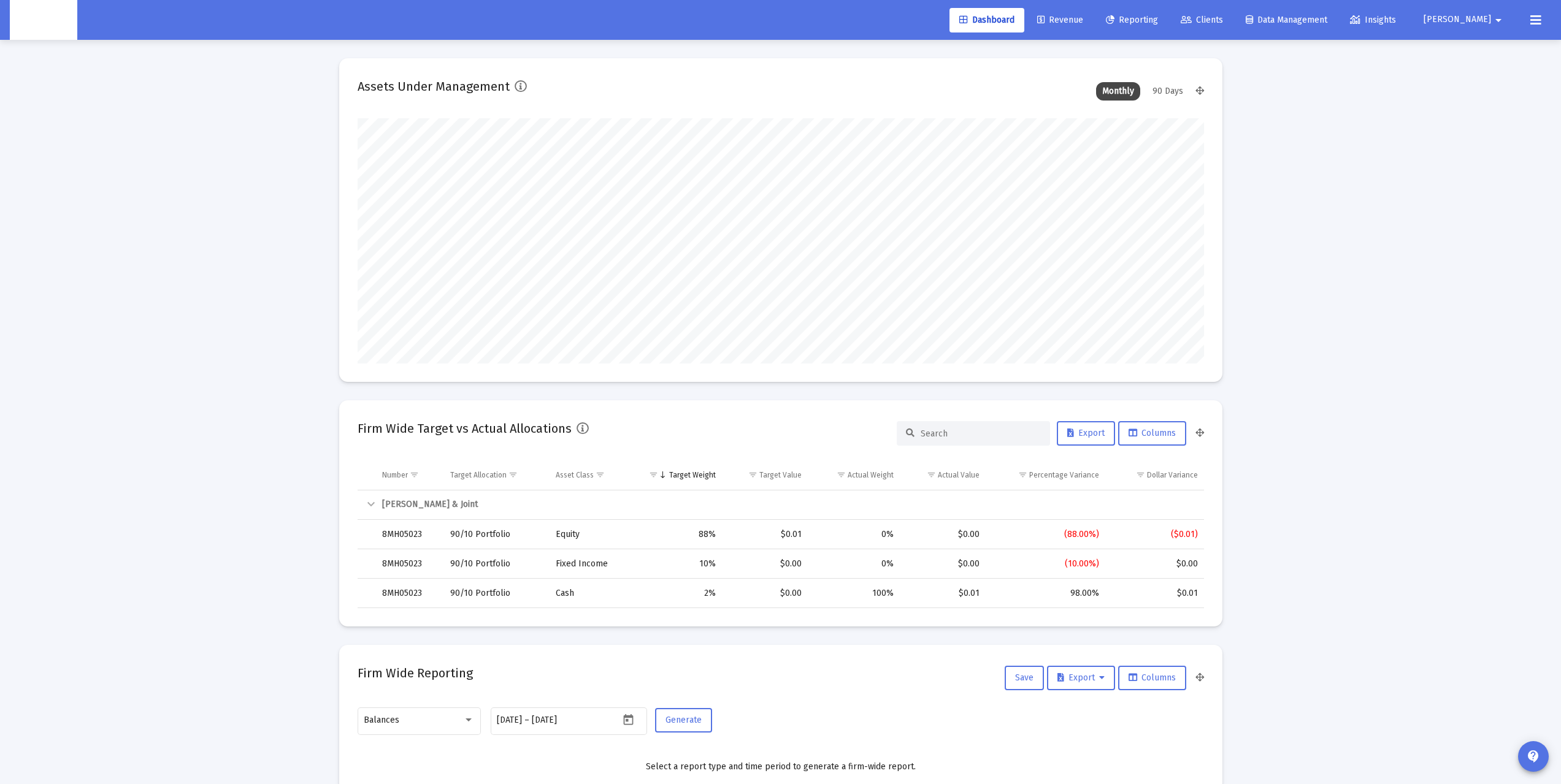
scroll to position [245, 395]
click at [1083, 19] on span "Revenue" at bounding box center [1059, 20] width 46 height 10
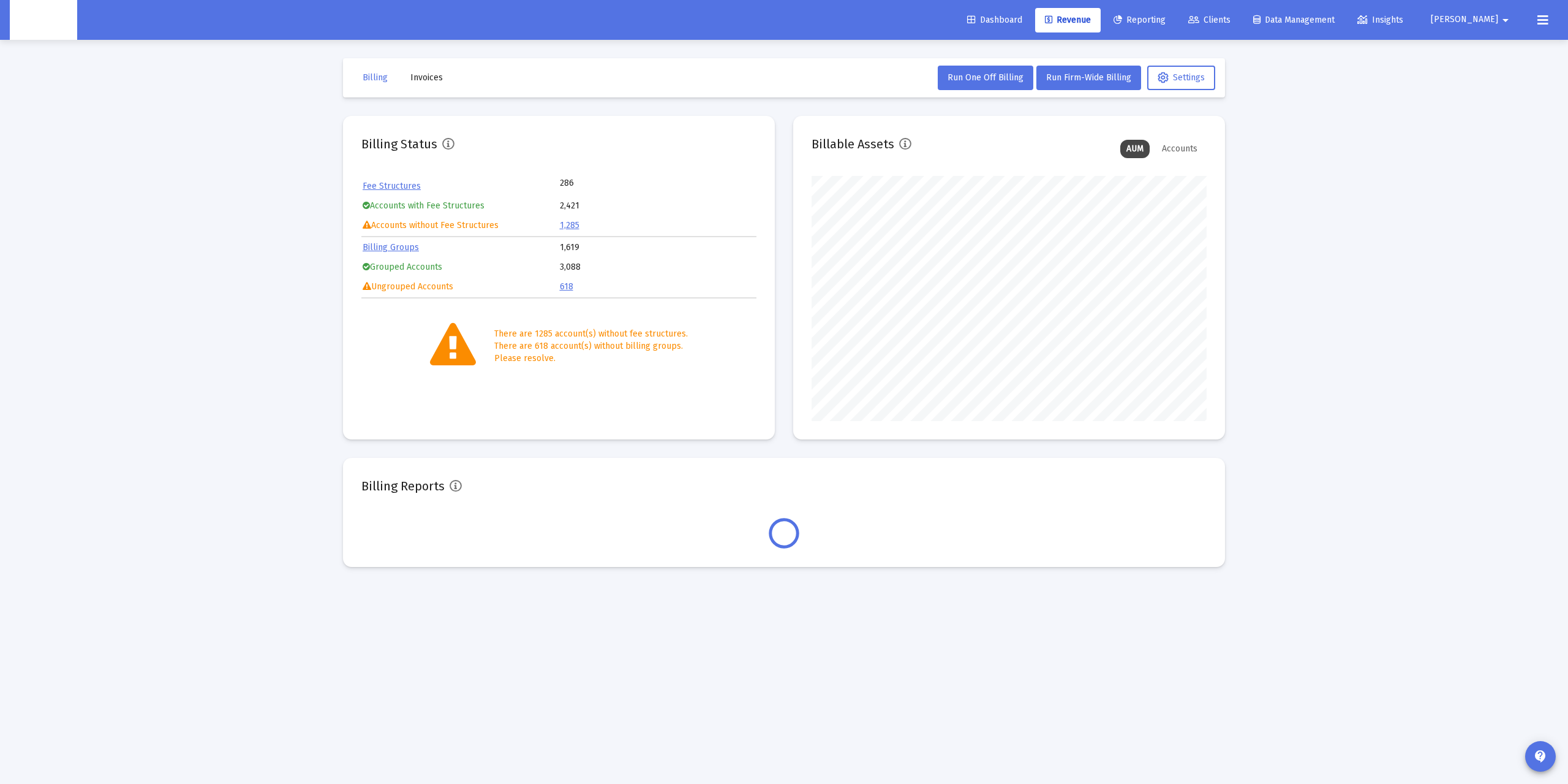
scroll to position [245, 395]
click at [286, 213] on div "Loading... Billing Invoices Run One Off Billing Run Firm-Wide Billing Settings …" at bounding box center [784, 392] width 1568 height 784
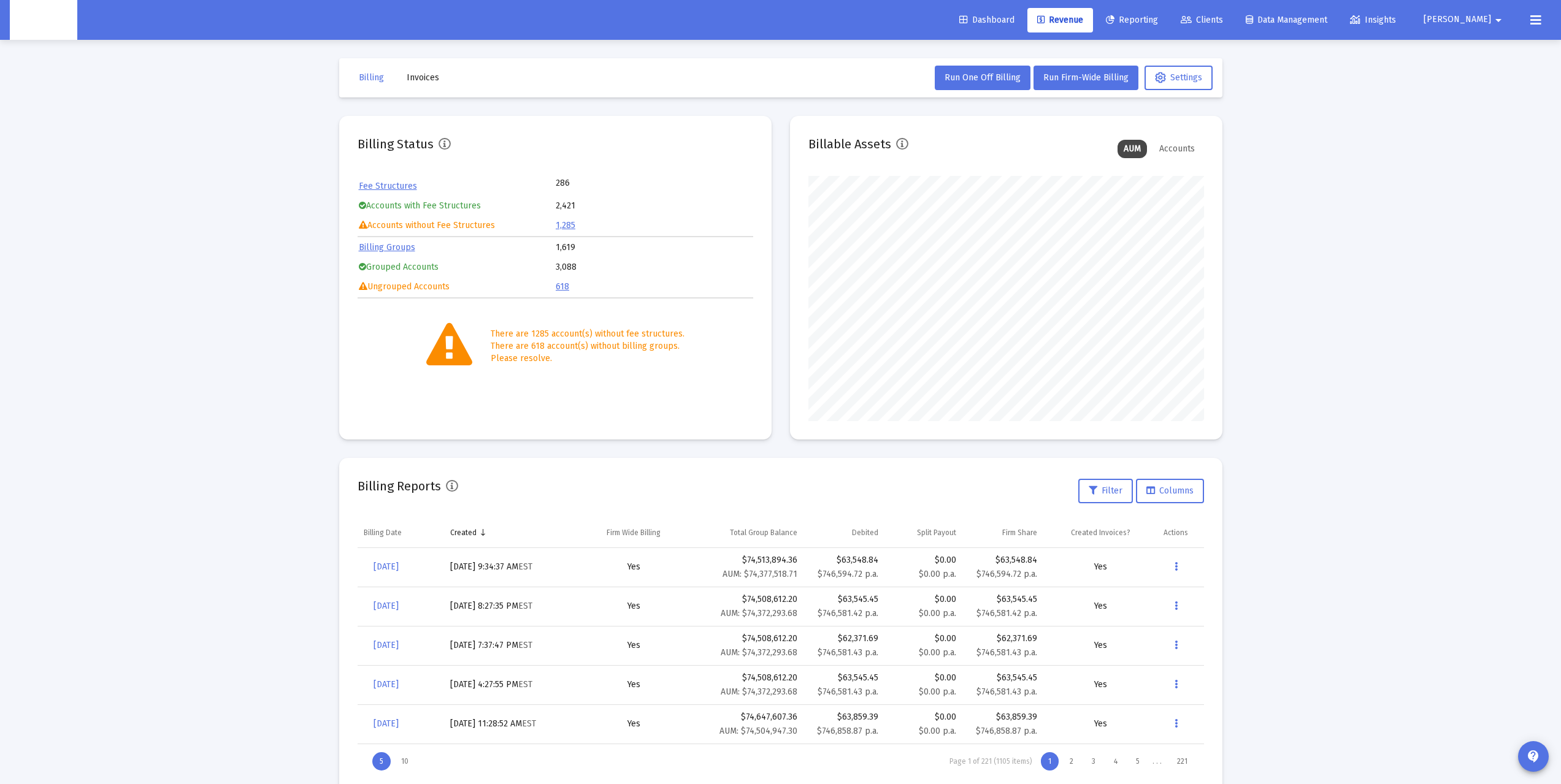
click at [306, 153] on div "Loading... Billing Invoices Run One Off Billing Run Firm-Wide Billing Settings …" at bounding box center [780, 407] width 1561 height 815
click at [382, 177] on mat-card "Billing Status Fee Structures 286 Accounts with Fee Structures 2,421 Accounts w…" at bounding box center [555, 277] width 432 height 324
click at [321, 212] on div "Billing Invoices Run One Off Billing Run Firm-Wide Billing Settings Billing Sta…" at bounding box center [780, 427] width 920 height 776
click at [321, 234] on div "Billing Invoices Run One Off Billing Run Firm-Wide Billing Settings Billing Sta…" at bounding box center [780, 427] width 920 height 776
click at [304, 238] on div "Loading... Billing Invoices Run One Off Billing Run Firm-Wide Billing Settings …" at bounding box center [780, 407] width 1561 height 815
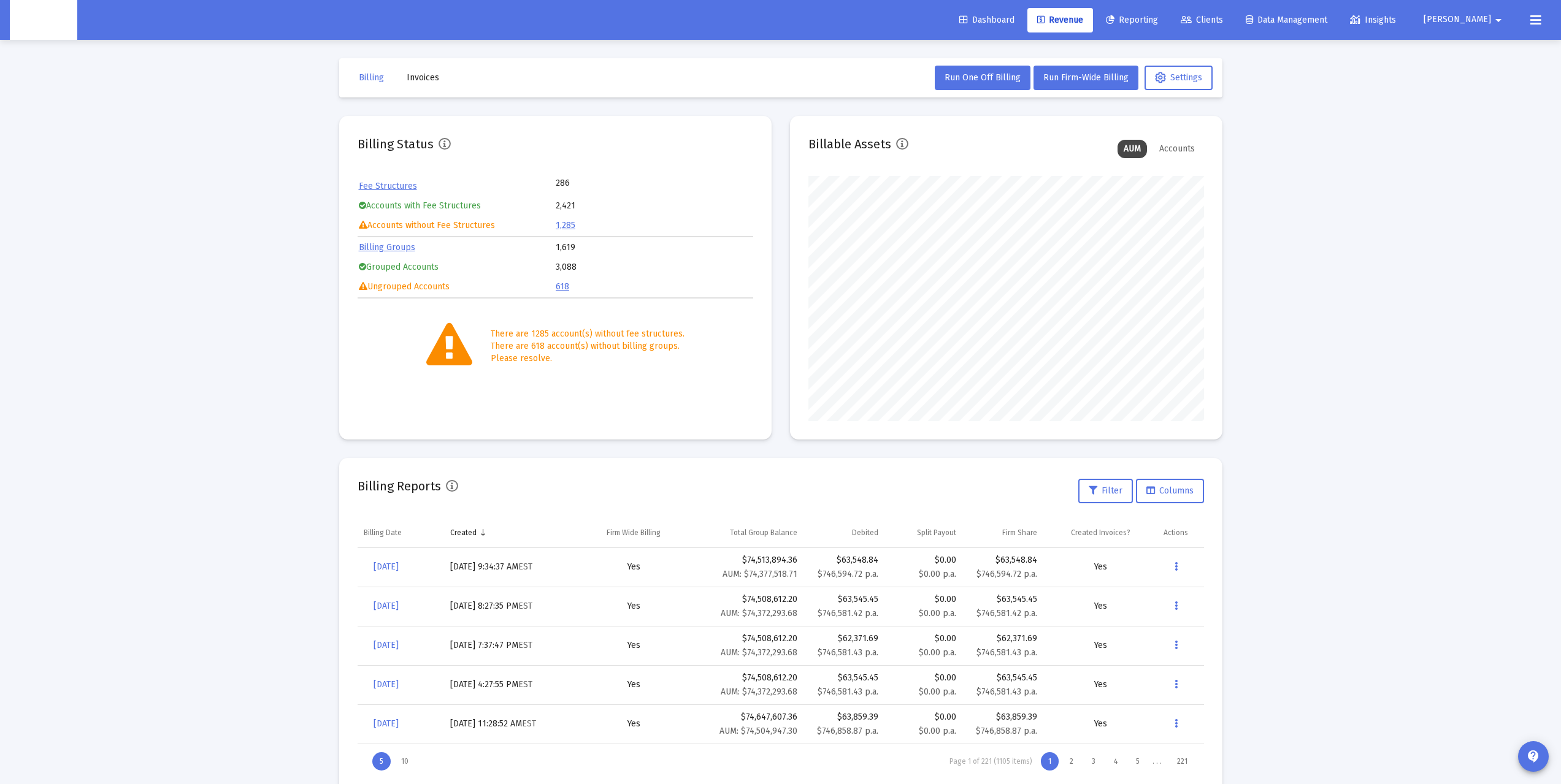
click at [294, 206] on div "Loading... Billing Invoices Run One Off Billing Run Firm-Wide Billing Settings …" at bounding box center [780, 407] width 1561 height 815
click at [292, 144] on div "Loading... Billing Invoices Run One Off Billing Run Firm-Wide Billing Settings …" at bounding box center [780, 407] width 1561 height 815
click at [1198, 81] on span "Settings" at bounding box center [1178, 77] width 47 height 10
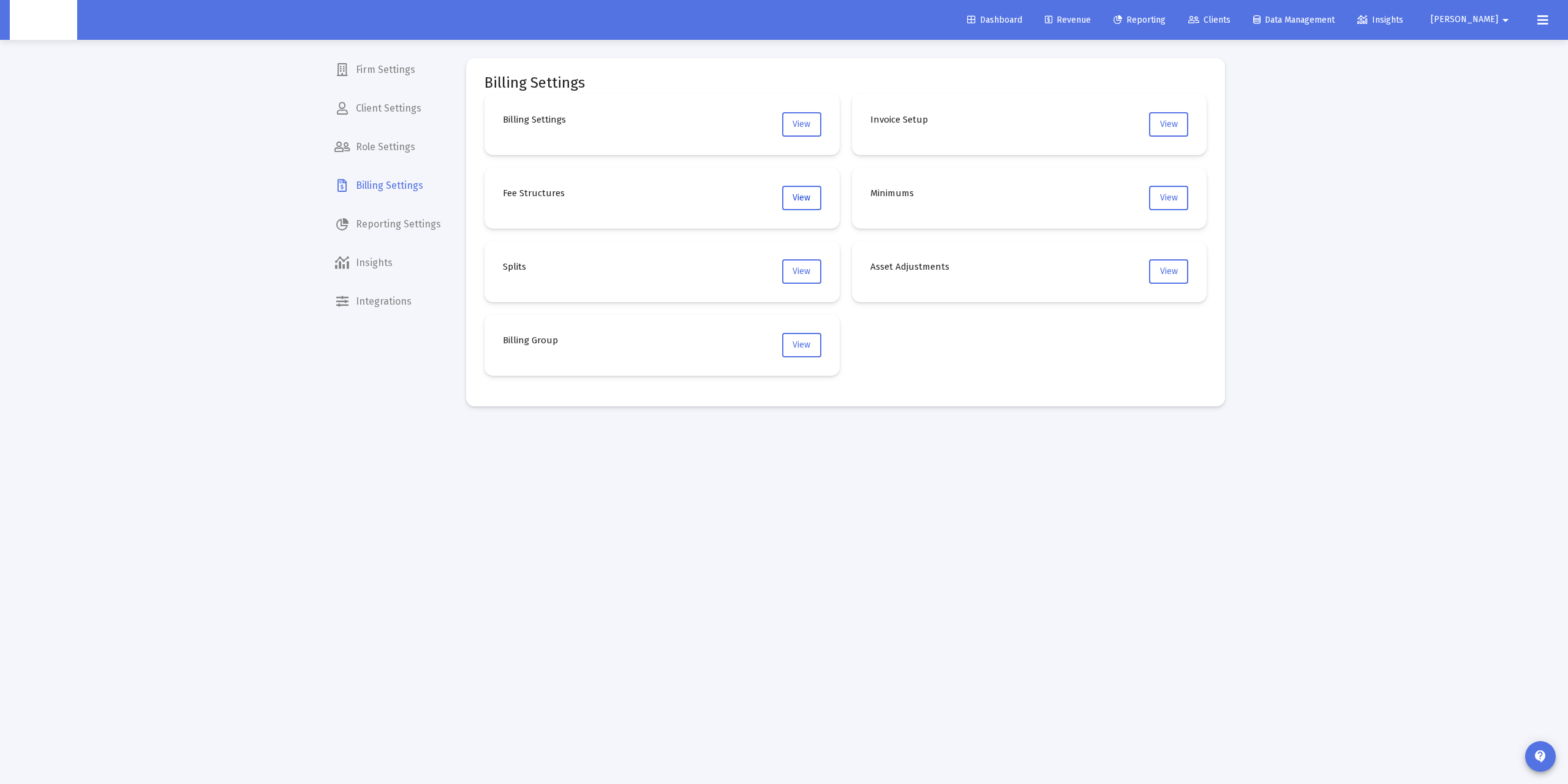
click at [793, 201] on span "View" at bounding box center [801, 197] width 18 height 10
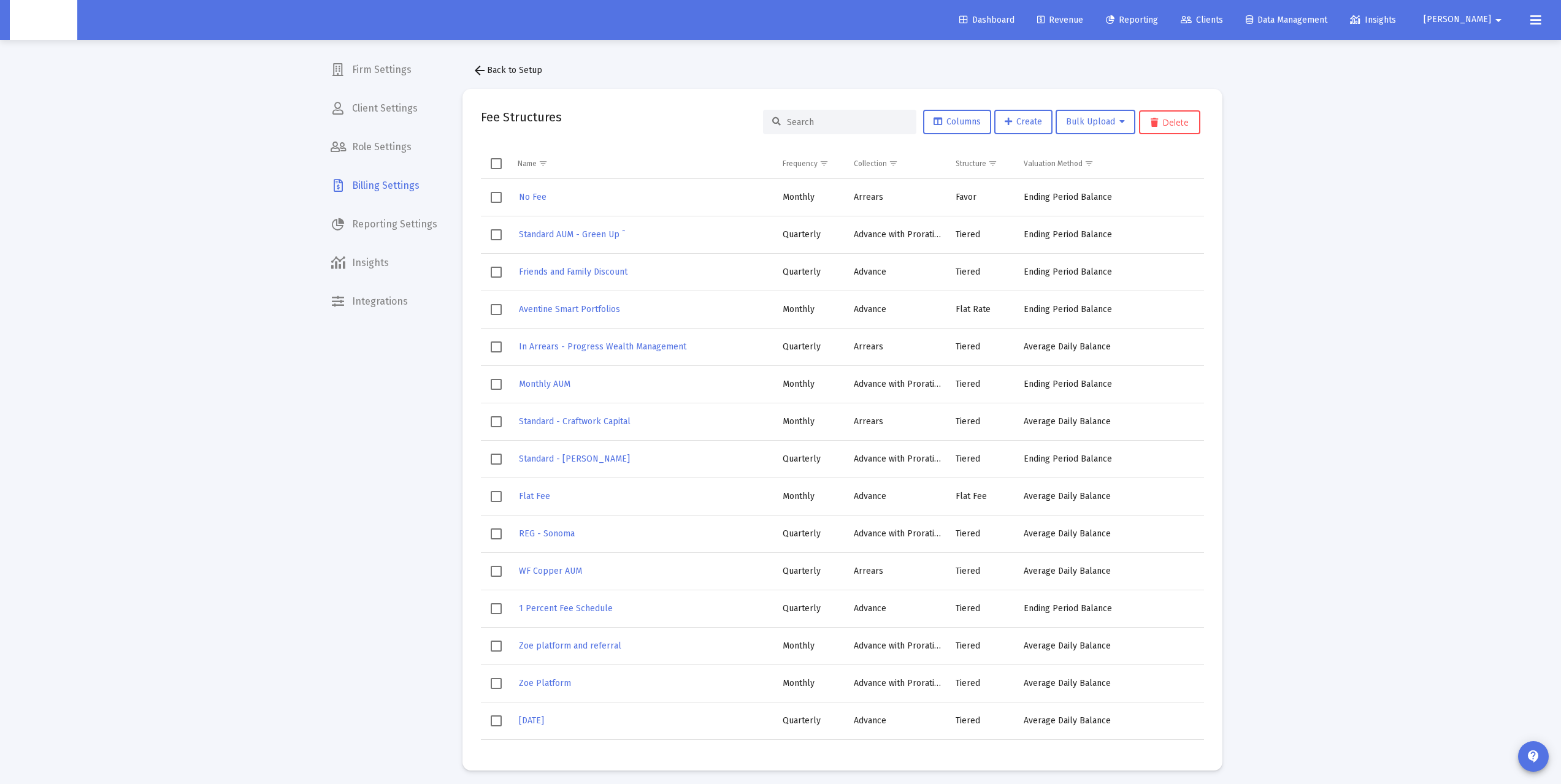
click at [822, 112] on div at bounding box center [839, 122] width 153 height 24
click at [816, 119] on input at bounding box center [847, 122] width 120 height 10
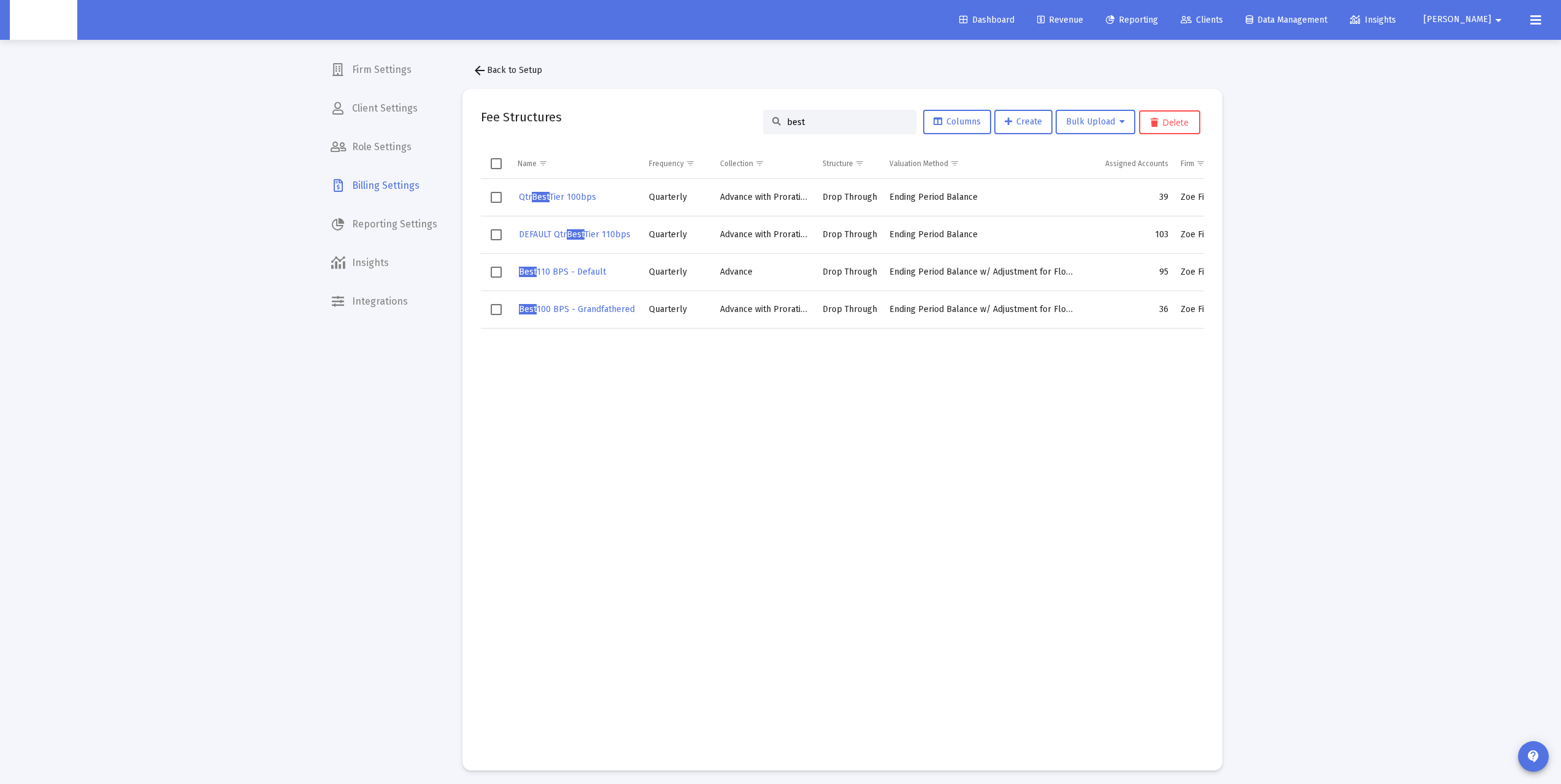
type input "best"
drag, startPoint x: 1325, startPoint y: 338, endPoint x: 1331, endPoint y: 334, distance: 7.2
click at [1335, 335] on div "Loading... Firm Settings Client Settings Role Settings Billing Settings Reporti…" at bounding box center [780, 394] width 1561 height 789
drag, startPoint x: 781, startPoint y: 468, endPoint x: 653, endPoint y: 417, distance: 137.8
click at [779, 469] on td "Data grid" at bounding box center [765, 539] width 102 height 423
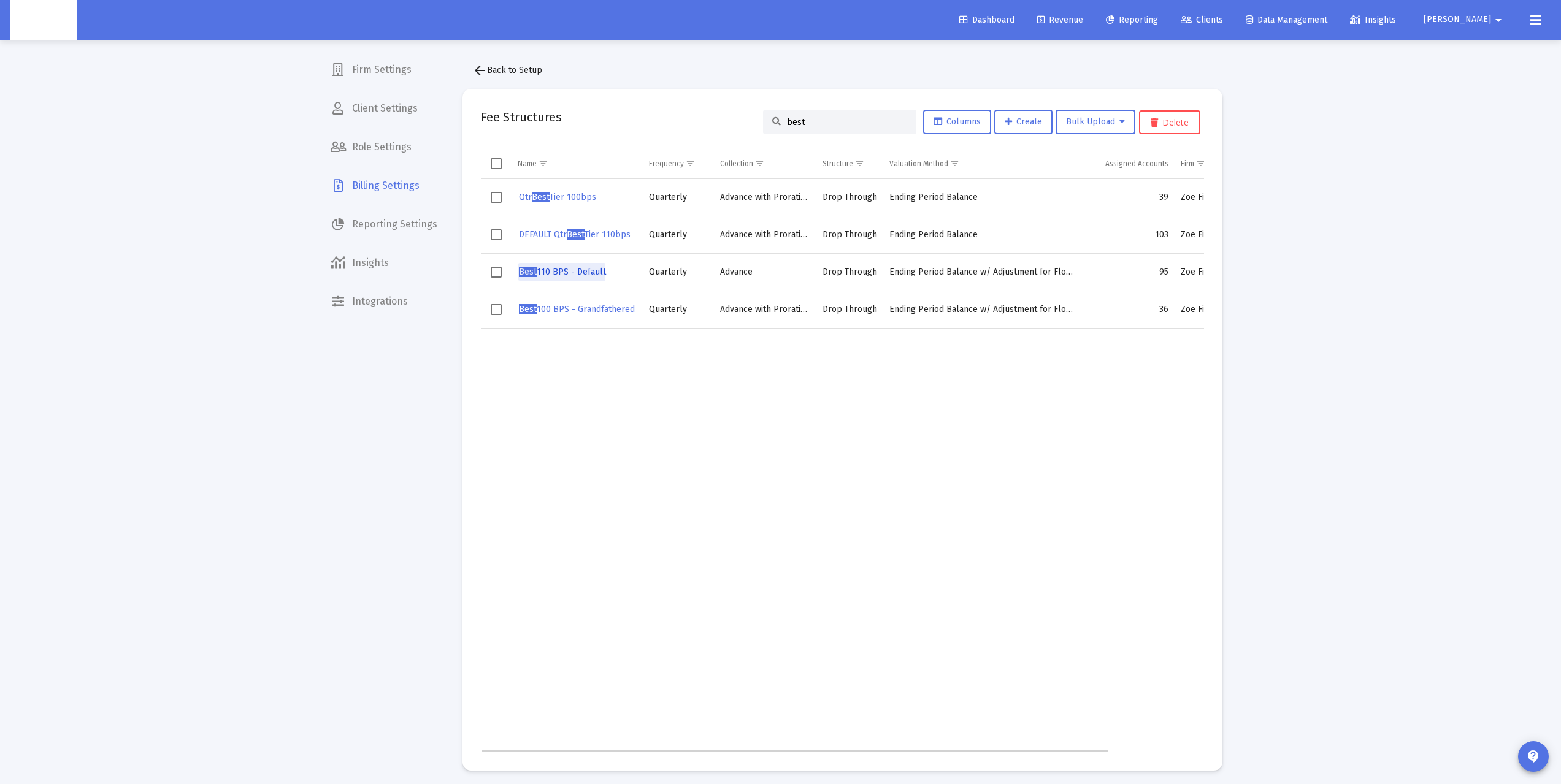
click at [543, 272] on span "Best 110 BPS - Default" at bounding box center [562, 271] width 87 height 10
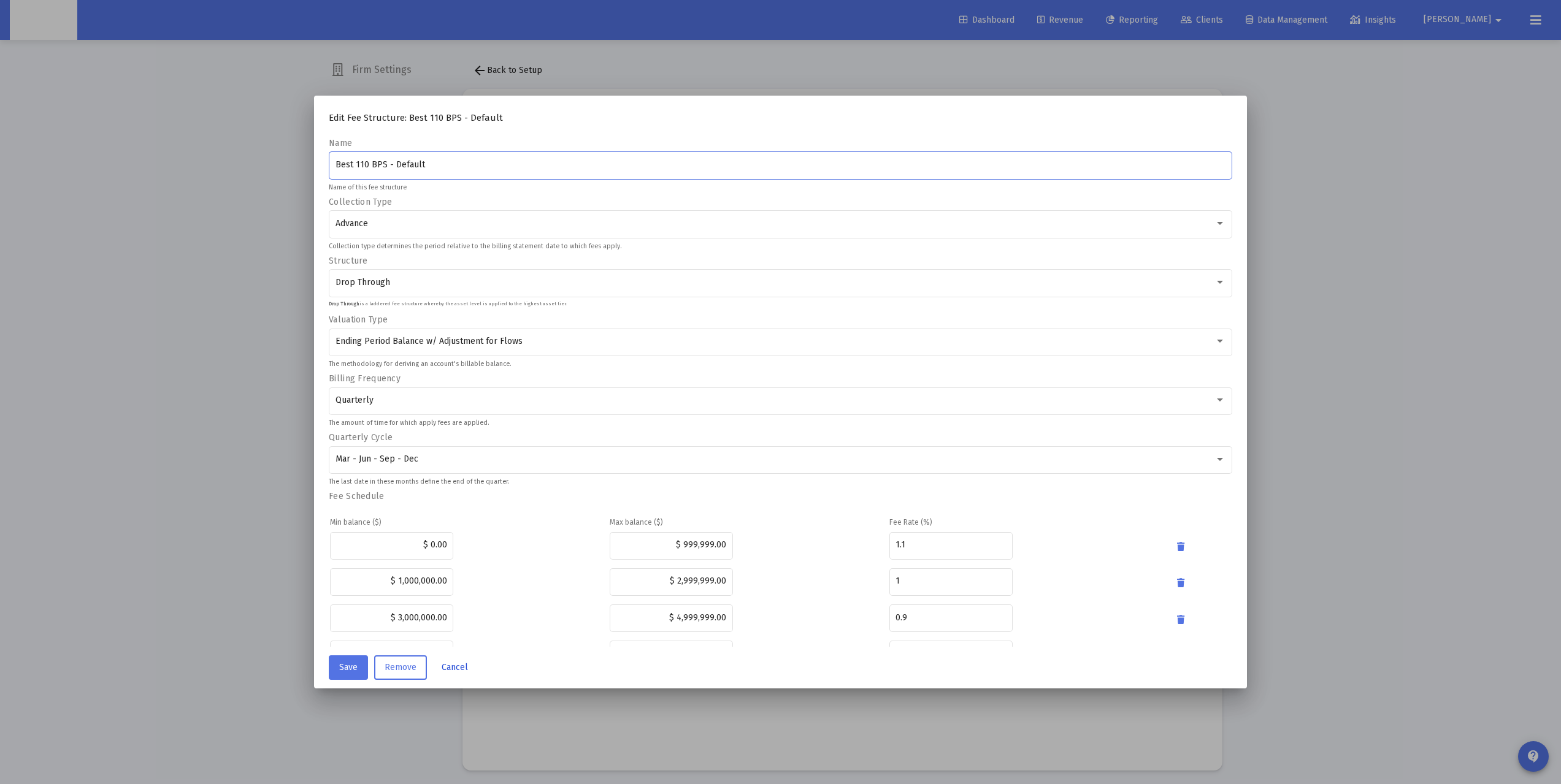
click at [456, 660] on button "Cancel" at bounding box center [455, 668] width 46 height 24
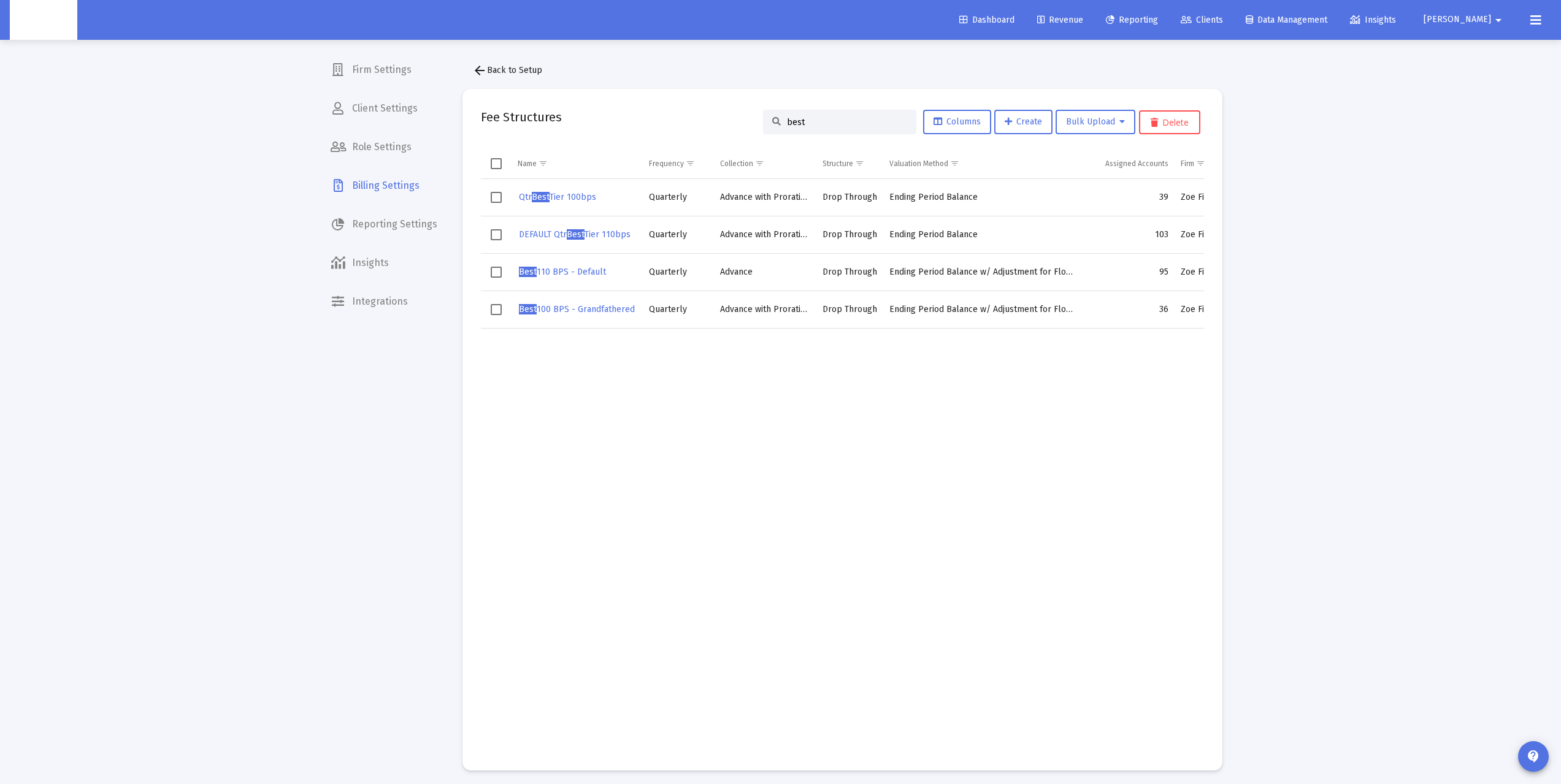
click at [1083, 23] on span "Revenue" at bounding box center [1059, 20] width 46 height 10
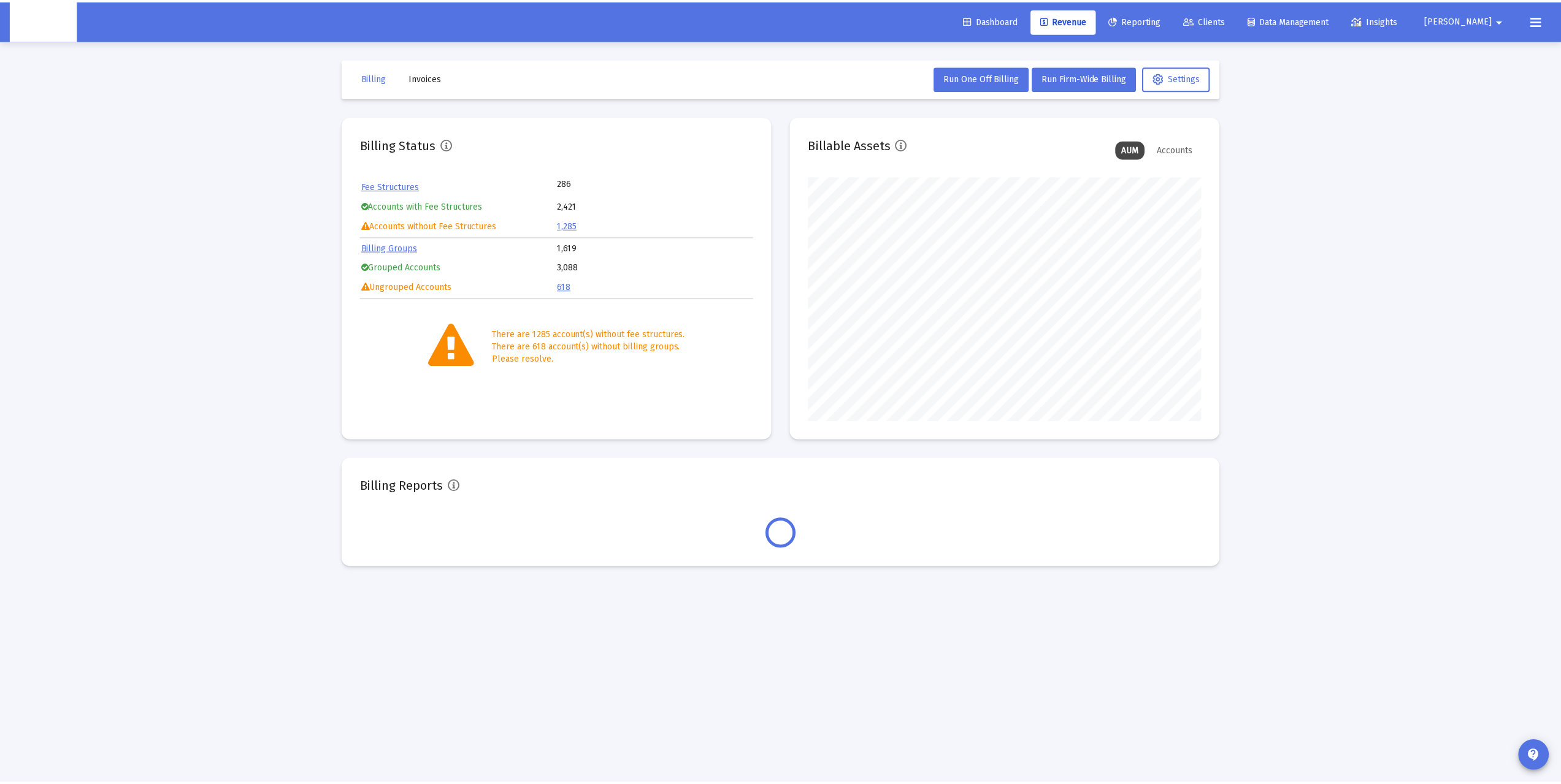
scroll to position [245, 395]
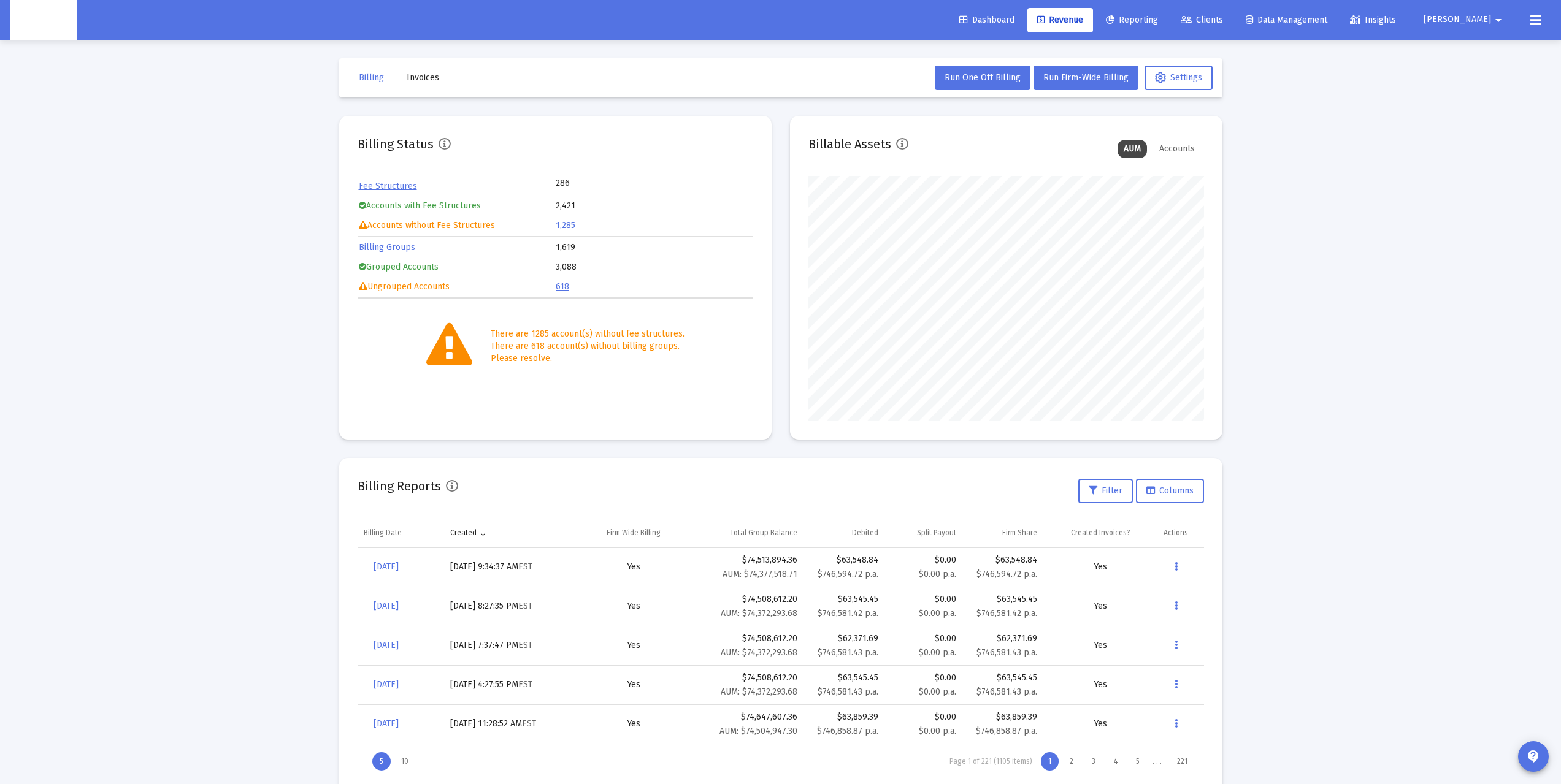
click at [204, 381] on div "Loading... Billing Invoices Run One Off Billing Run Firm-Wide Billing Settings …" at bounding box center [780, 407] width 1561 height 815
click at [1242, 446] on div "Loading... Billing Invoices Run One Off Billing Run Firm-Wide Billing Settings …" at bounding box center [780, 407] width 1561 height 815
click at [1527, 23] on button at bounding box center [1536, 20] width 24 height 24
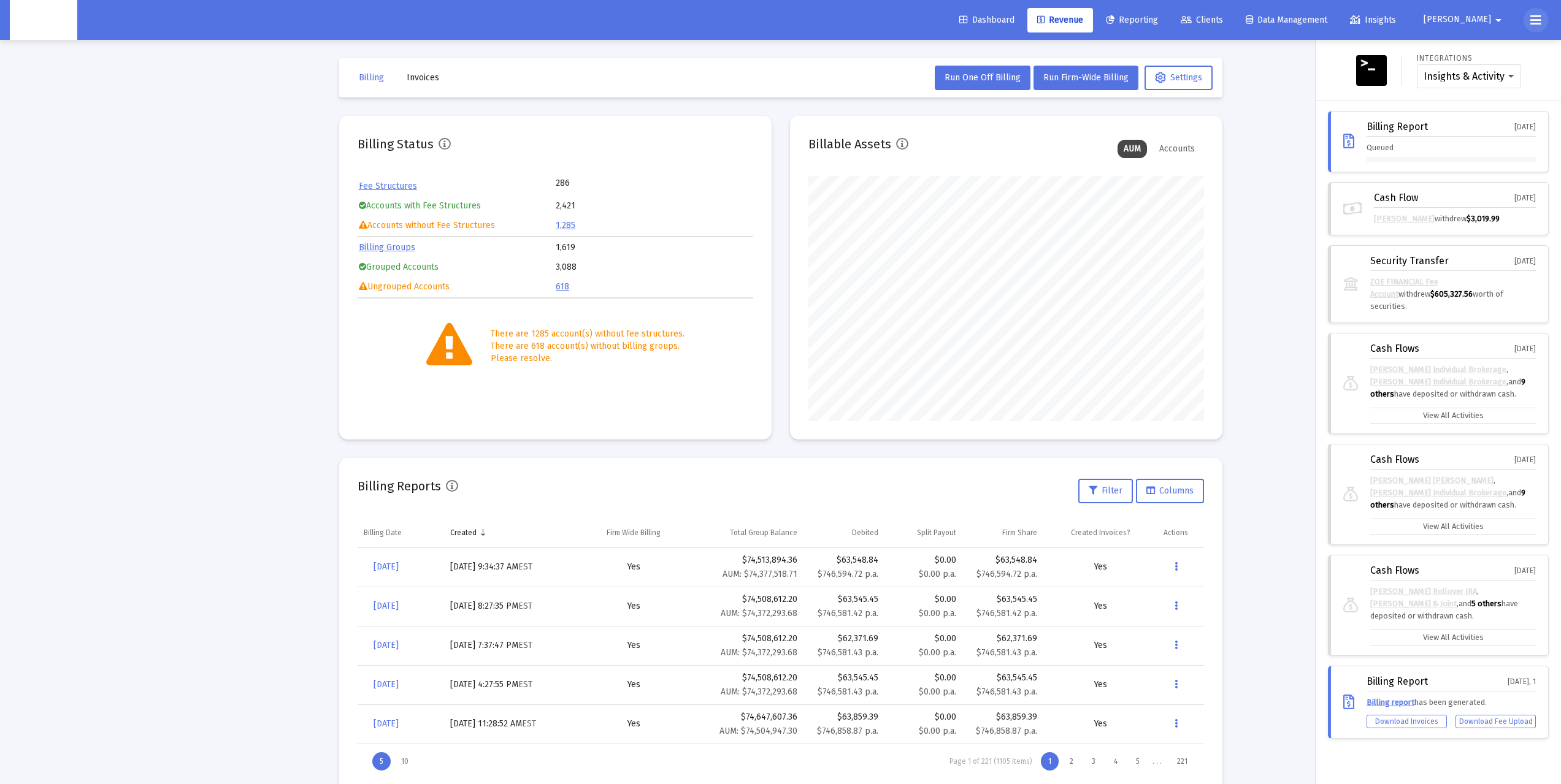
click at [1538, 21] on icon at bounding box center [1536, 21] width 11 height 15
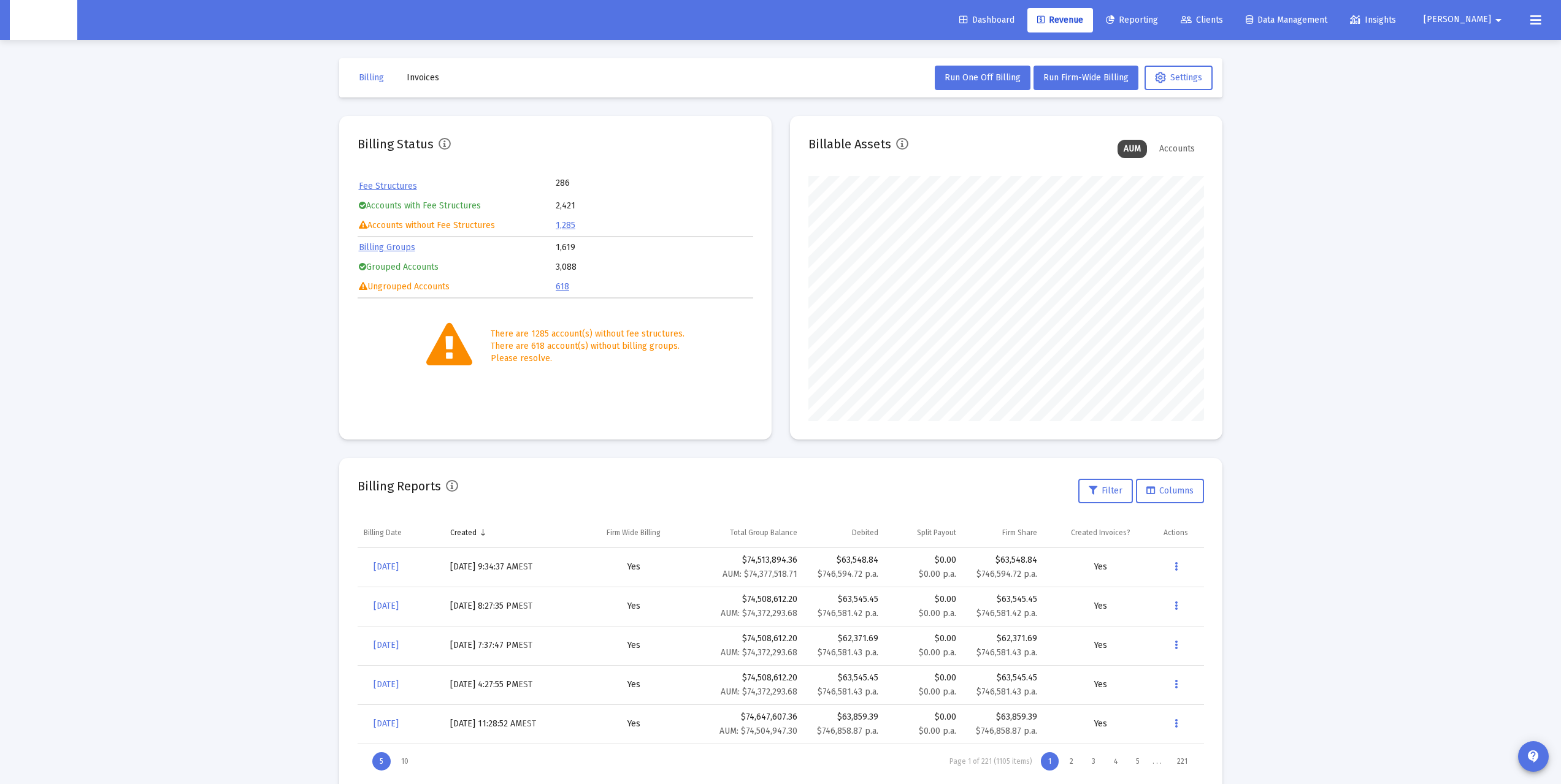
click at [1381, 181] on div "Loading... Billing Invoices Run One Off Billing Run Firm-Wide Billing Settings …" at bounding box center [780, 407] width 1561 height 815
click at [1320, 228] on div "Loading... Billing Invoices Run One Off Billing Run Firm-Wide Billing Settings …" at bounding box center [780, 407] width 1561 height 815
click at [1314, 242] on div "Loading... Billing Invoices Run One Off Billing Run Firm-Wide Billing Settings …" at bounding box center [780, 407] width 1561 height 815
